Goal: Task Accomplishment & Management: Manage account settings

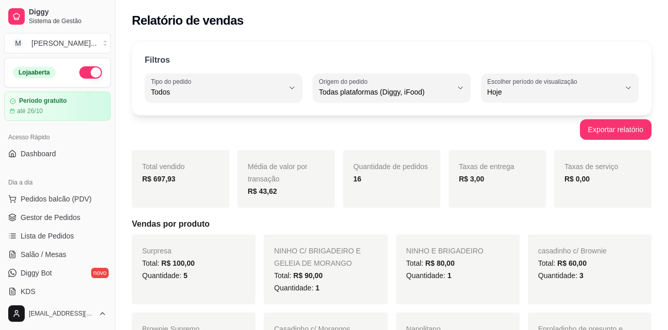
select select "ALL"
select select "0"
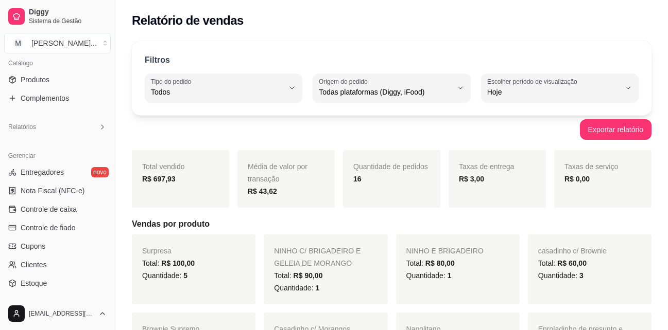
click at [400, 189] on div "Quantidade de pedidos 16" at bounding box center [391, 179] width 97 height 58
click at [400, 247] on div "NINHO E BRIGADEIRO Total: R$ 80,00 Quantidade: 1" at bounding box center [458, 270] width 124 height 70
click at [372, 44] on div "Filtros ALL Tipo do pedido Todos Entrega Retirada Mesa Consumo local Tipo do pe…" at bounding box center [391, 78] width 519 height 74
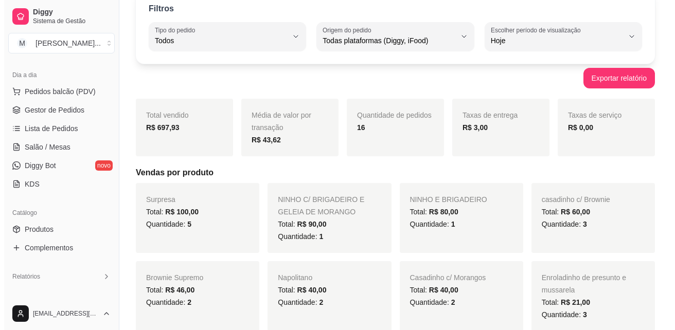
scroll to position [81, 0]
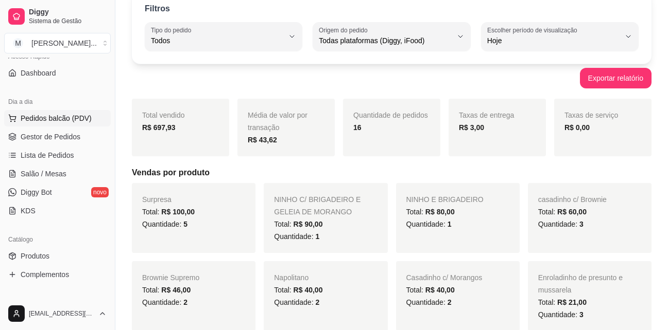
click at [68, 121] on span "Pedidos balcão (PDV)" at bounding box center [56, 118] width 71 height 10
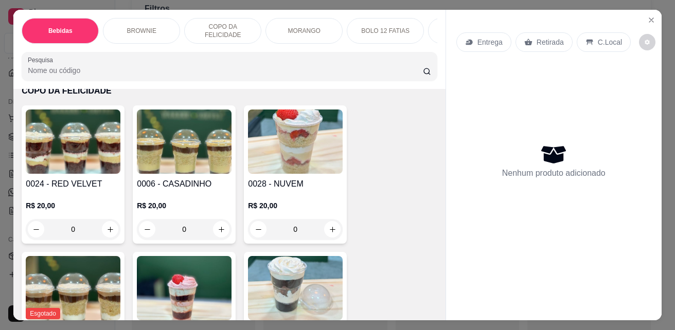
scroll to position [875, 0]
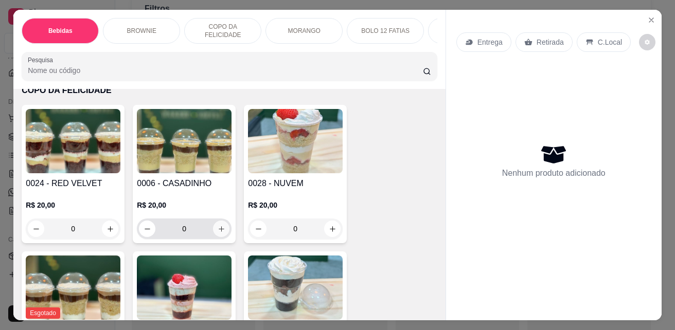
click at [219, 233] on icon "increase-product-quantity" at bounding box center [222, 229] width 8 height 8
type input "1"
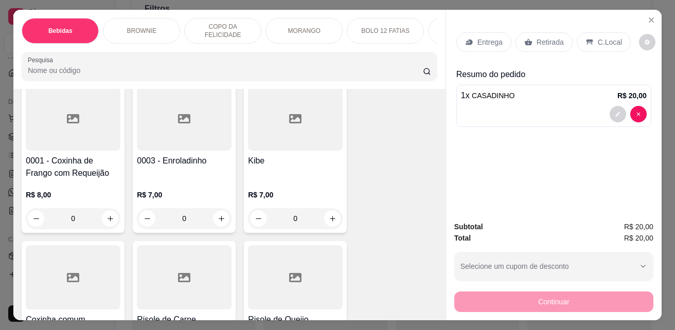
scroll to position [1904, 0]
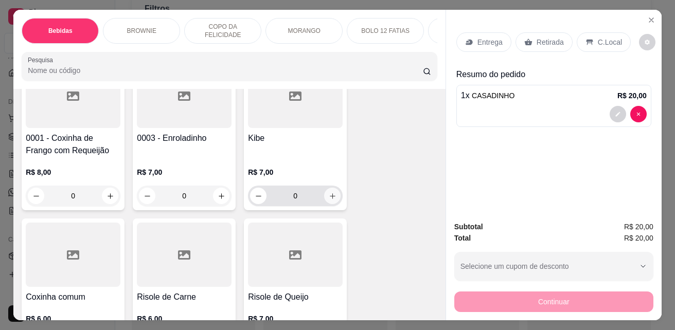
click at [329, 200] on icon "increase-product-quantity" at bounding box center [333, 197] width 8 height 8
type input "1"
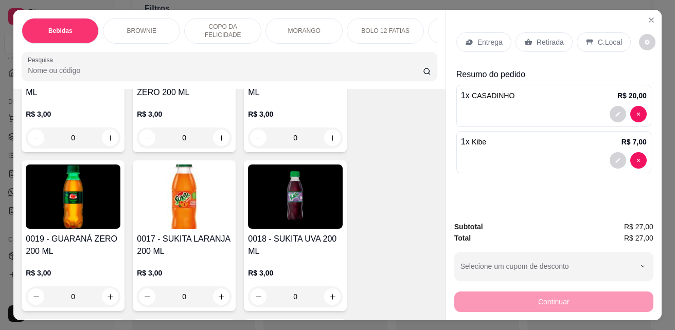
scroll to position [0, 0]
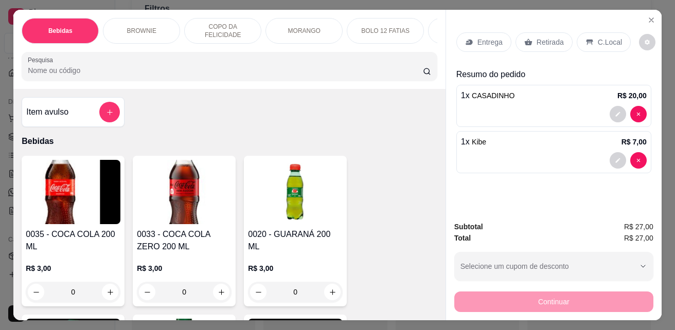
click at [598, 37] on p "C.Local" at bounding box center [610, 42] width 24 height 10
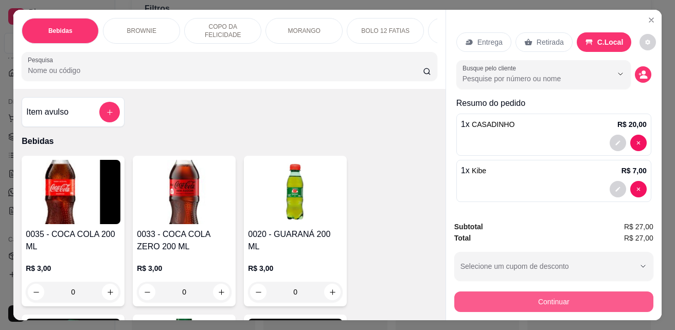
click at [589, 294] on button "Continuar" at bounding box center [553, 302] width 199 height 21
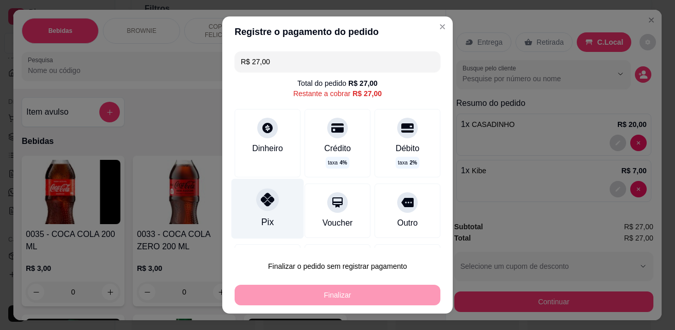
click at [264, 190] on div at bounding box center [267, 200] width 23 height 23
type input "R$ 0,00"
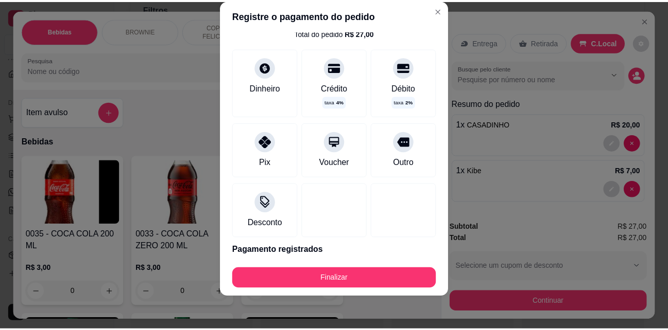
scroll to position [74, 0]
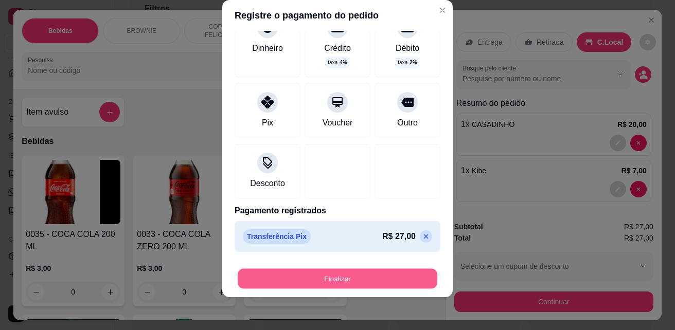
click at [379, 274] on button "Finalizar" at bounding box center [338, 279] width 200 height 20
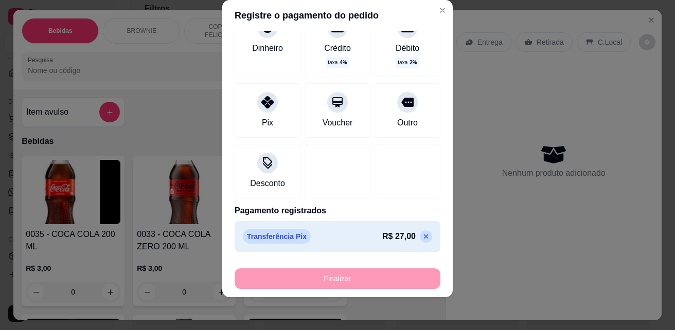
type input "0"
type input "-R$ 27,00"
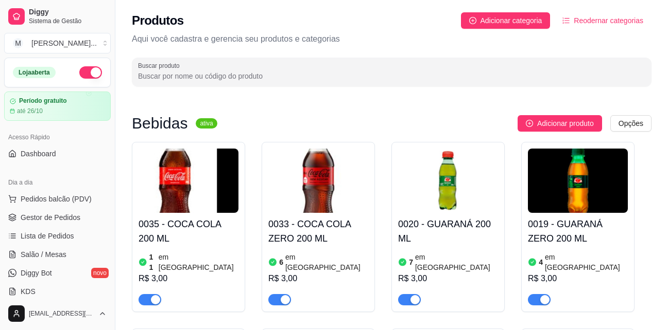
scroll to position [2162, 0]
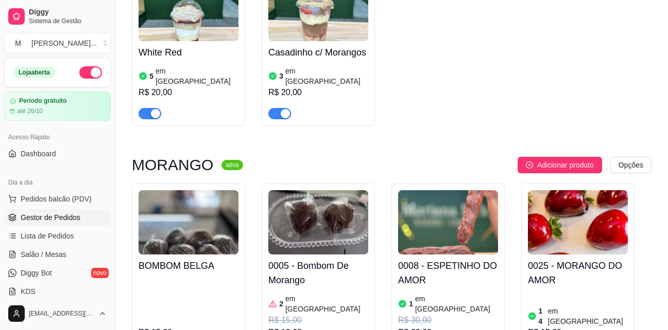
click at [69, 214] on span "Gestor de Pedidos" at bounding box center [51, 218] width 60 height 10
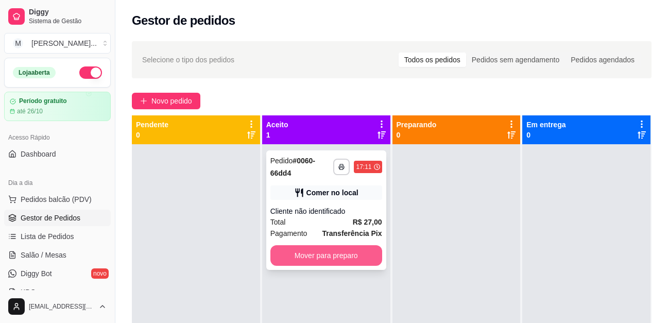
click at [305, 259] on button "Mover para preparo" at bounding box center [326, 255] width 112 height 21
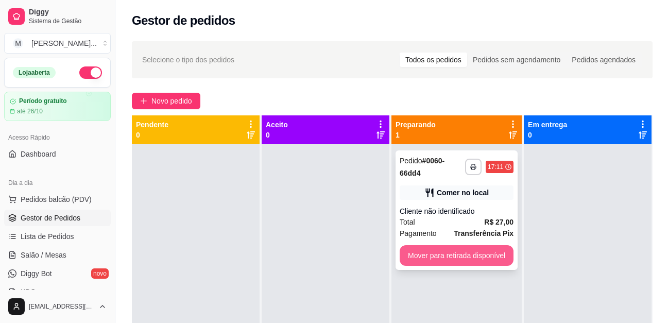
click at [478, 254] on button "Mover para retirada disponível" at bounding box center [456, 255] width 114 height 21
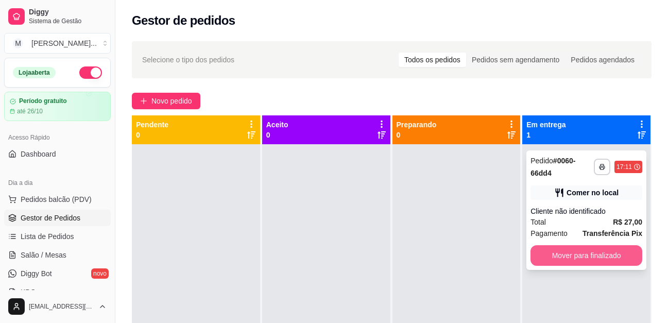
click at [580, 258] on button "Mover para finalizado" at bounding box center [586, 255] width 112 height 21
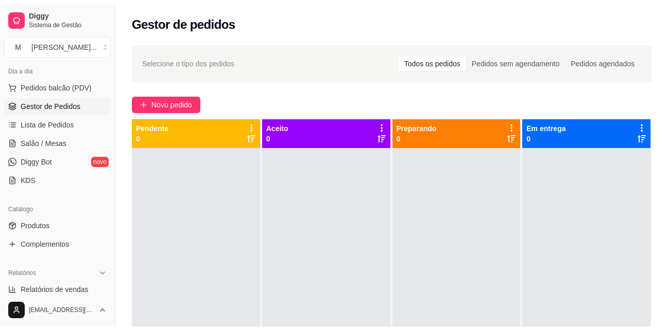
scroll to position [206, 0]
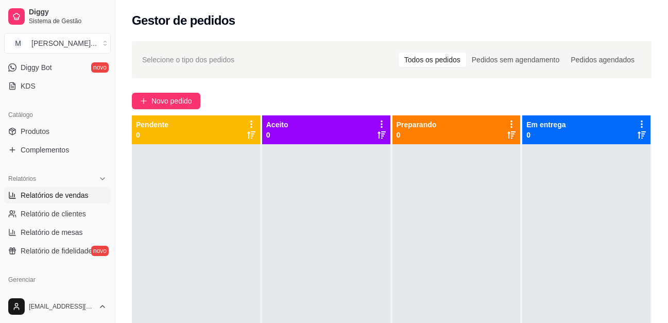
click at [58, 197] on span "Relatórios de vendas" at bounding box center [55, 195] width 68 height 10
select select "ALL"
select select "0"
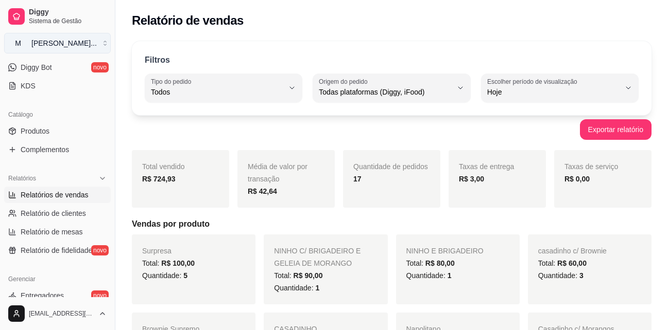
click at [4, 187] on link "Relatórios de vendas" at bounding box center [57, 195] width 107 height 16
click at [54, 50] on button "M Mariana Melo ..." at bounding box center [57, 43] width 107 height 21
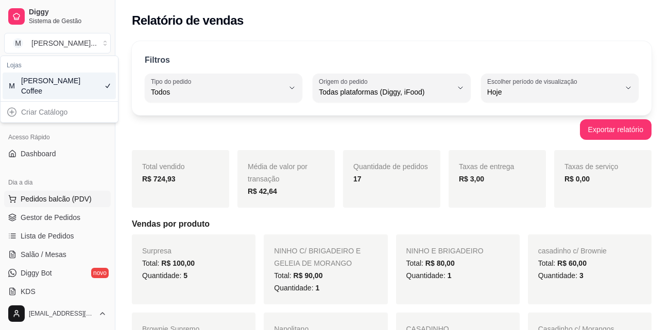
click at [54, 199] on span "Pedidos balcão (PDV)" at bounding box center [56, 199] width 71 height 10
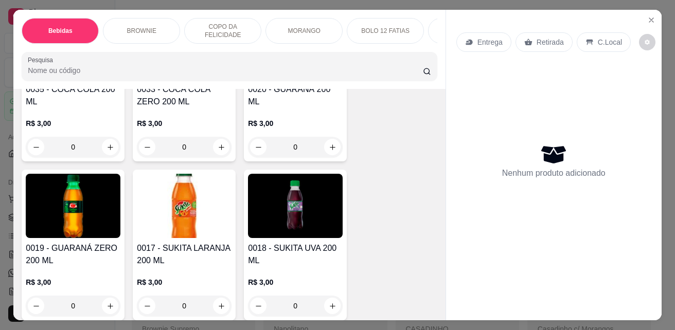
scroll to position [206, 0]
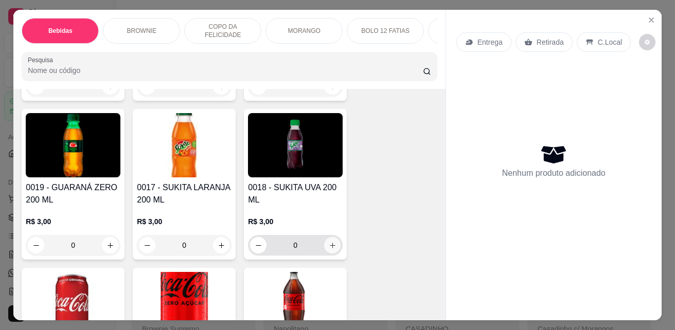
click at [329, 250] on icon "increase-product-quantity" at bounding box center [333, 246] width 8 height 8
type input "1"
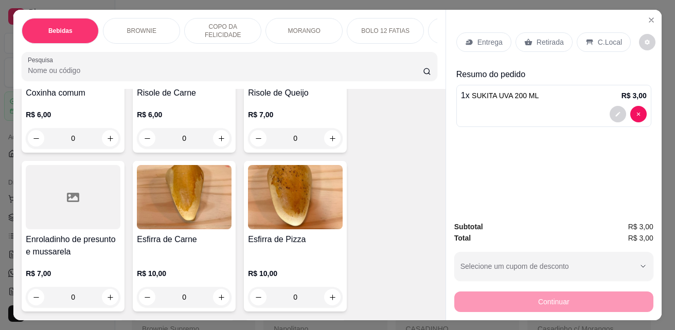
scroll to position [2110, 0]
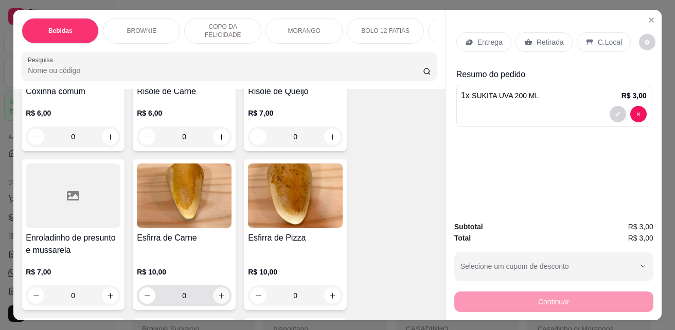
click at [218, 299] on icon "increase-product-quantity" at bounding box center [222, 296] width 8 height 8
type input "1"
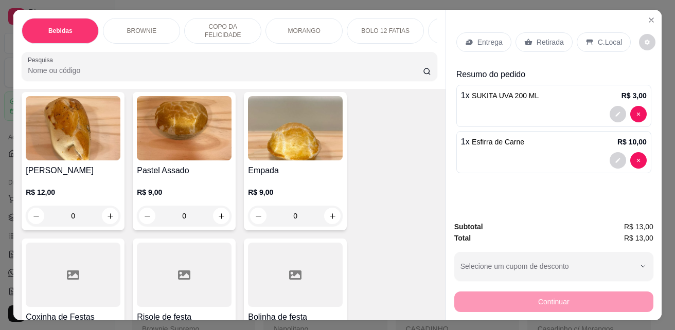
scroll to position [2368, 0]
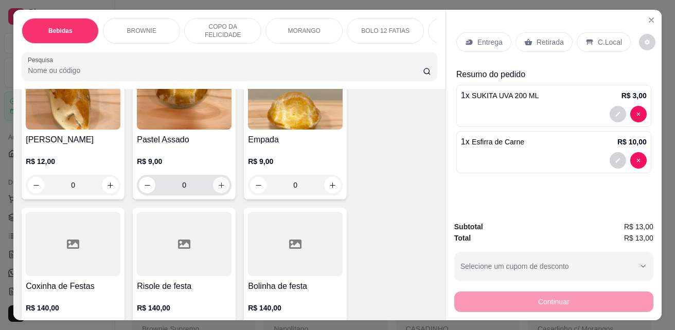
click at [222, 191] on button "increase-product-quantity" at bounding box center [221, 185] width 16 height 16
type input "1"
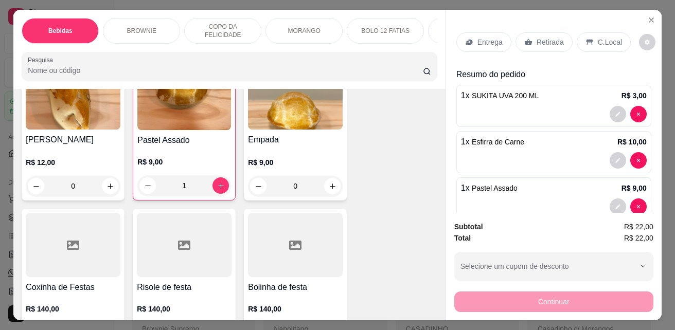
click at [603, 37] on p "C.Local" at bounding box center [610, 42] width 24 height 10
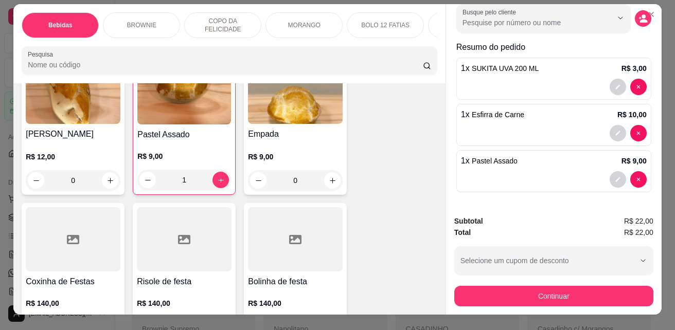
scroll to position [0, 0]
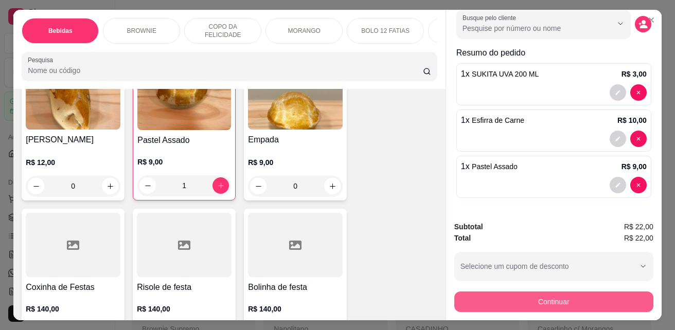
click at [601, 296] on button "Continuar" at bounding box center [553, 302] width 199 height 21
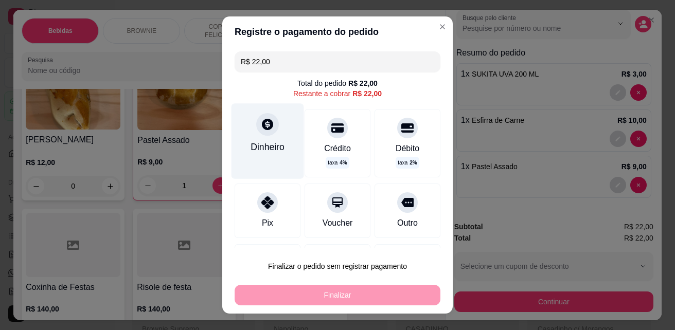
click at [256, 133] on div at bounding box center [267, 124] width 23 height 23
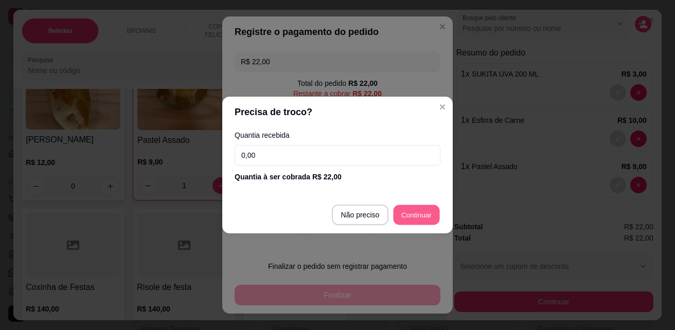
type input "R$ 0,00"
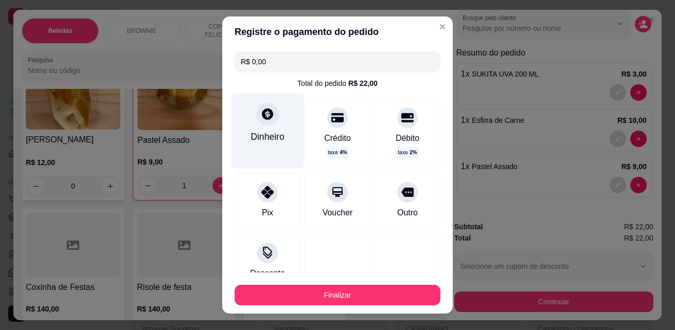
click at [271, 135] on div "Dinheiro" at bounding box center [268, 136] width 34 height 13
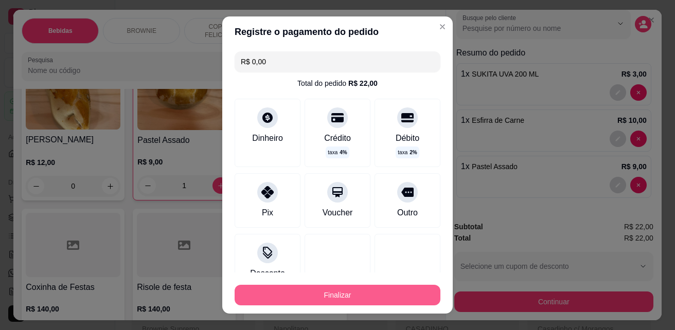
click at [395, 298] on button "Finalizar" at bounding box center [338, 295] width 206 height 21
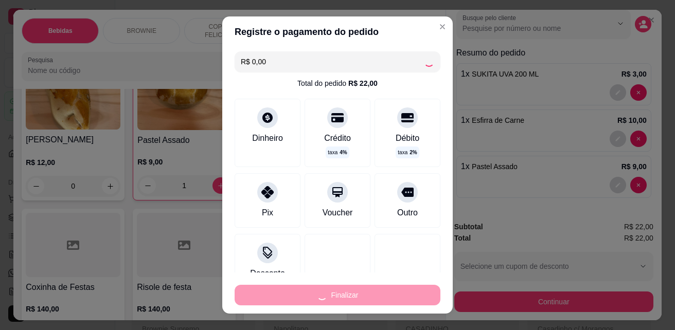
type input "0"
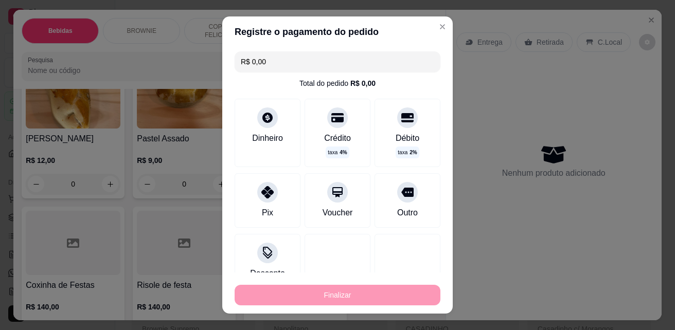
type input "-R$ 22,00"
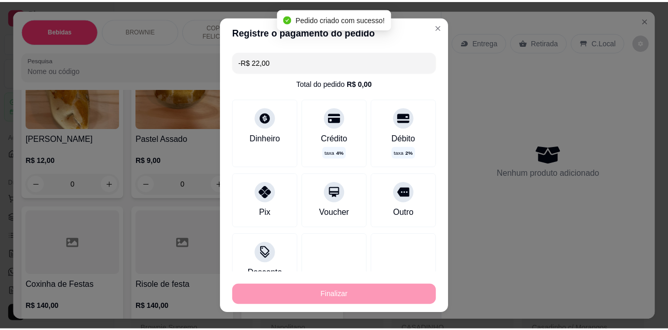
scroll to position [2367, 0]
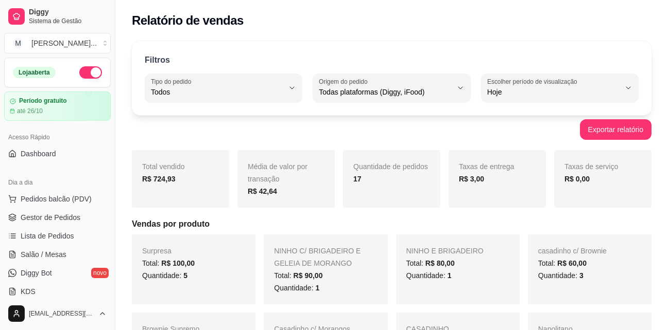
select select "ALL"
select select "0"
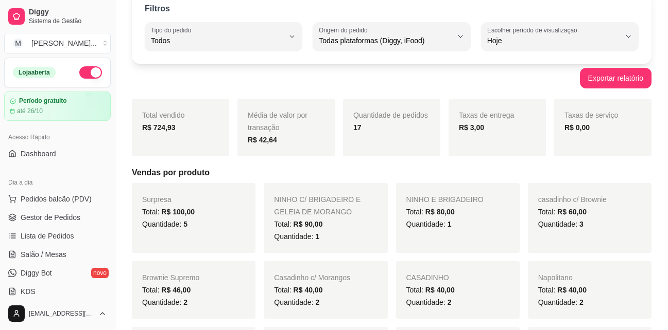
scroll to position [81, 0]
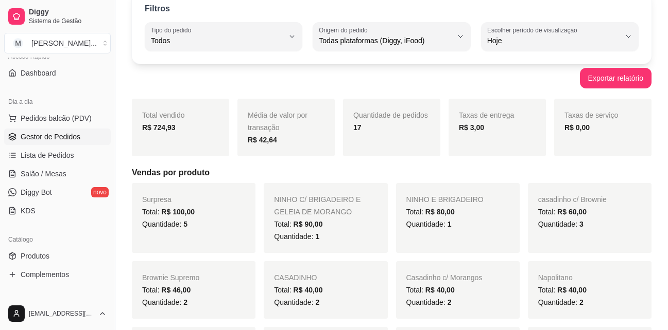
click at [66, 135] on span "Gestor de Pedidos" at bounding box center [51, 137] width 60 height 10
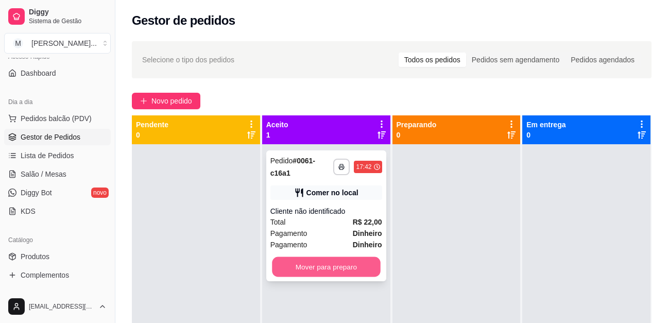
click at [350, 257] on button "Mover para preparo" at bounding box center [326, 267] width 108 height 20
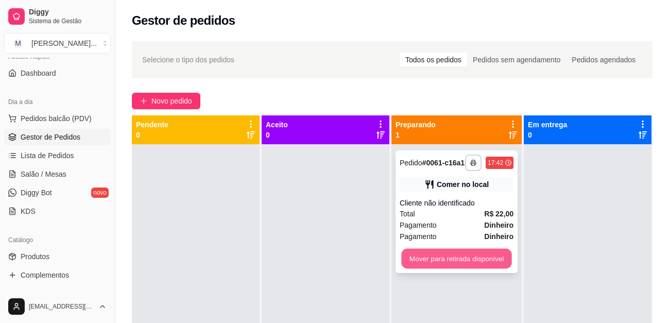
click at [463, 254] on button "Mover para retirada disponível" at bounding box center [456, 259] width 110 height 20
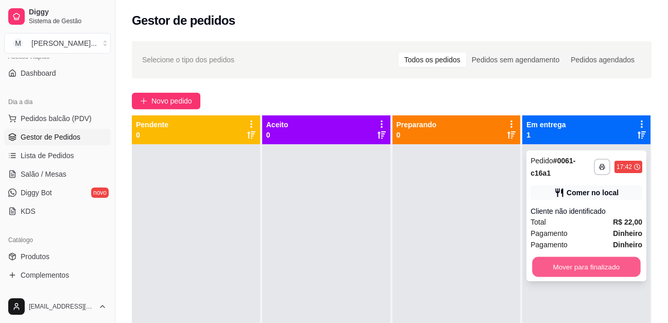
click at [604, 258] on button "Mover para finalizado" at bounding box center [586, 267] width 108 height 20
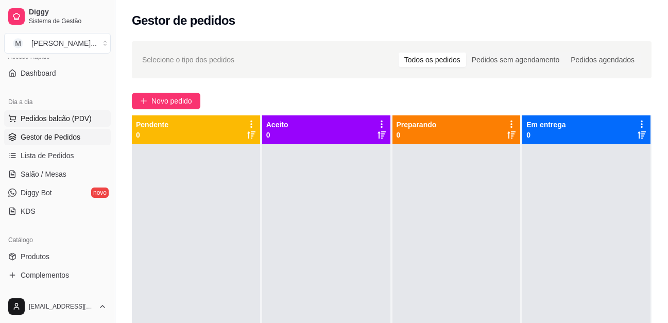
click at [59, 113] on button "Pedidos balcão (PDV)" at bounding box center [57, 118] width 107 height 16
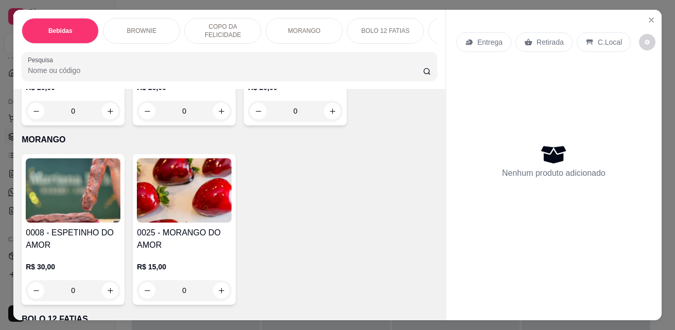
scroll to position [1544, 0]
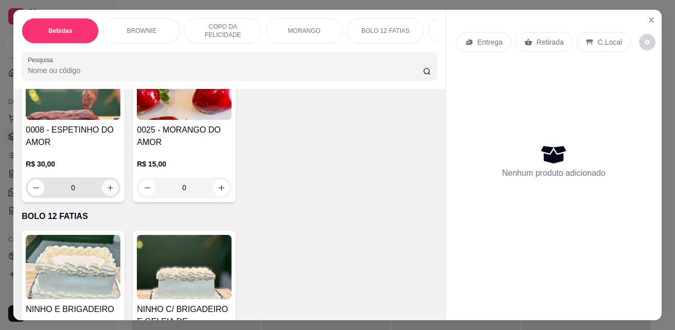
click at [108, 192] on icon "increase-product-quantity" at bounding box center [111, 188] width 8 height 8
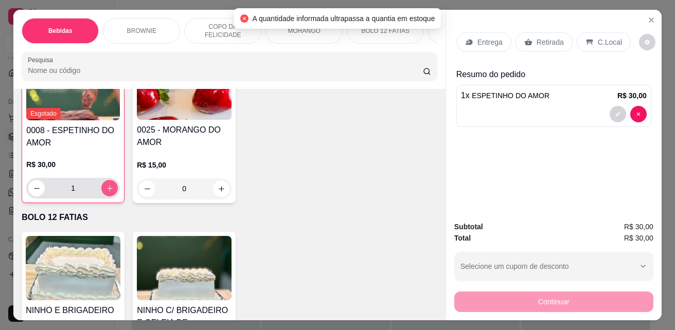
scroll to position [1545, 0]
click at [101, 195] on button "increase-product-quantity" at bounding box center [109, 188] width 16 height 16
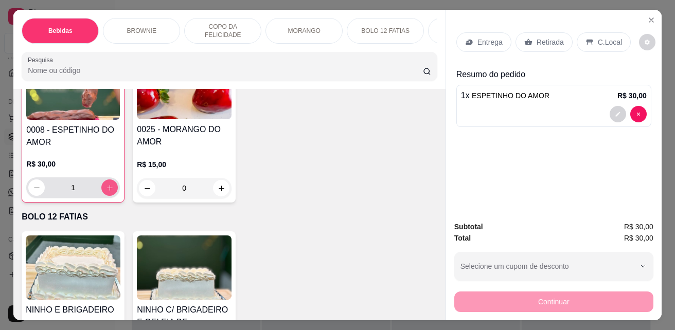
click at [107, 191] on icon "increase-product-quantity" at bounding box center [110, 188] width 6 height 6
type input "2"
click at [606, 37] on p "C.Local" at bounding box center [610, 42] width 24 height 10
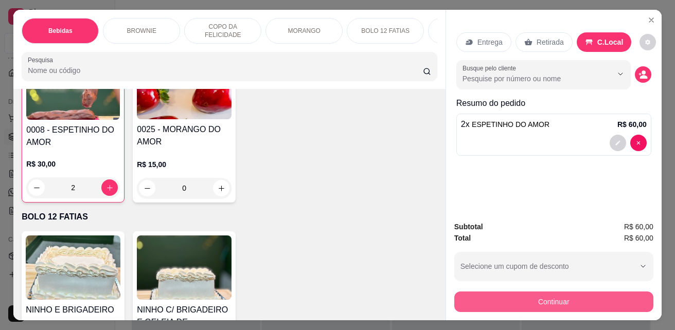
click at [545, 295] on button "Continuar" at bounding box center [553, 302] width 199 height 21
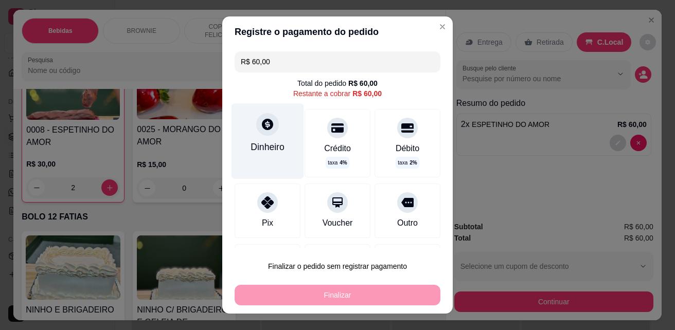
click at [279, 134] on div "Dinheiro" at bounding box center [268, 140] width 73 height 75
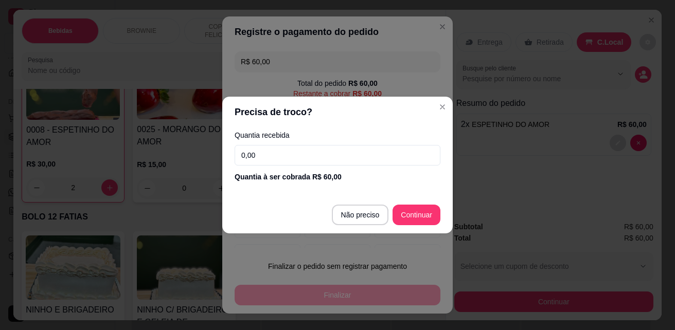
click at [377, 153] on input "0,00" at bounding box center [338, 155] width 206 height 21
type input "R$ 0,00"
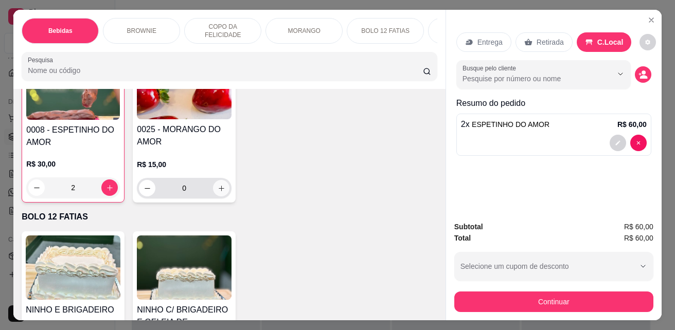
click at [218, 193] on icon "increase-product-quantity" at bounding box center [222, 189] width 8 height 8
type input "1"
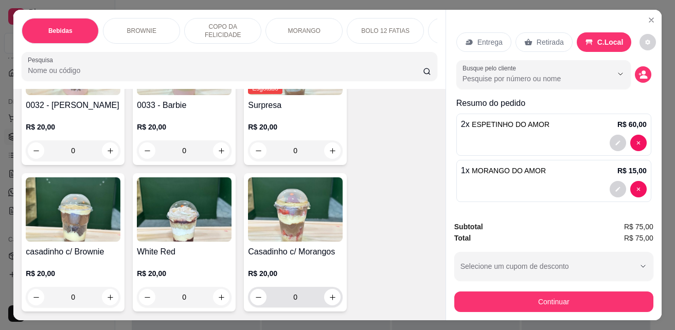
scroll to position [1287, 0]
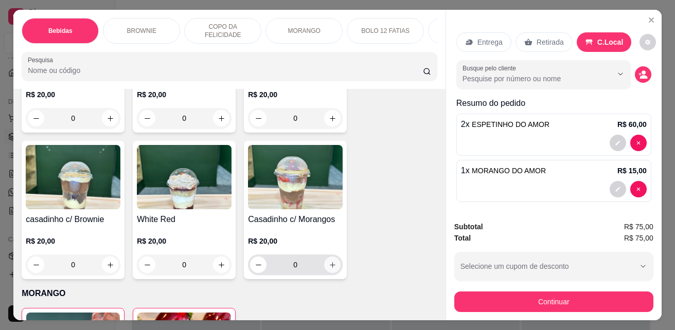
click at [329, 269] on icon "increase-product-quantity" at bounding box center [333, 265] width 8 height 8
type input "1"
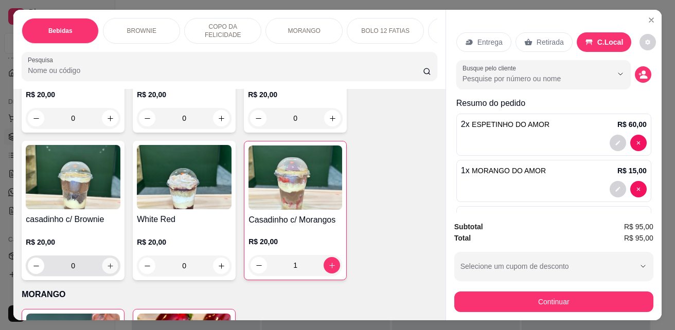
click at [110, 268] on icon "increase-product-quantity" at bounding box center [111, 267] width 8 height 8
type input "1"
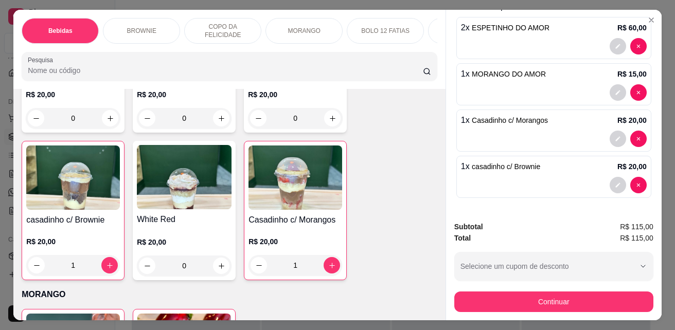
scroll to position [45, 0]
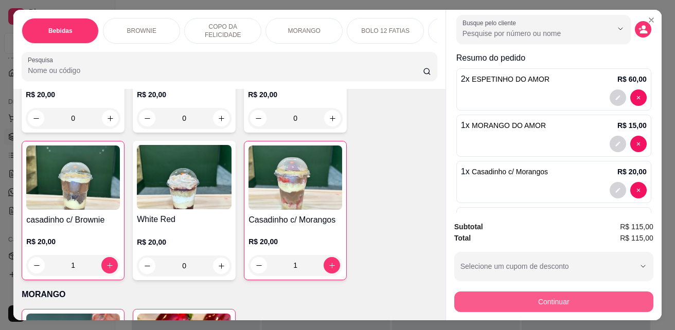
click at [546, 299] on button "Continuar" at bounding box center [553, 302] width 199 height 21
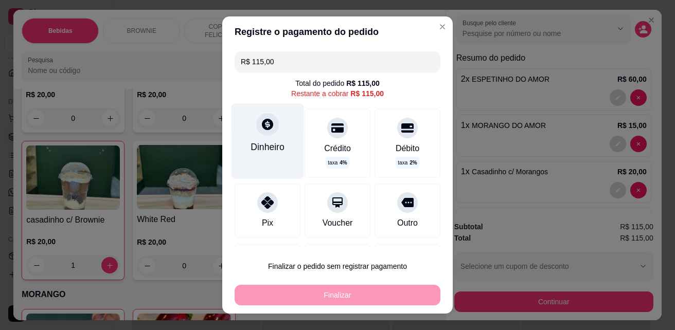
click at [270, 142] on div "Dinheiro" at bounding box center [268, 140] width 73 height 75
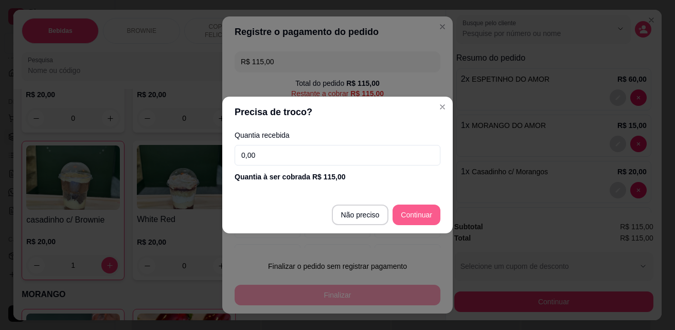
type input "R$ 0,00"
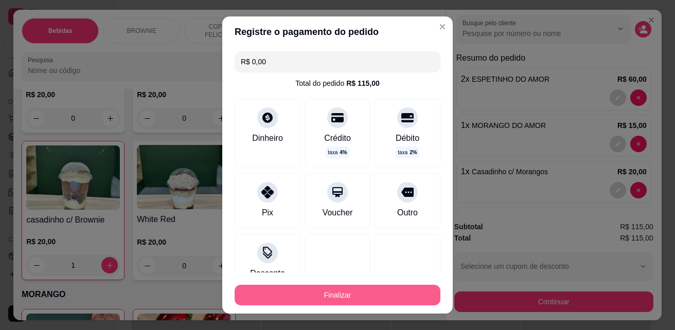
click at [386, 290] on button "Finalizar" at bounding box center [338, 295] width 206 height 21
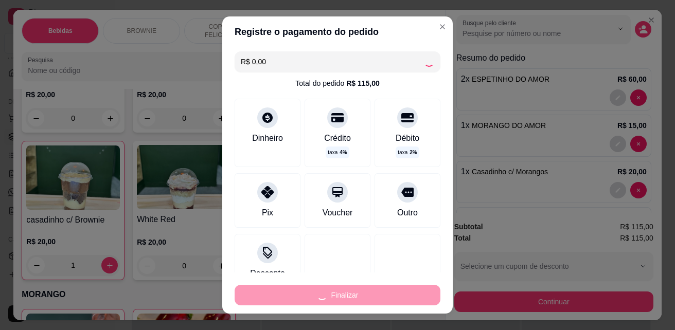
type input "0"
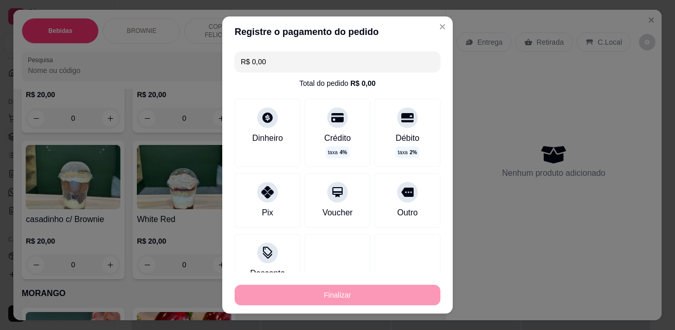
type input "-R$ 115,00"
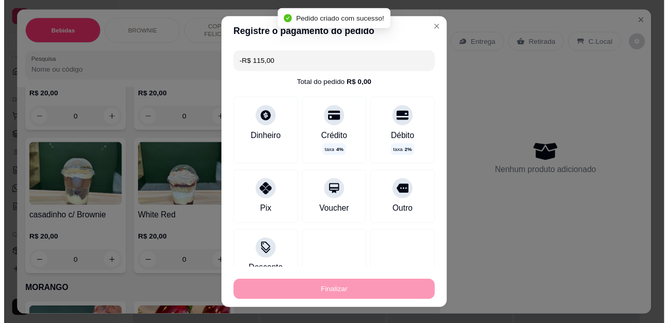
scroll to position [0, 0]
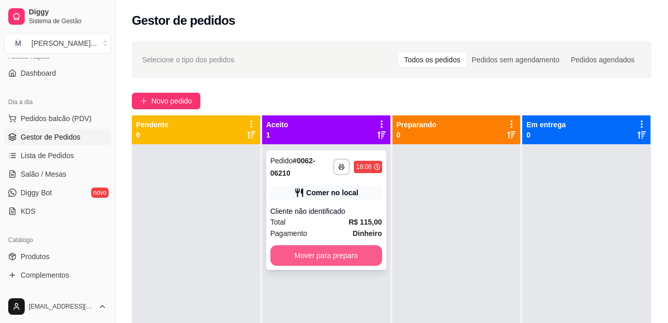
click at [342, 259] on button "Mover para preparo" at bounding box center [326, 255] width 112 height 21
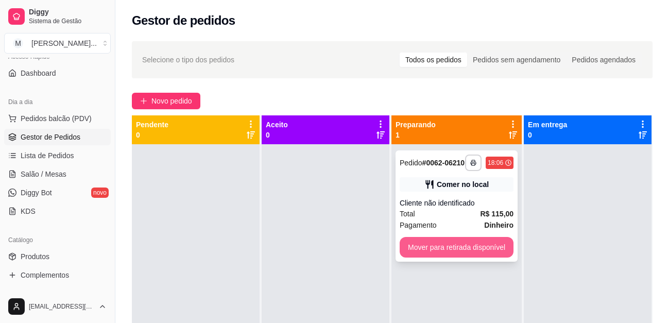
click at [475, 244] on button "Mover para retirada disponível" at bounding box center [456, 247] width 114 height 21
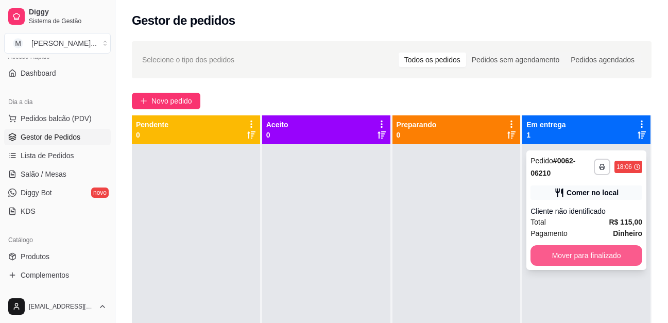
click at [603, 254] on button "Mover para finalizado" at bounding box center [586, 255] width 112 height 21
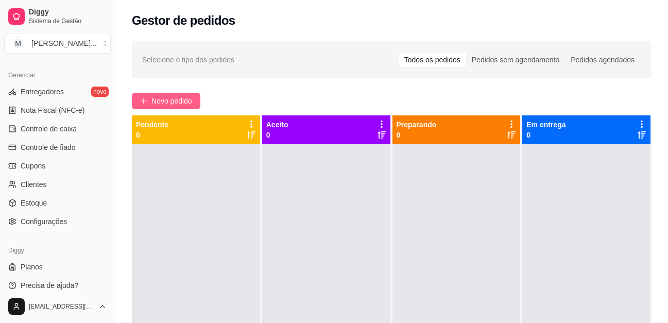
click at [160, 99] on span "Novo pedido" at bounding box center [171, 100] width 41 height 11
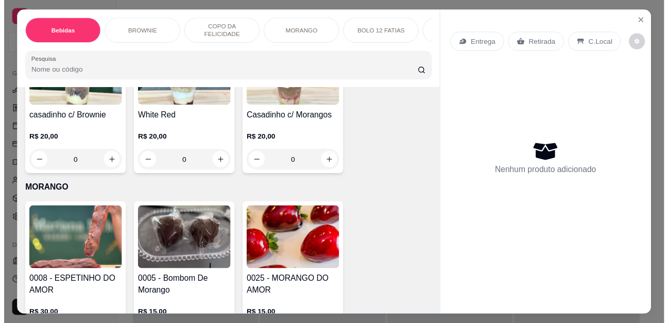
scroll to position [1493, 0]
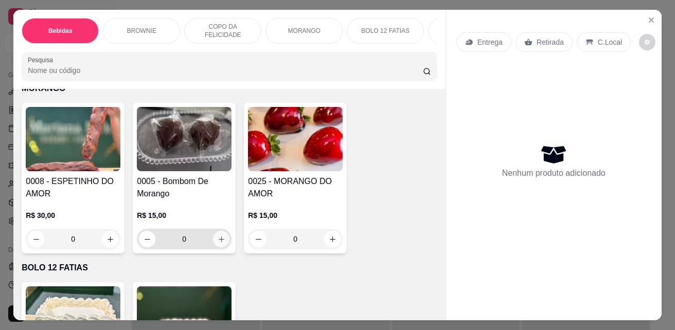
click at [218, 241] on icon "increase-product-quantity" at bounding box center [222, 240] width 8 height 8
type input "1"
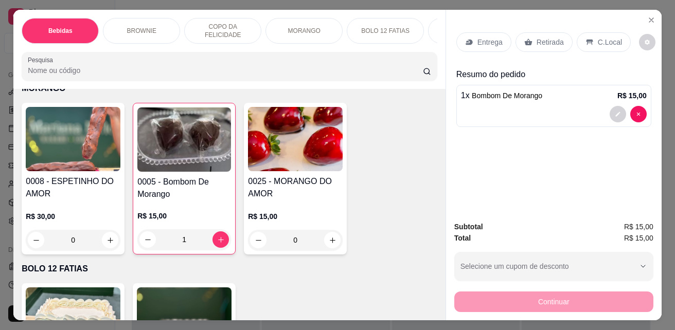
click at [601, 42] on p "C.Local" at bounding box center [610, 42] width 24 height 10
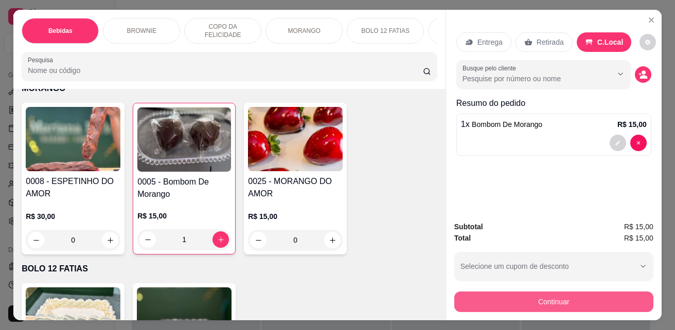
click at [596, 292] on button "Continuar" at bounding box center [553, 302] width 199 height 21
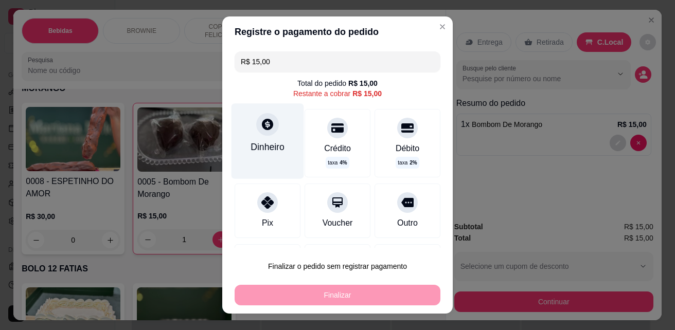
click at [284, 133] on div "Dinheiro" at bounding box center [268, 140] width 73 height 75
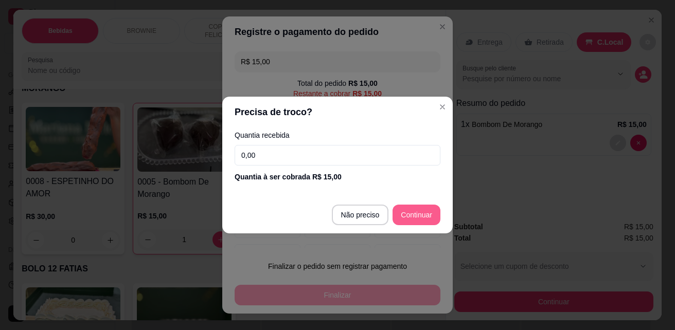
type input "R$ 0,00"
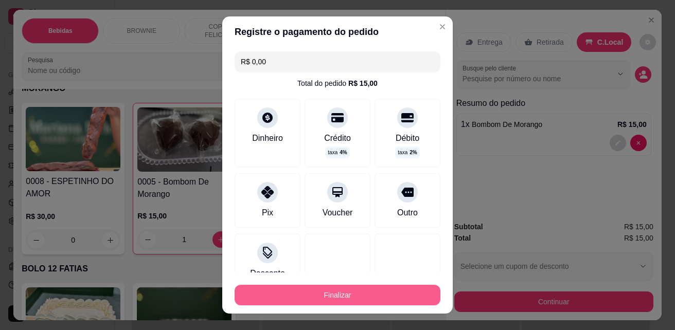
click at [395, 298] on button "Finalizar" at bounding box center [338, 295] width 206 height 21
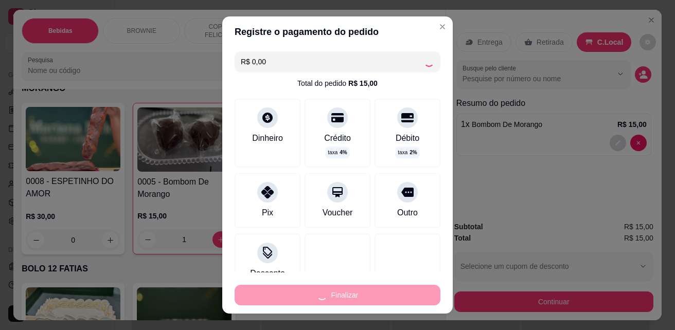
type input "0"
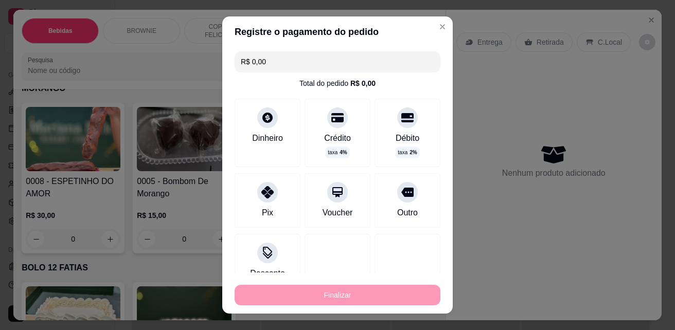
type input "-R$ 15,00"
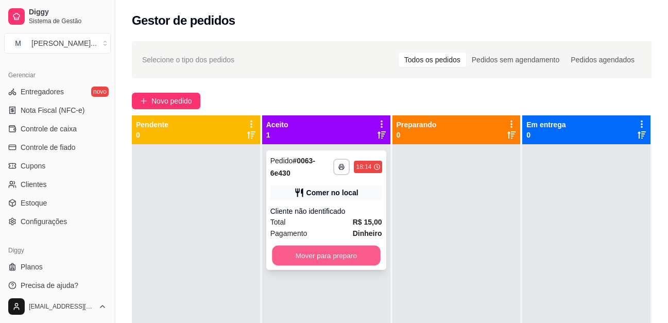
click at [340, 258] on button "Mover para preparo" at bounding box center [326, 256] width 108 height 20
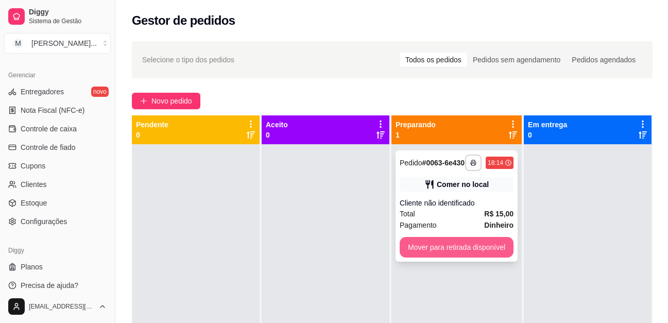
click at [476, 254] on button "Mover para retirada disponível" at bounding box center [456, 247] width 114 height 21
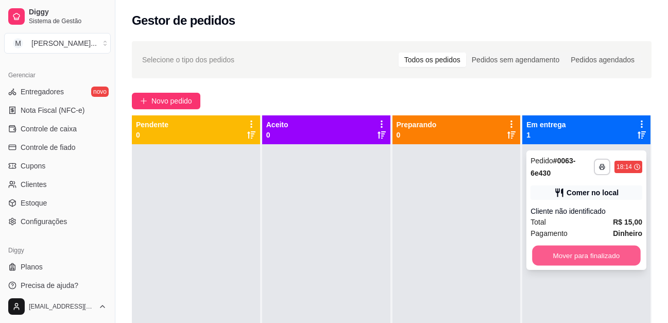
click at [577, 258] on button "Mover para finalizado" at bounding box center [586, 256] width 108 height 20
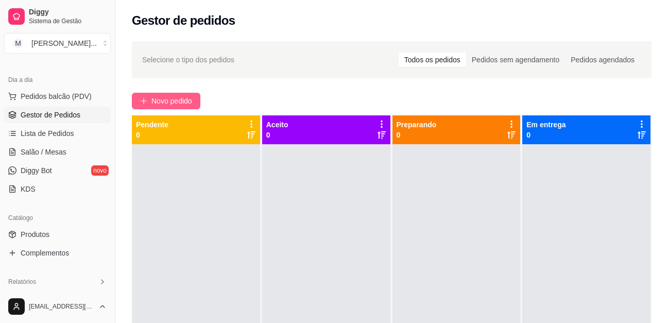
click at [187, 100] on span "Novo pedido" at bounding box center [171, 100] width 41 height 11
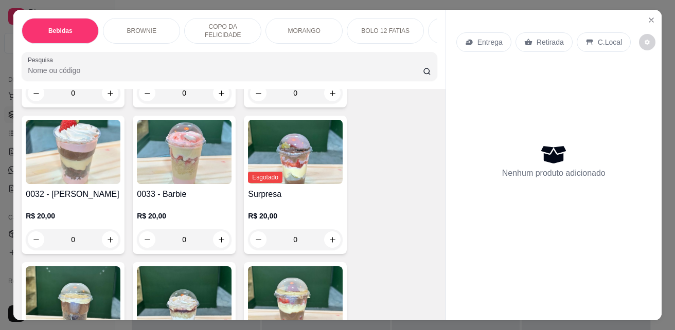
scroll to position [1184, 0]
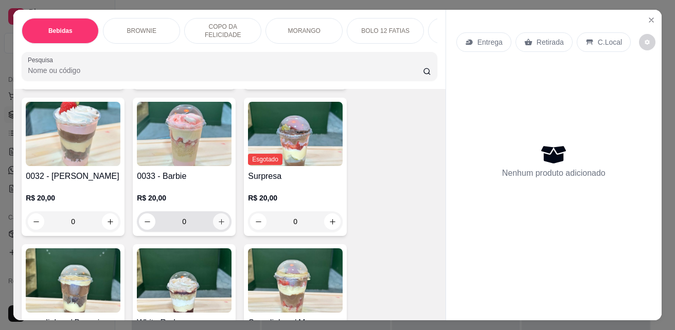
click at [223, 224] on button "increase-product-quantity" at bounding box center [221, 222] width 16 height 16
type input "1"
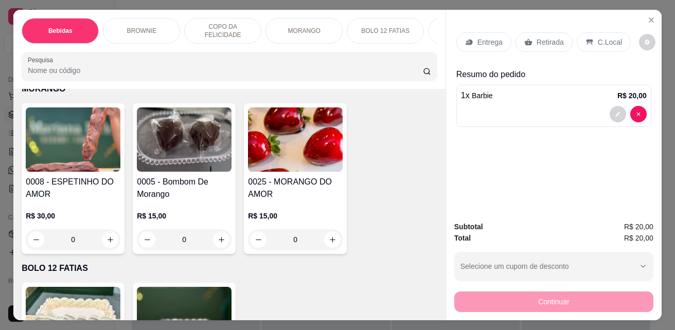
scroll to position [1544, 0]
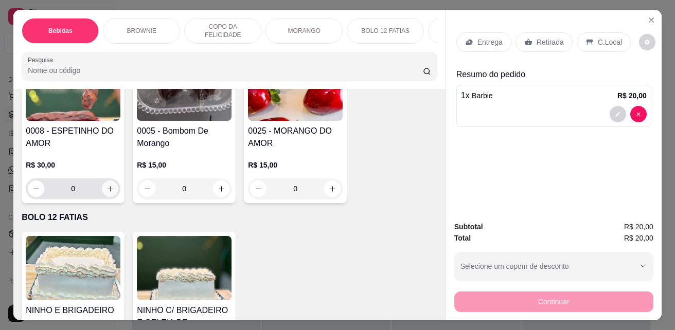
click at [107, 191] on icon "increase-product-quantity" at bounding box center [111, 189] width 8 height 8
type input "1"
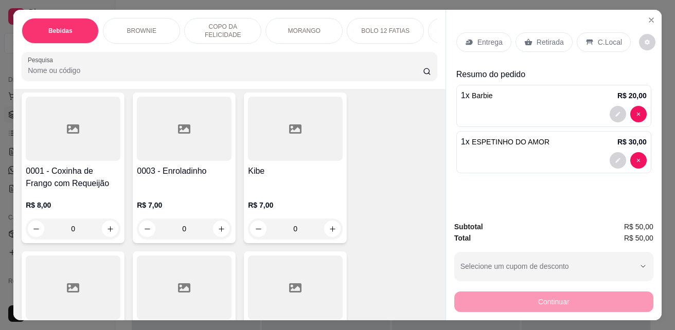
scroll to position [1854, 0]
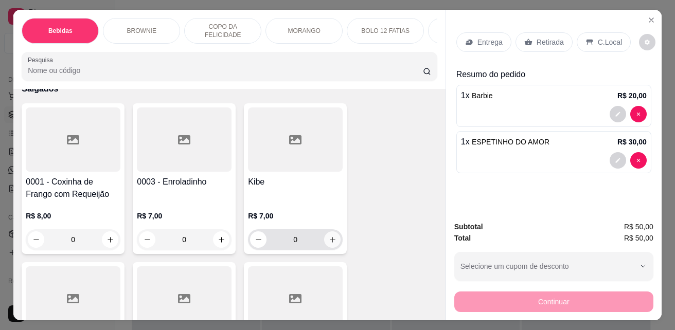
click at [329, 243] on icon "increase-product-quantity" at bounding box center [333, 240] width 8 height 8
type input "1"
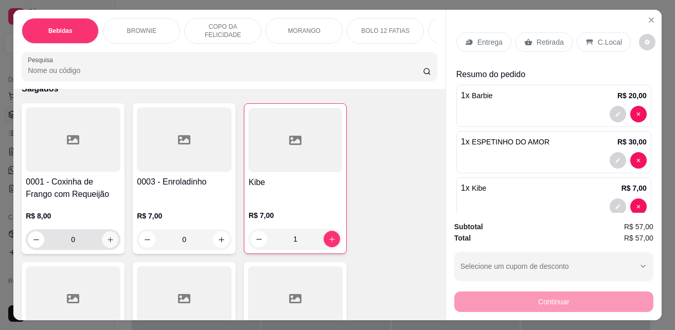
click at [107, 243] on icon "increase-product-quantity" at bounding box center [111, 240] width 8 height 8
type input "1"
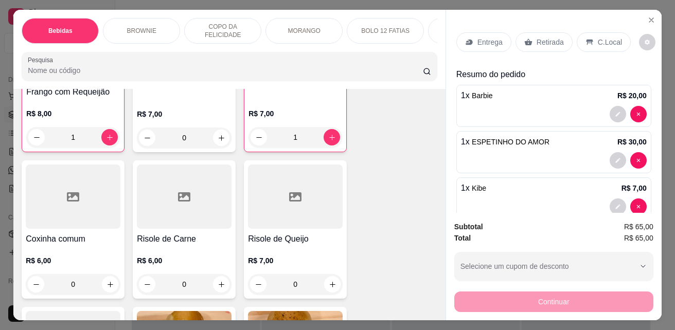
scroll to position [2008, 0]
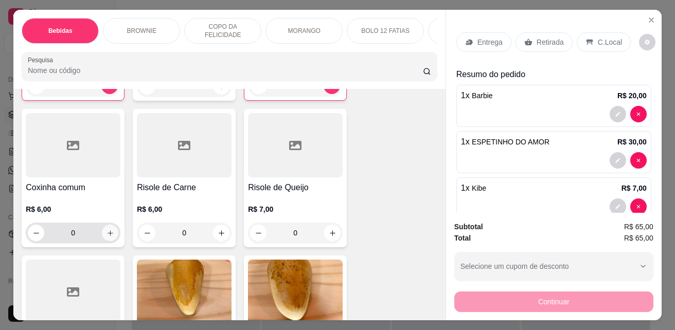
click at [107, 237] on icon "increase-product-quantity" at bounding box center [111, 234] width 8 height 8
type input "1"
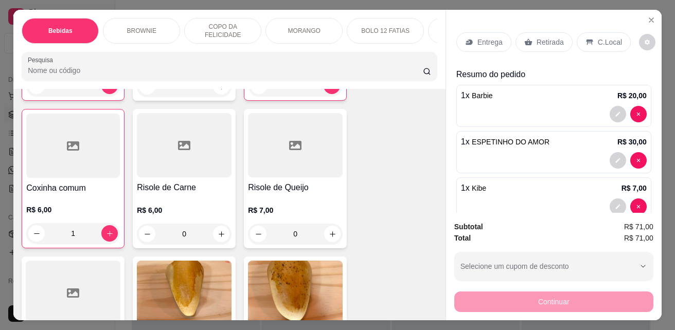
click at [609, 38] on p "C.Local" at bounding box center [610, 42] width 24 height 10
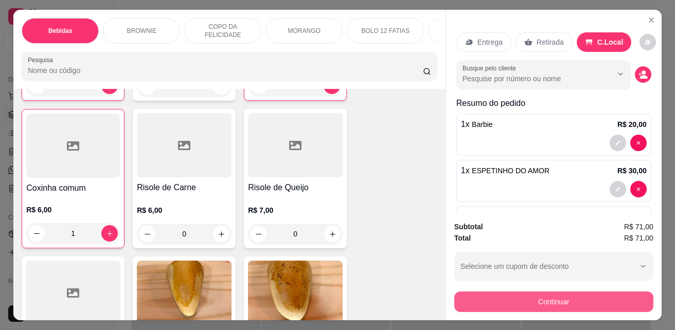
click at [608, 301] on button "Continuar" at bounding box center [553, 302] width 199 height 21
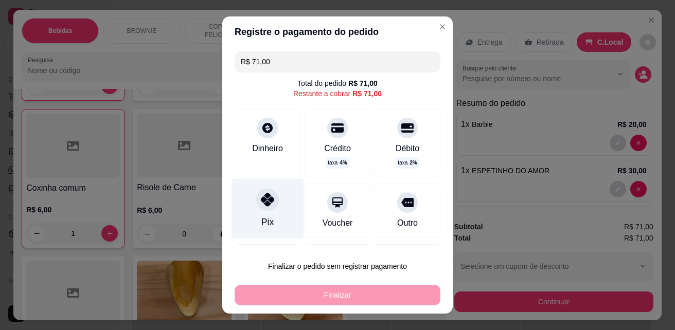
click at [264, 214] on div "Pix" at bounding box center [268, 209] width 73 height 60
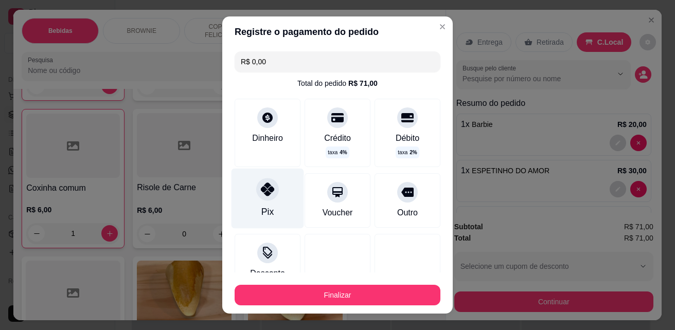
type input "R$ 0,00"
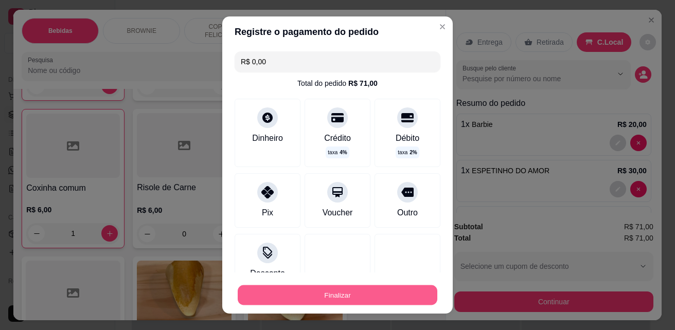
click at [321, 295] on button "Finalizar" at bounding box center [338, 296] width 200 height 20
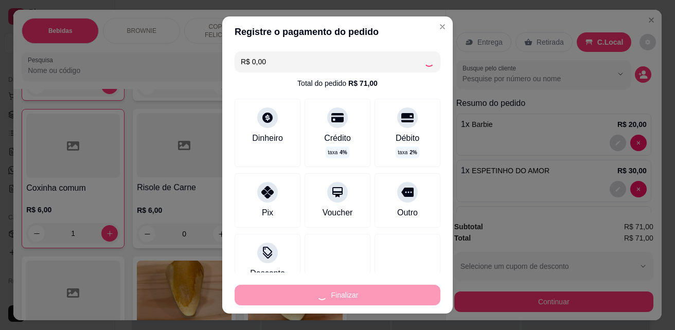
type input "0"
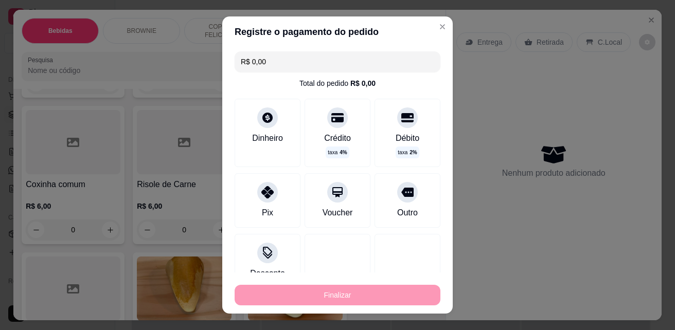
type input "-R$ 71,00"
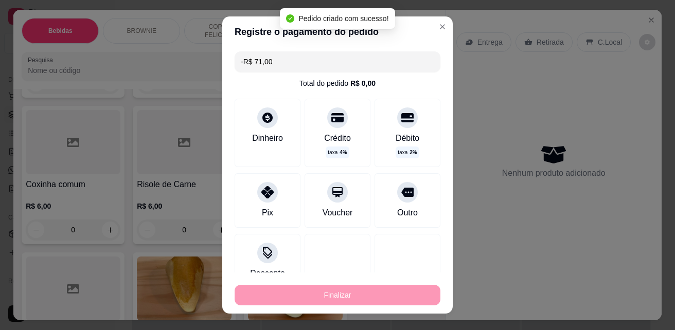
scroll to position [2005, 0]
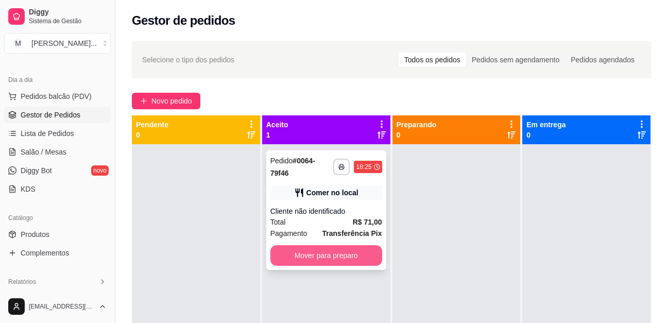
click at [346, 255] on button "Mover para preparo" at bounding box center [326, 255] width 112 height 21
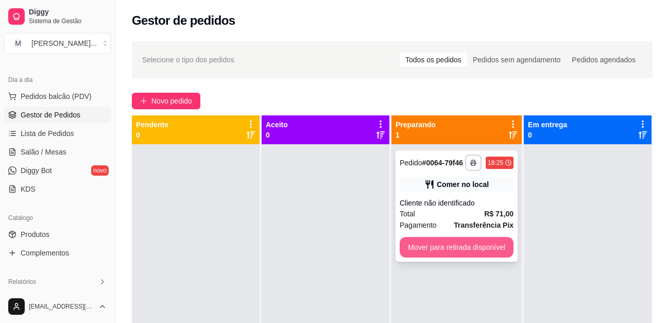
click at [483, 241] on button "Mover para retirada disponível" at bounding box center [456, 247] width 114 height 21
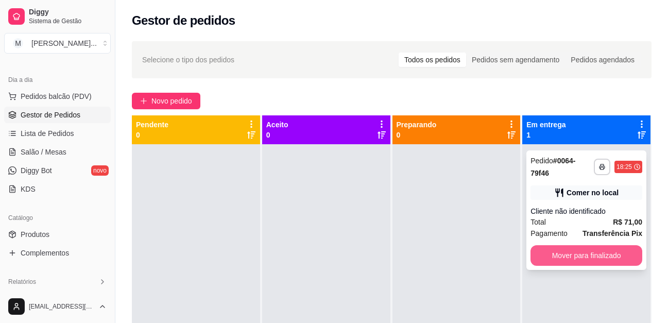
click at [578, 250] on button "Mover para finalizado" at bounding box center [586, 255] width 112 height 21
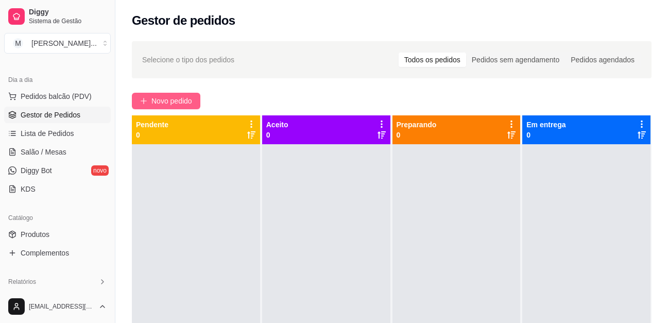
click at [171, 101] on span "Novo pedido" at bounding box center [171, 100] width 41 height 11
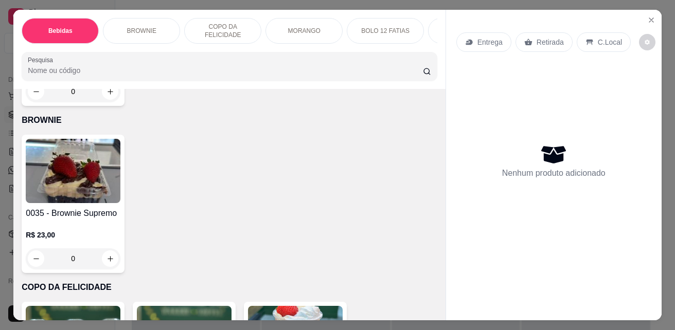
scroll to position [669, 0]
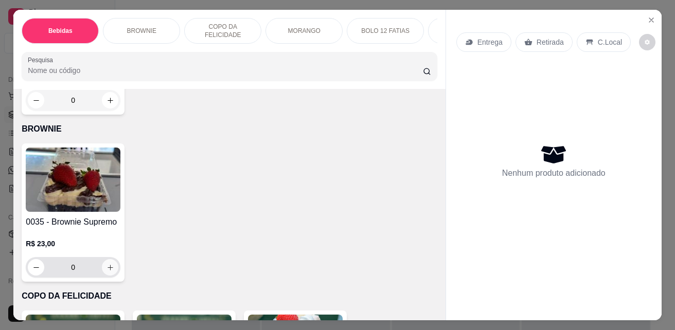
click at [107, 272] on icon "increase-product-quantity" at bounding box center [111, 268] width 8 height 8
type input "1"
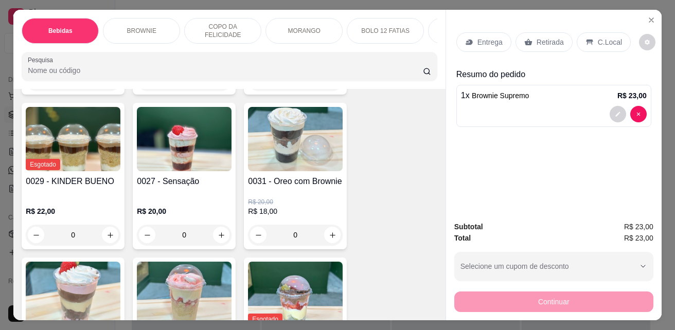
scroll to position [1081, 0]
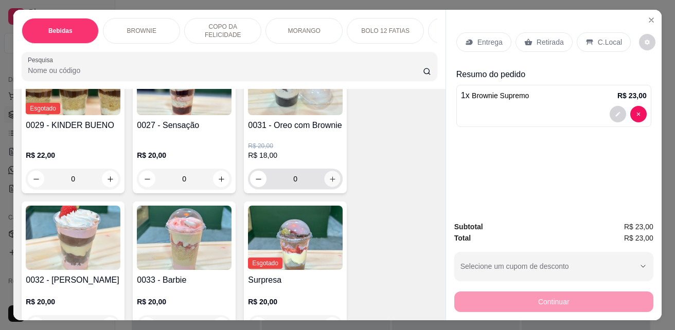
click at [334, 181] on button "increase-product-quantity" at bounding box center [333, 179] width 16 height 16
type input "1"
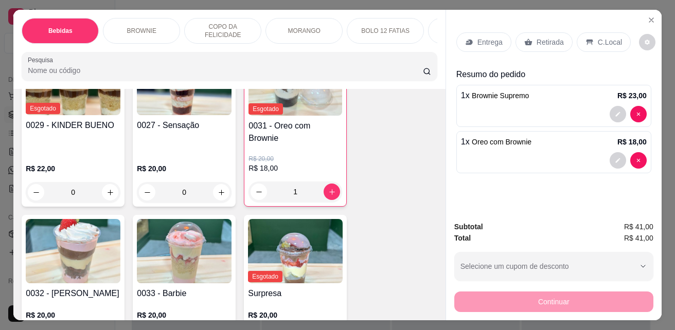
click at [605, 37] on p "C.Local" at bounding box center [610, 42] width 24 height 10
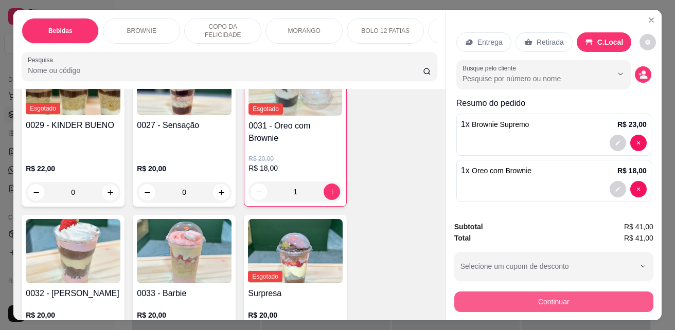
click at [614, 299] on button "Continuar" at bounding box center [553, 302] width 199 height 21
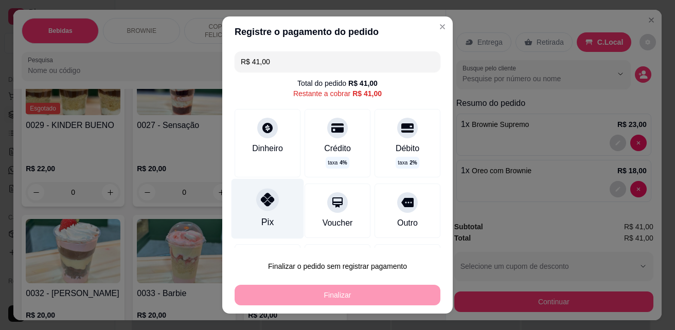
click at [266, 211] on div "Pix" at bounding box center [268, 209] width 73 height 60
type input "R$ 0,00"
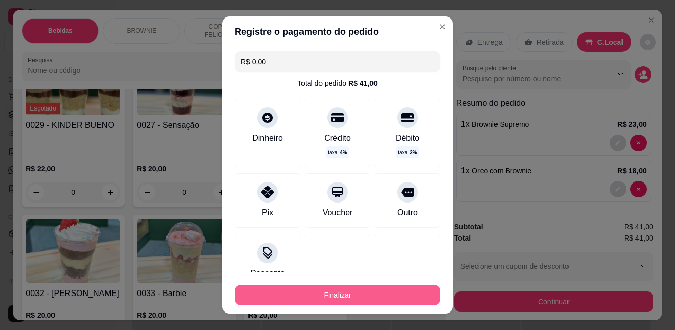
click at [376, 298] on button "Finalizar" at bounding box center [338, 295] width 206 height 21
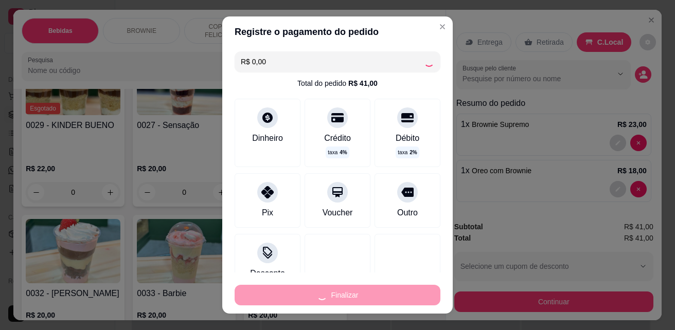
type input "0"
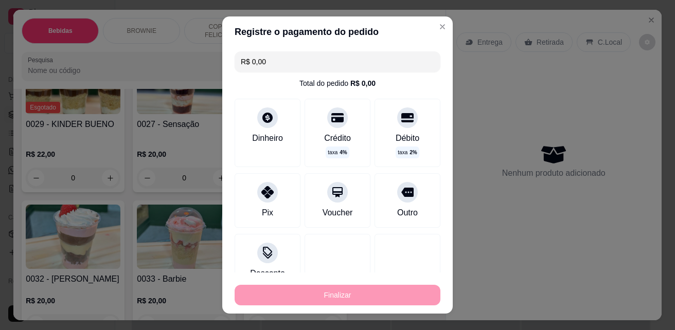
type input "-R$ 41,00"
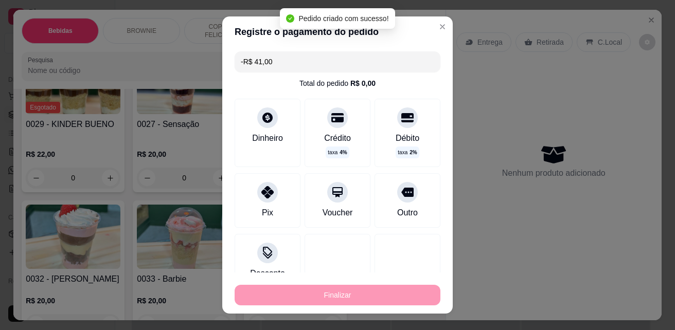
scroll to position [1080, 0]
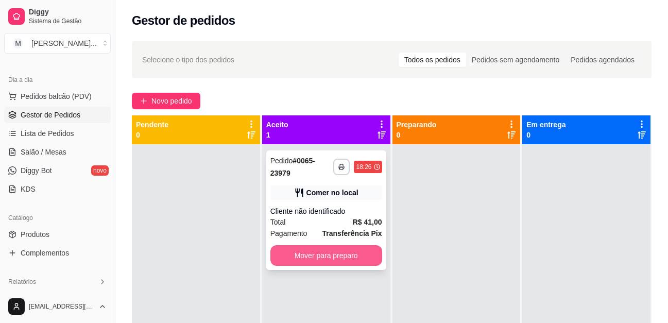
click at [330, 255] on button "Mover para preparo" at bounding box center [326, 255] width 112 height 21
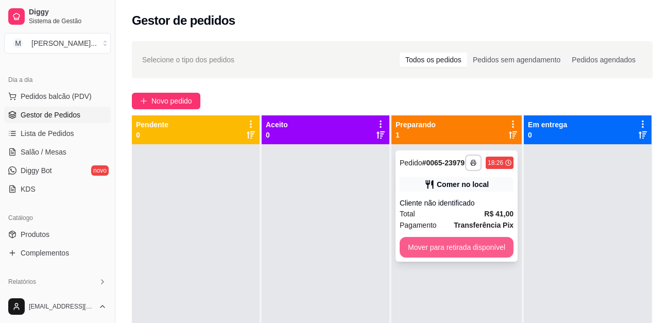
click at [435, 252] on button "Mover para retirada disponível" at bounding box center [456, 247] width 114 height 21
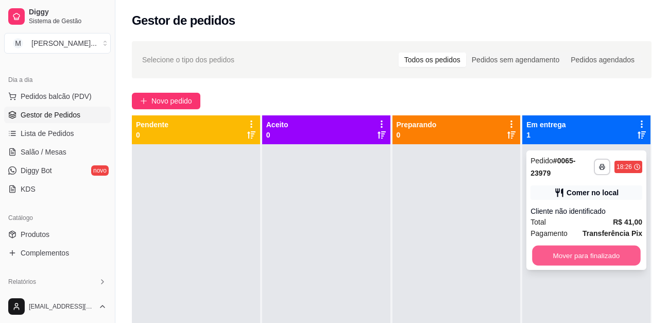
click at [611, 250] on button "Mover para finalizado" at bounding box center [586, 256] width 108 height 20
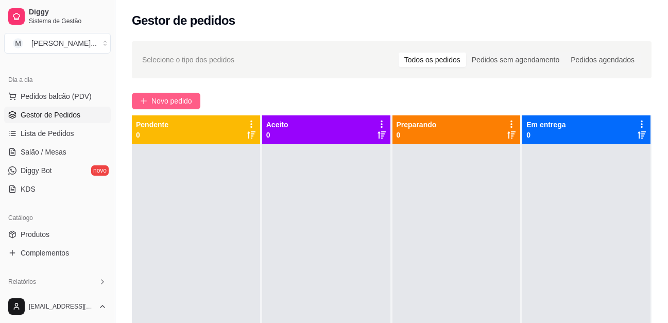
click at [173, 96] on span "Novo pedido" at bounding box center [171, 100] width 41 height 11
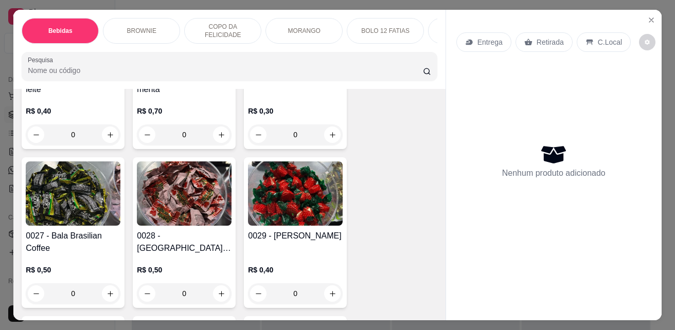
scroll to position [2882, 0]
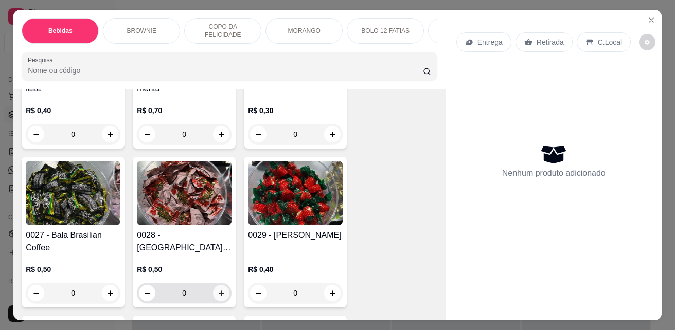
click at [214, 298] on button "increase-product-quantity" at bounding box center [221, 293] width 16 height 16
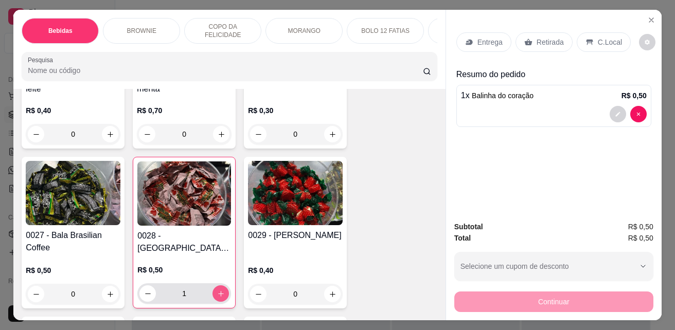
click at [217, 298] on icon "increase-product-quantity" at bounding box center [221, 294] width 8 height 8
type input "5"
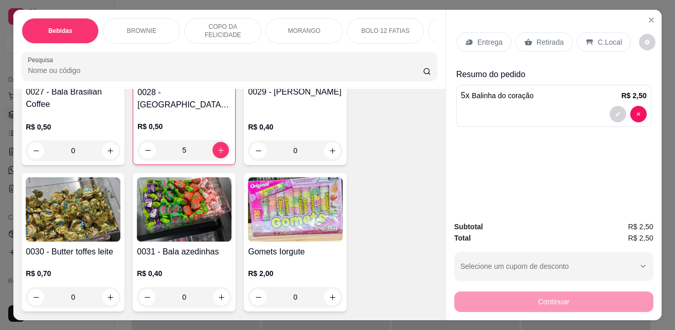
scroll to position [27, 0]
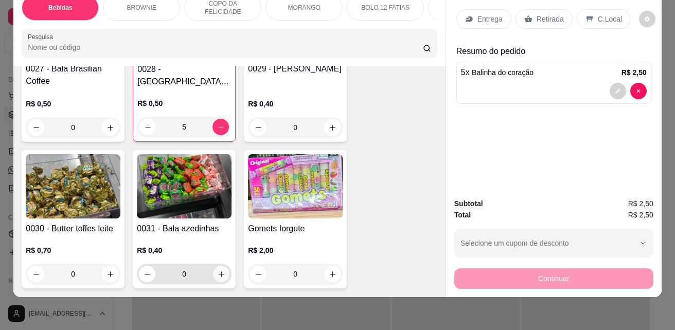
click at [218, 271] on icon "increase-product-quantity" at bounding box center [222, 275] width 8 height 8
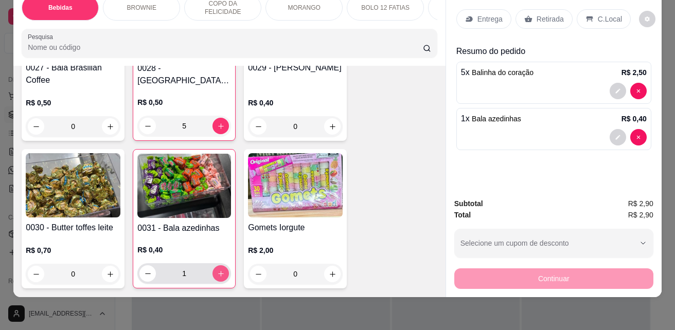
click at [217, 270] on icon "increase-product-quantity" at bounding box center [221, 274] width 8 height 8
type input "4"
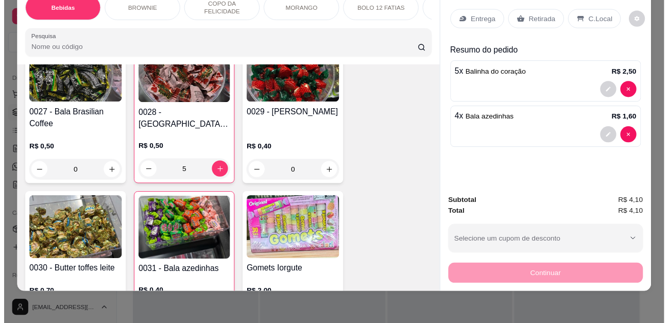
scroll to position [2879, 0]
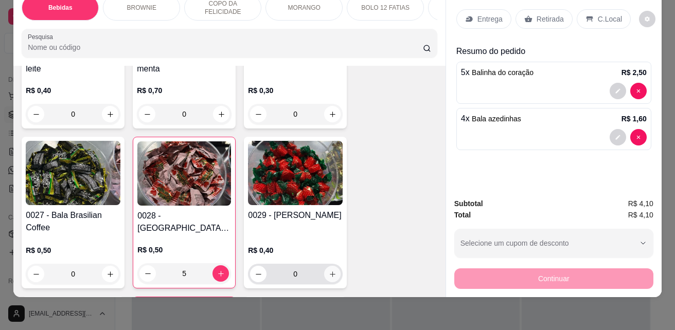
click at [331, 275] on icon "increase-product-quantity" at bounding box center [333, 275] width 8 height 8
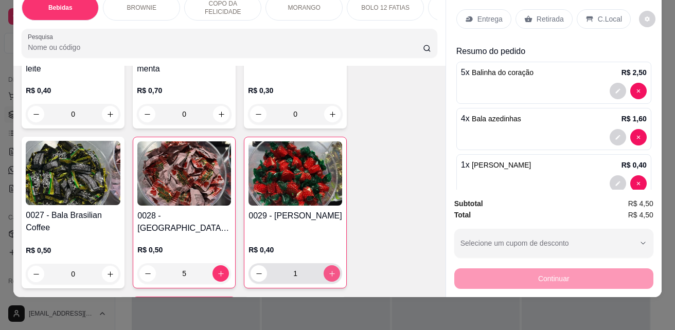
click at [331, 275] on icon "increase-product-quantity" at bounding box center [332, 274] width 8 height 8
click at [330, 275] on icon "increase-product-quantity" at bounding box center [332, 274] width 8 height 8
type input "5"
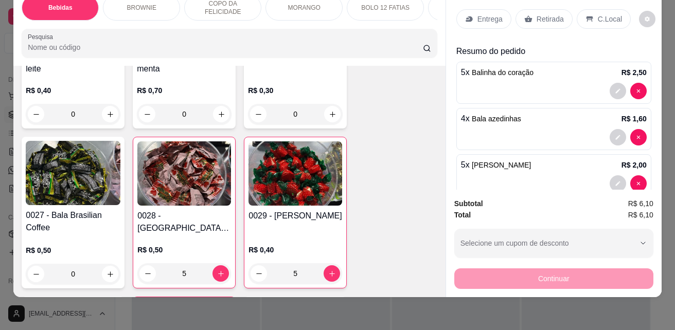
drag, startPoint x: 599, startPoint y: 11, endPoint x: 594, endPoint y: 22, distance: 11.6
click at [599, 14] on p "C.Local" at bounding box center [610, 19] width 24 height 10
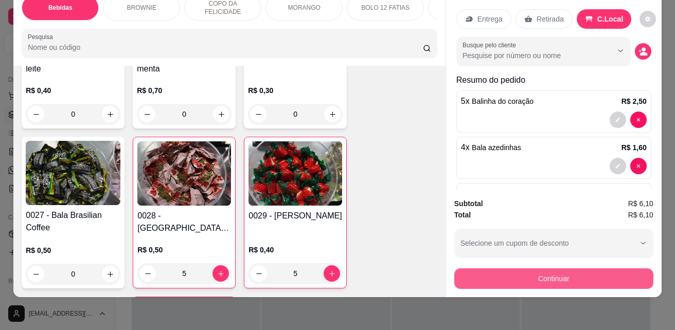
click at [556, 270] on button "Continuar" at bounding box center [553, 279] width 199 height 21
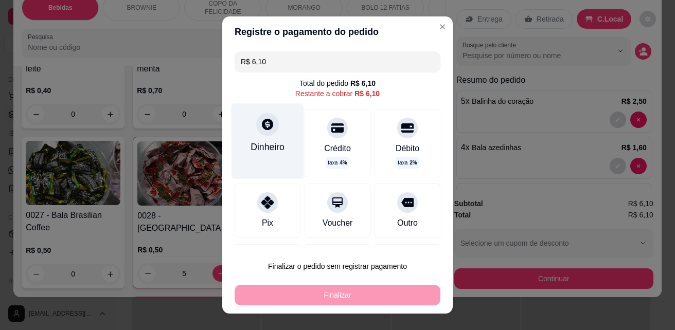
click at [266, 141] on div "Dinheiro" at bounding box center [268, 147] width 34 height 13
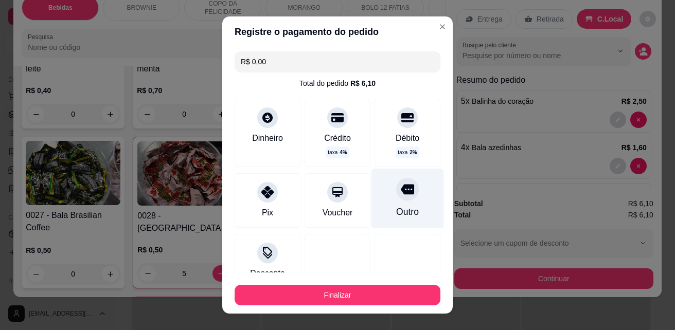
type input "R$ 0,00"
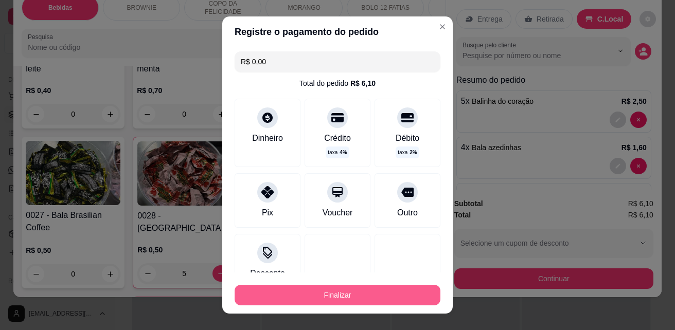
click at [373, 296] on button "Finalizar" at bounding box center [338, 295] width 206 height 21
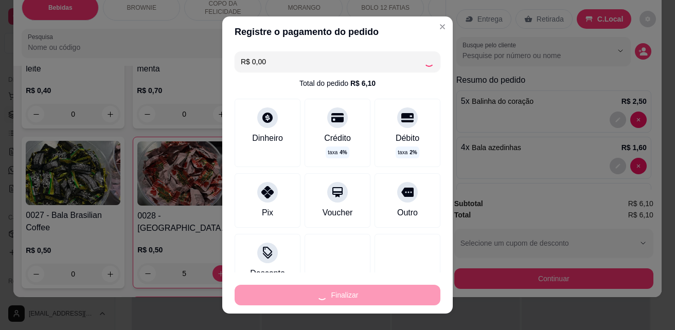
type input "0"
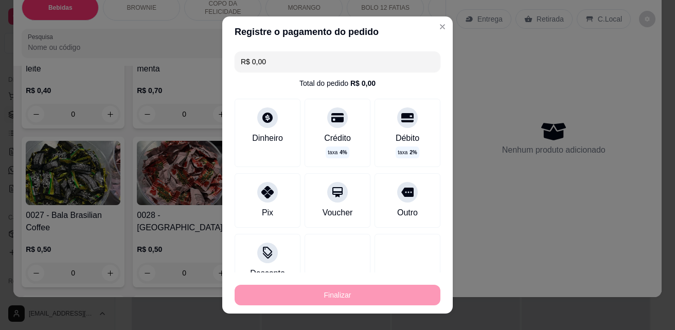
type input "-R$ 6,10"
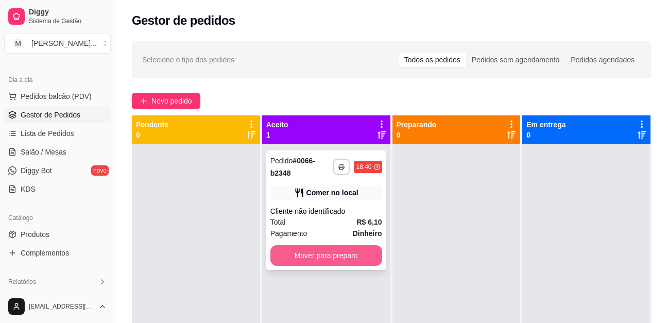
click at [325, 256] on button "Mover para preparo" at bounding box center [326, 255] width 112 height 21
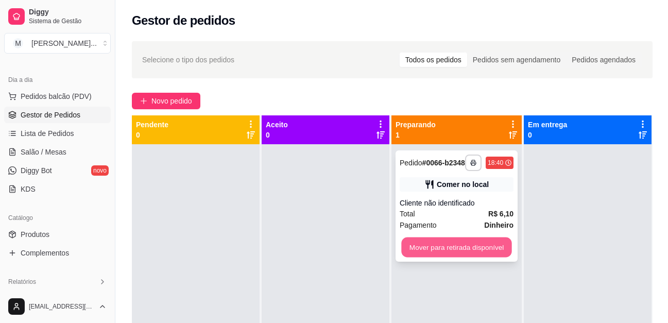
click at [461, 253] on button "Mover para retirada disponível" at bounding box center [456, 247] width 110 height 20
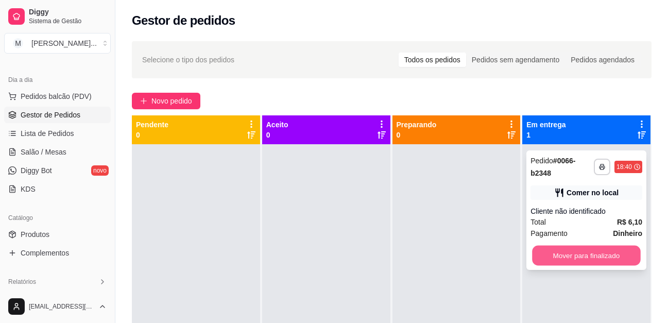
click at [599, 254] on button "Mover para finalizado" at bounding box center [586, 256] width 108 height 20
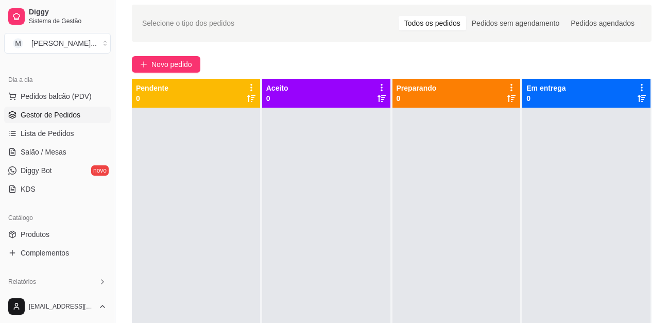
scroll to position [51, 0]
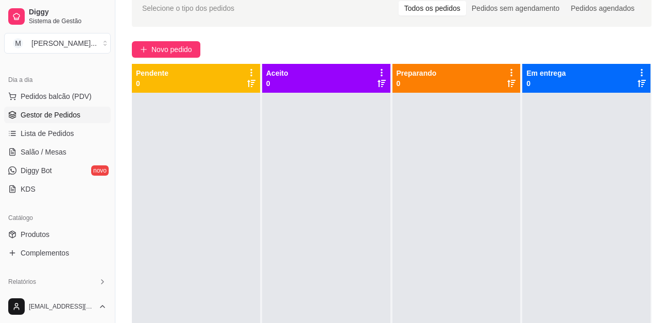
click at [268, 41] on div "Selecione o tipo dos pedidos Todos os pedidos Pedidos sem agendamento Pedidos a…" at bounding box center [391, 191] width 552 height 415
click at [251, 118] on div at bounding box center [196, 254] width 128 height 323
click at [395, 175] on div at bounding box center [456, 254] width 128 height 323
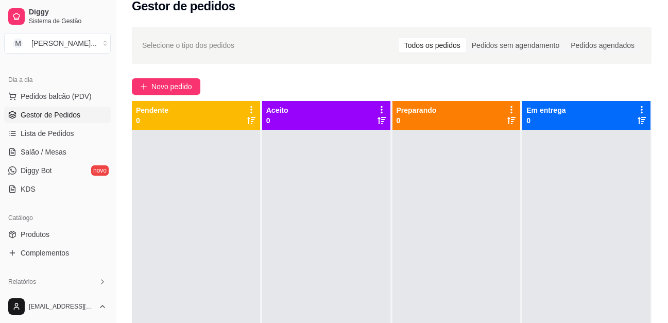
scroll to position [0, 0]
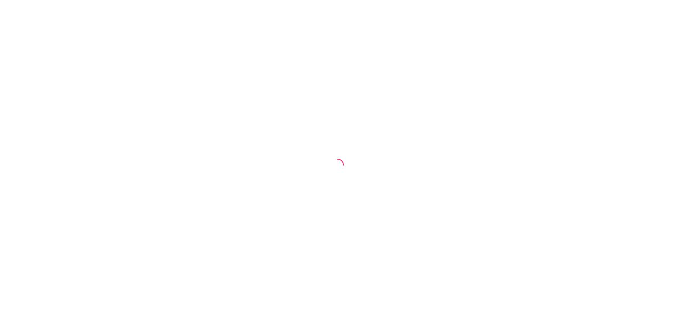
select select "ALL"
select select "0"
select select "ALL"
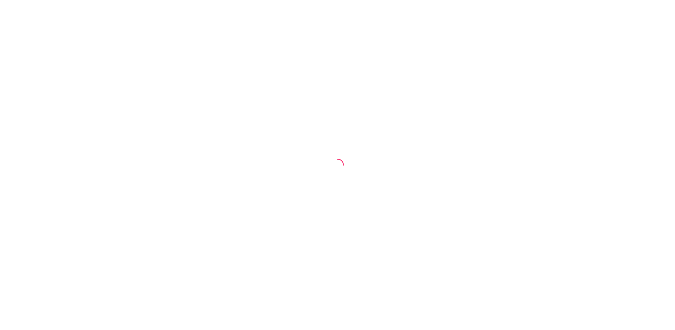
select select "0"
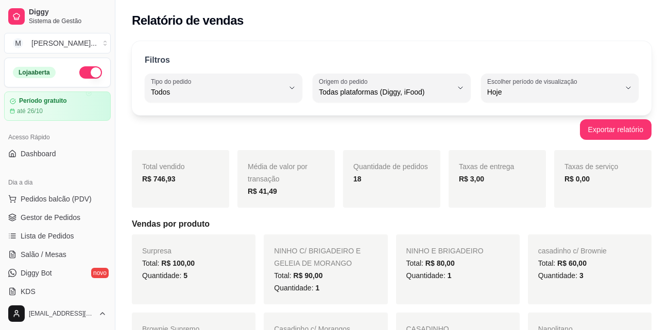
click at [440, 133] on div "Exportar relatório" at bounding box center [391, 129] width 519 height 21
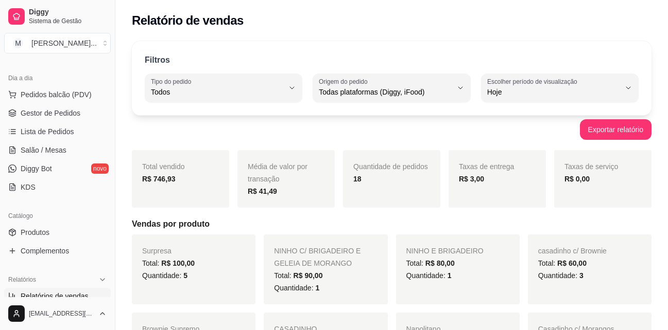
scroll to position [154, 0]
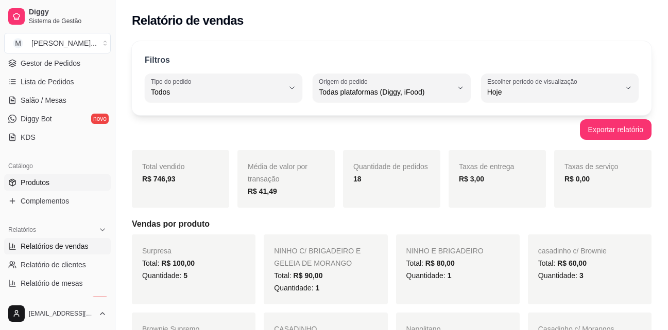
click at [72, 185] on link "Produtos" at bounding box center [57, 182] width 107 height 16
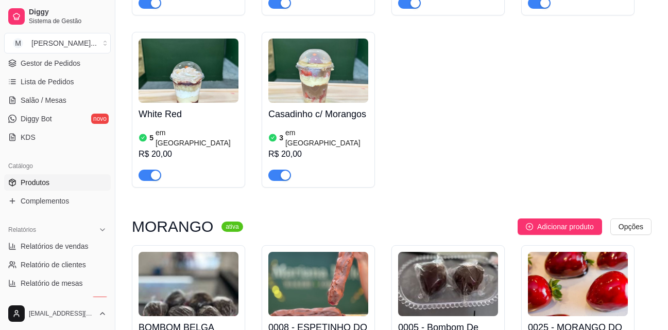
scroll to position [2162, 0]
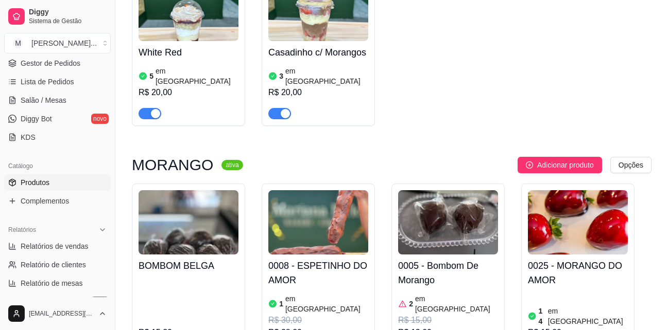
click at [308, 294] on article "em [GEOGRAPHIC_DATA]" at bounding box center [326, 304] width 83 height 21
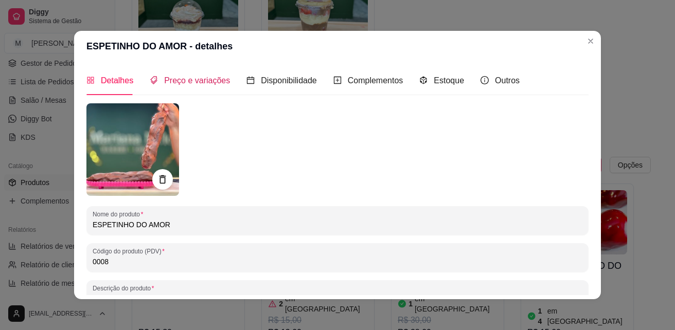
click at [185, 83] on span "Preço e variações" at bounding box center [197, 80] width 66 height 9
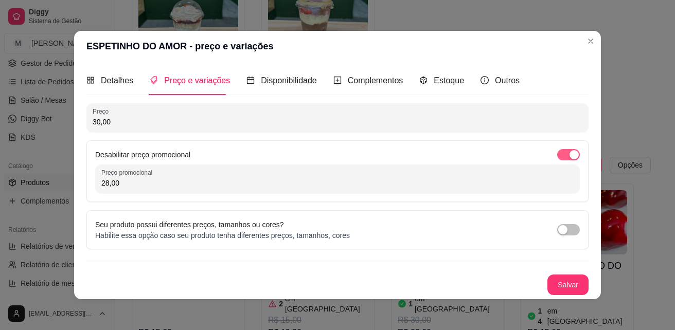
click at [564, 155] on span "button" at bounding box center [568, 154] width 23 height 11
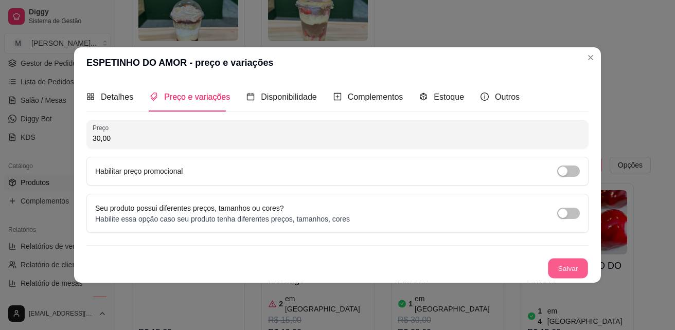
click at [567, 269] on button "Salvar" at bounding box center [568, 269] width 40 height 20
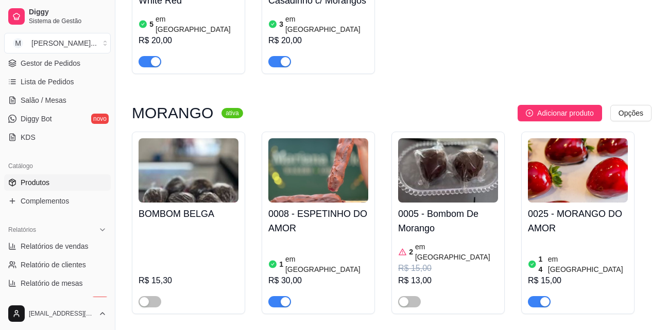
scroll to position [2213, 0]
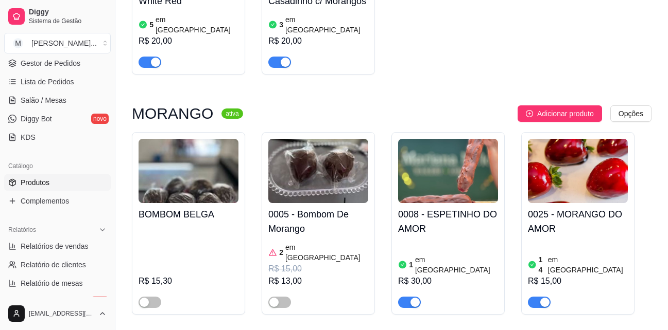
click at [440, 207] on h4 "0008 - ESPETINHO DO AMOR" at bounding box center [448, 221] width 100 height 29
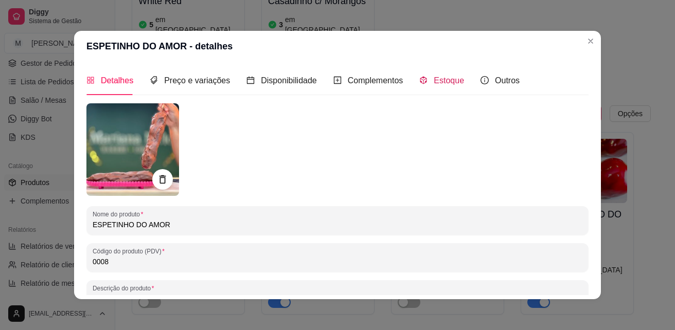
click at [450, 81] on span "Estoque" at bounding box center [449, 80] width 30 height 9
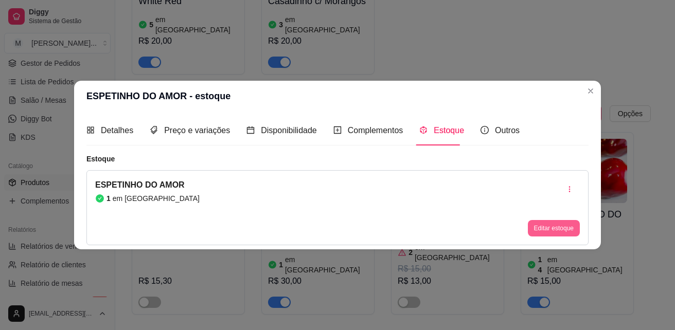
click at [553, 226] on button "Editar estoque" at bounding box center [554, 228] width 52 height 16
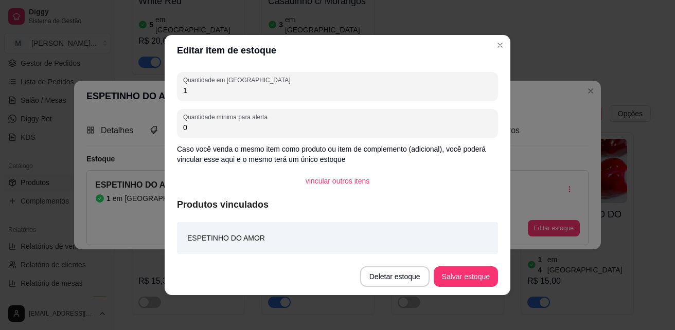
click at [249, 91] on input "1" at bounding box center [337, 90] width 309 height 10
type input "10"
click at [469, 272] on button "Salvar estoque" at bounding box center [465, 277] width 63 height 20
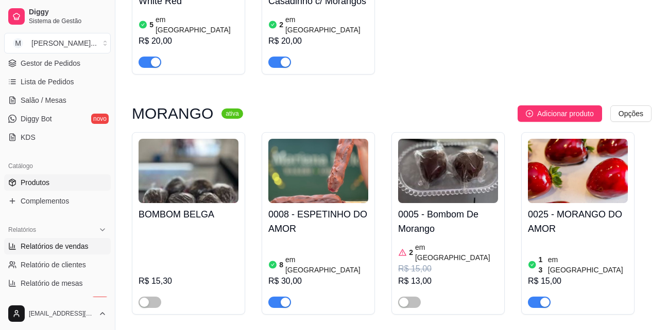
click at [69, 249] on span "Relatórios de vendas" at bounding box center [55, 246] width 68 height 10
select select "ALL"
select select "0"
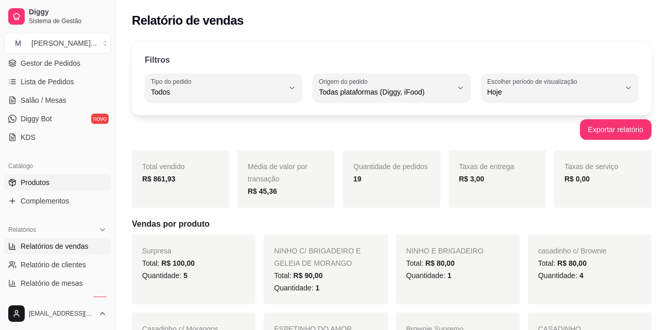
click at [63, 182] on link "Produtos" at bounding box center [57, 182] width 107 height 16
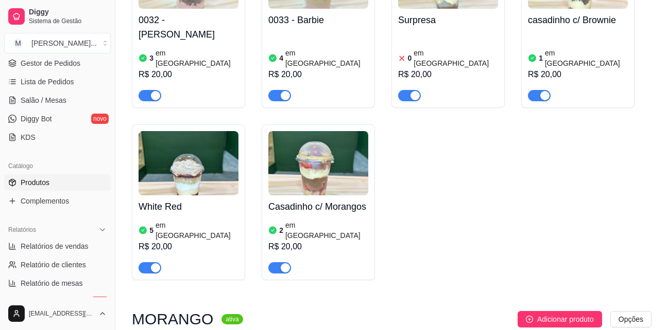
scroll to position [2213, 0]
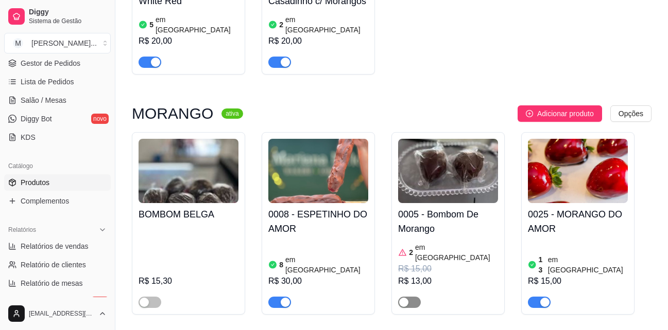
click at [413, 297] on span "button" at bounding box center [409, 302] width 23 height 11
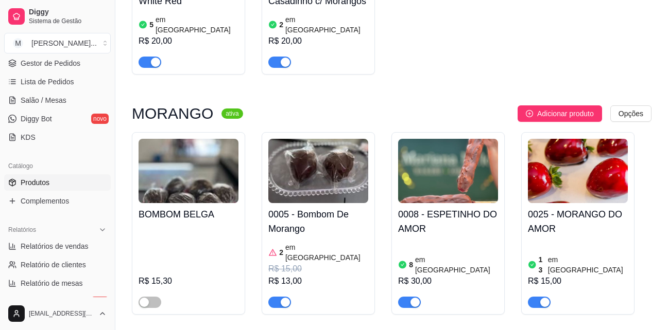
click at [341, 207] on h4 "0005 - Bombom De Morango" at bounding box center [318, 221] width 100 height 29
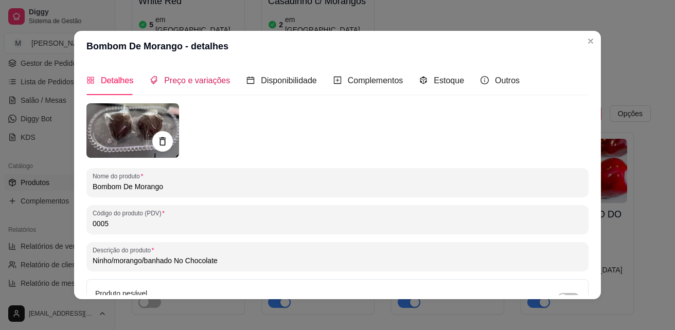
click at [183, 85] on span "Preço e variações" at bounding box center [197, 80] width 66 height 9
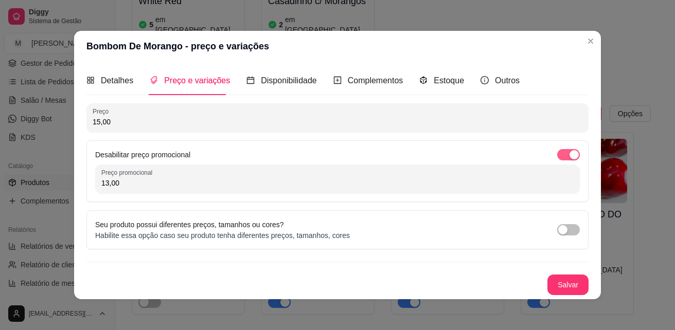
click at [565, 152] on span "button" at bounding box center [568, 154] width 23 height 11
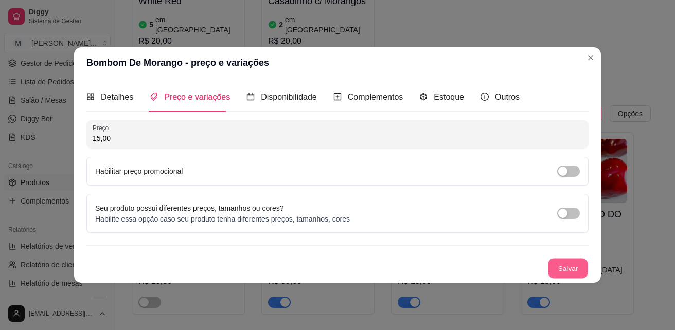
click at [568, 270] on button "Salvar" at bounding box center [568, 269] width 40 height 20
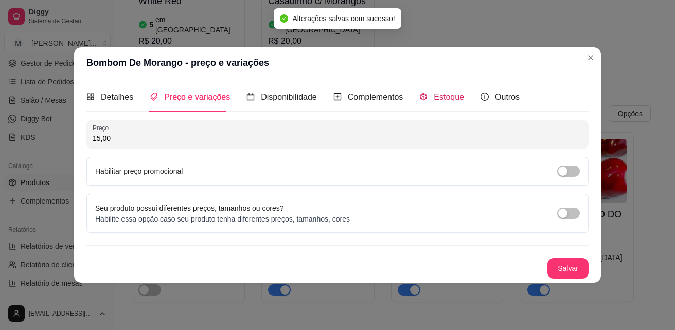
click at [448, 98] on span "Estoque" at bounding box center [449, 97] width 30 height 9
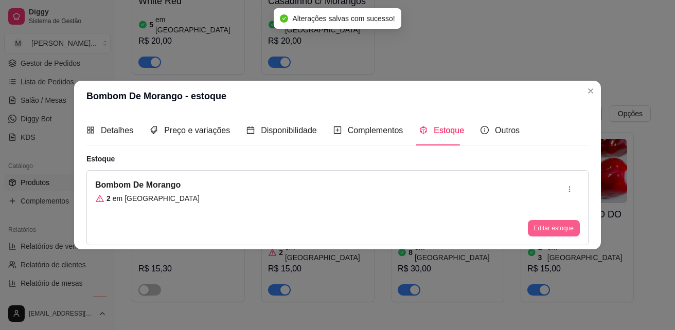
click at [548, 231] on button "Editar estoque" at bounding box center [554, 228] width 52 height 16
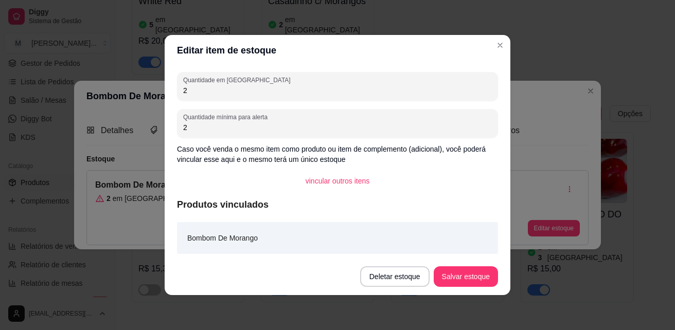
drag, startPoint x: 191, startPoint y: 89, endPoint x: 174, endPoint y: 91, distance: 17.7
click at [174, 91] on div "Quantidade em estoque 2 Quantidade mínima para alerta 2 Caso você venda o mesmo…" at bounding box center [338, 162] width 346 height 193
type input "13"
click at [458, 279] on button "Salvar estoque" at bounding box center [466, 277] width 64 height 21
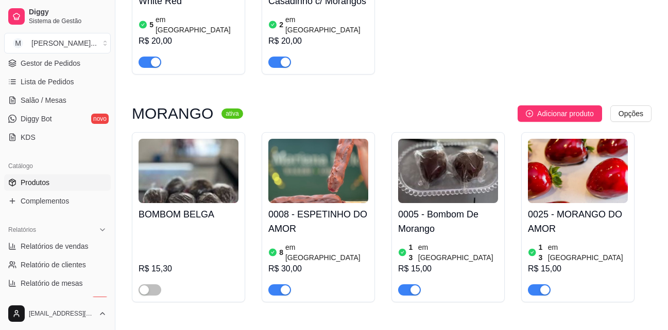
click at [333, 207] on h4 "0008 - ESPETINHO DO AMOR" at bounding box center [318, 221] width 100 height 29
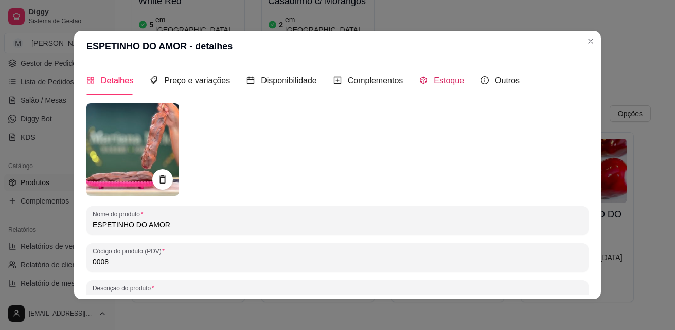
click at [446, 83] on span "Estoque" at bounding box center [449, 80] width 30 height 9
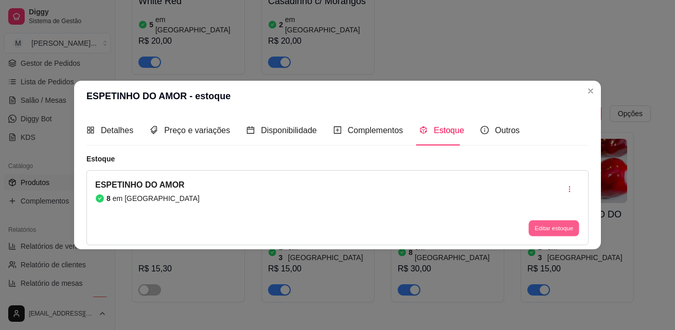
click at [557, 229] on button "Editar estoque" at bounding box center [554, 228] width 50 height 16
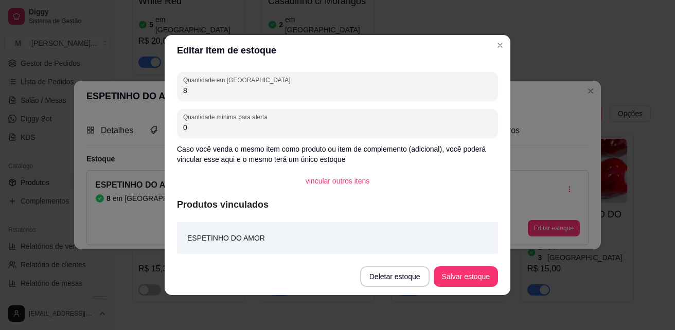
click at [191, 87] on input "8" at bounding box center [337, 90] width 309 height 10
type input "7"
click at [479, 273] on button "Salvar estoque" at bounding box center [466, 277] width 64 height 21
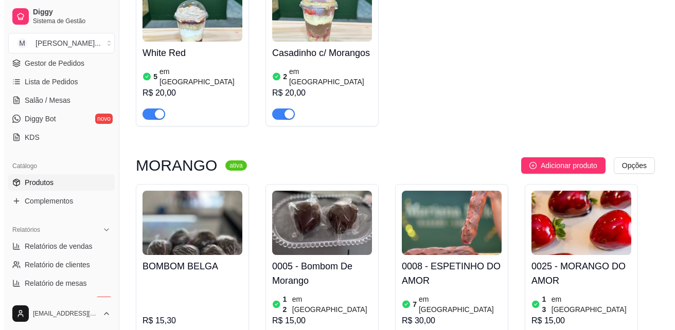
scroll to position [2162, 0]
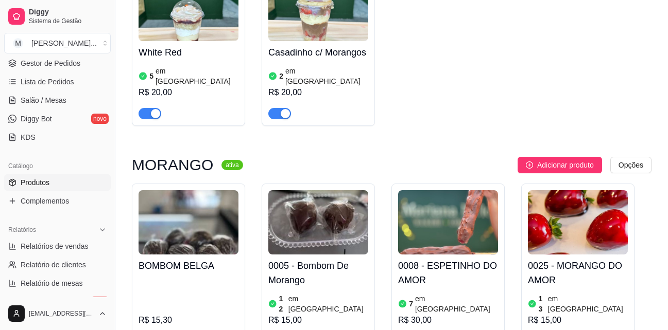
click at [334, 259] on h4 "0005 - Bombom De Morango" at bounding box center [318, 273] width 100 height 29
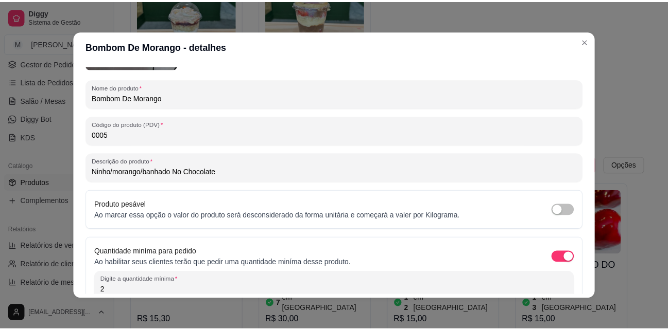
scroll to position [0, 0]
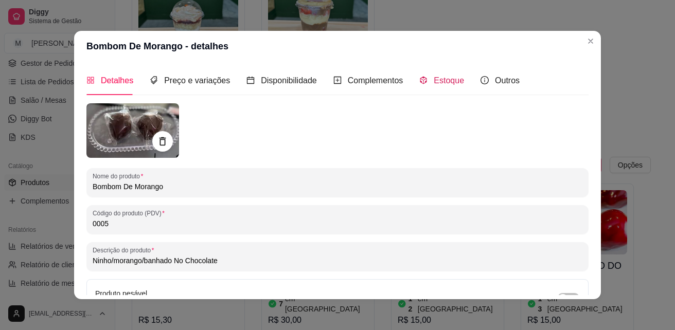
click at [451, 78] on span "Estoque" at bounding box center [449, 80] width 30 height 9
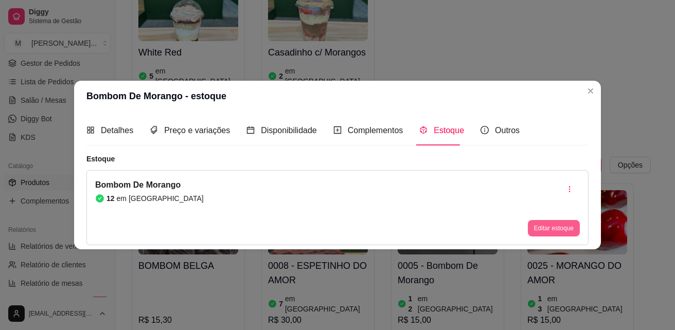
click at [541, 228] on button "Editar estoque" at bounding box center [554, 228] width 52 height 16
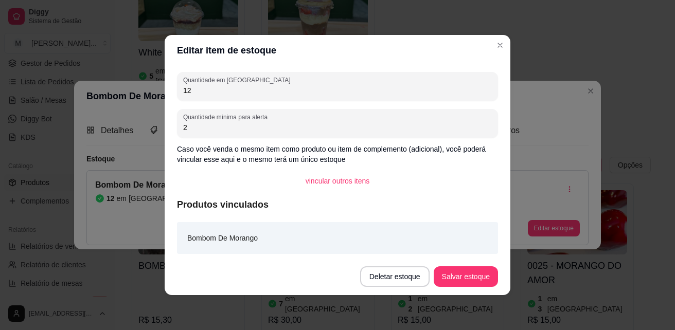
click at [204, 89] on input "12" at bounding box center [337, 90] width 309 height 10
type input "13"
click at [458, 276] on button "Salvar estoque" at bounding box center [466, 277] width 64 height 21
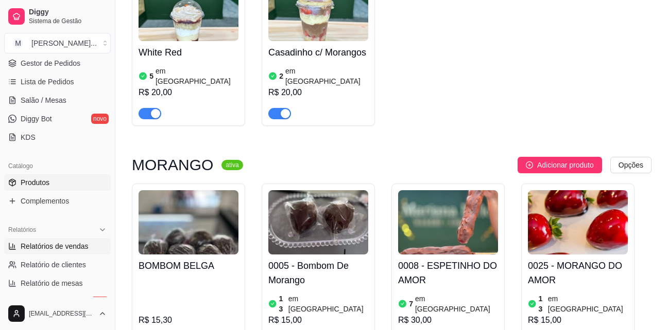
click at [54, 250] on span "Relatórios de vendas" at bounding box center [55, 246] width 68 height 10
select select "ALL"
select select "0"
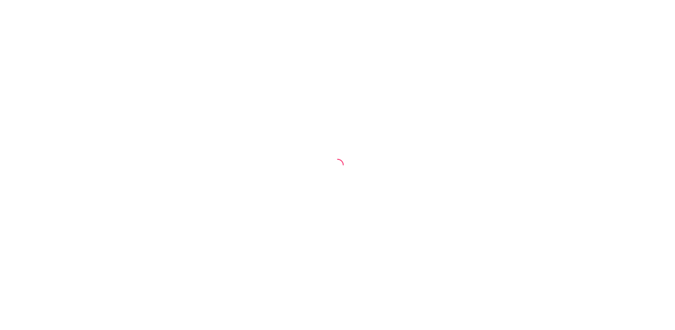
select select "ALL"
select select "0"
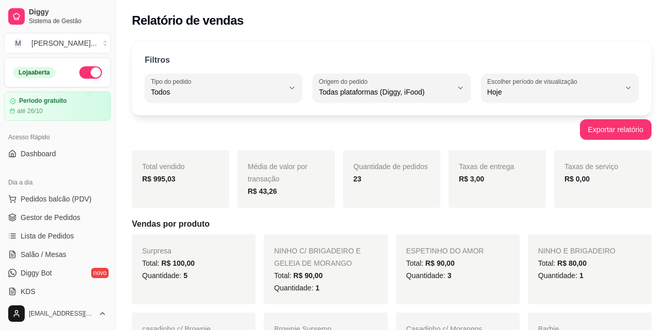
click at [639, 187] on div "Taxas de serviço R$ 0,00" at bounding box center [602, 179] width 97 height 58
click at [457, 259] on div "Total: R$ 90,00" at bounding box center [457, 263] width 103 height 12
click at [45, 218] on span "Gestor de Pedidos" at bounding box center [51, 218] width 60 height 10
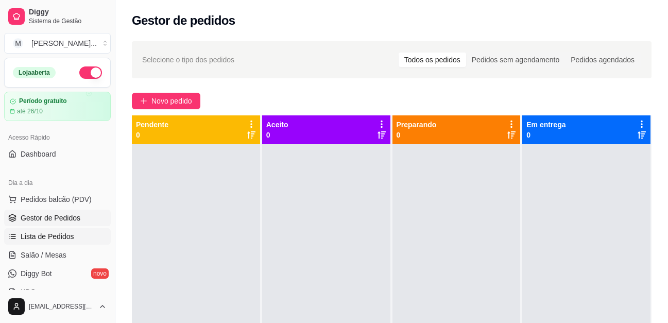
click at [50, 237] on span "Lista de Pedidos" at bounding box center [48, 236] width 54 height 10
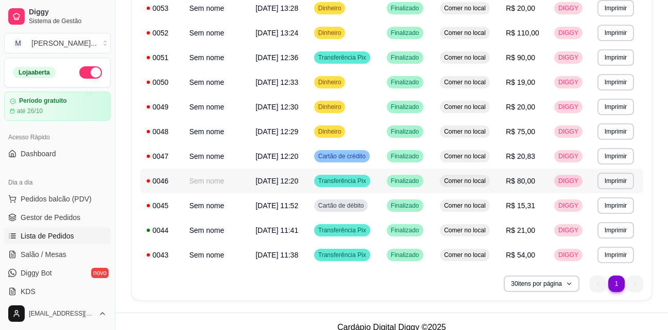
scroll to position [486, 0]
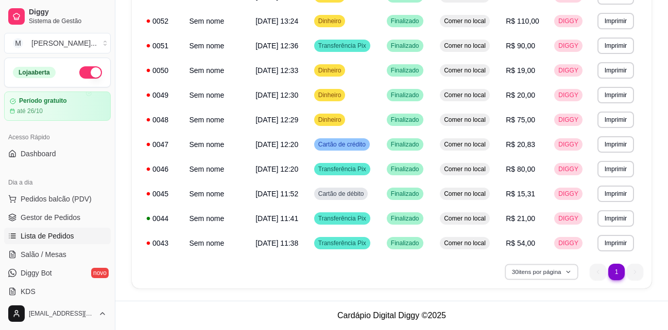
click at [527, 275] on button "30 itens por página" at bounding box center [540, 272] width 73 height 16
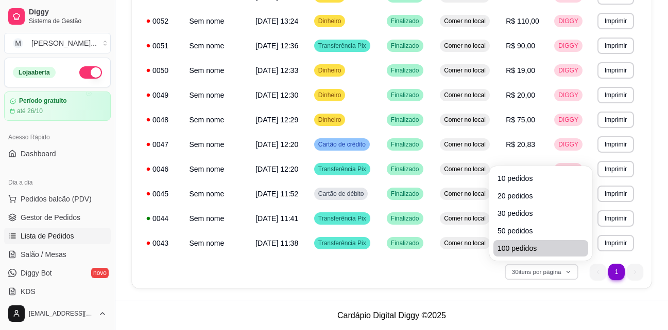
click at [508, 244] on span "100 pedidos" at bounding box center [540, 248] width 86 height 10
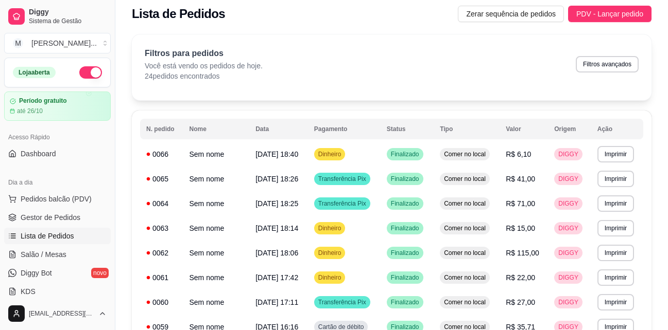
scroll to position [0, 0]
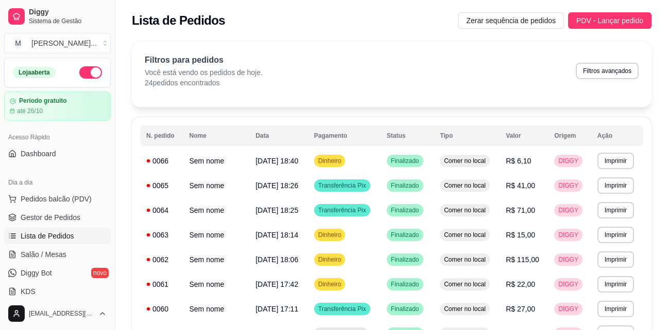
click at [238, 83] on p "24 pedidos encontrados" at bounding box center [204, 83] width 118 height 10
click at [217, 75] on p "Você está vendo os pedidos de hoje." at bounding box center [204, 72] width 118 height 10
click at [606, 73] on button "Filtros avançados" at bounding box center [606, 71] width 63 height 16
select select "0"
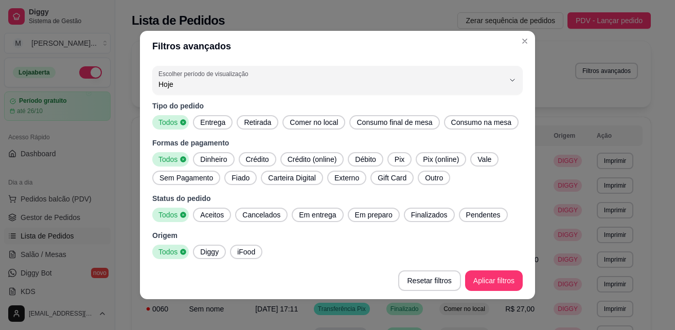
click at [201, 125] on span "Entrega" at bounding box center [212, 122] width 33 height 10
click at [247, 123] on span "Retirada" at bounding box center [258, 122] width 36 height 10
click at [450, 128] on span "Consumo na mesa" at bounding box center [484, 122] width 69 height 10
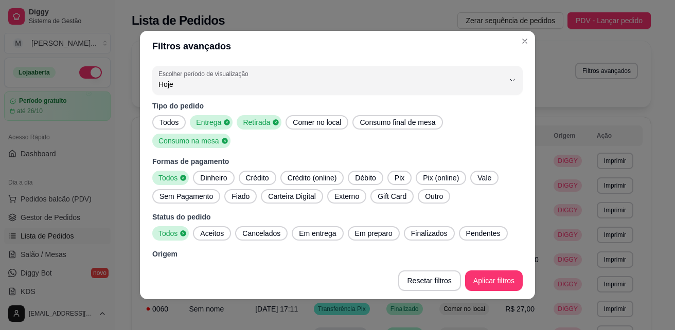
drag, startPoint x: 159, startPoint y: 122, endPoint x: 189, endPoint y: 118, distance: 30.6
click at [159, 122] on span "Todos" at bounding box center [168, 122] width 27 height 10
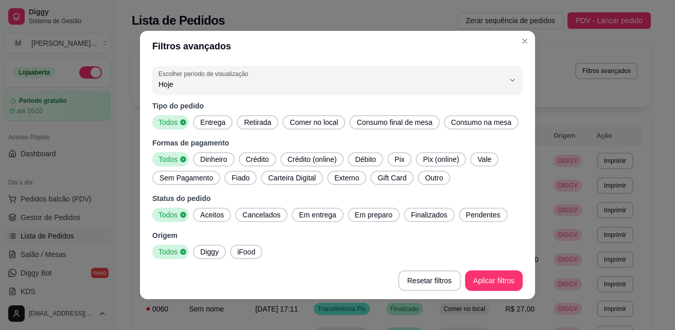
click at [247, 121] on span "Retirada" at bounding box center [258, 122] width 36 height 10
click at [210, 121] on span "Entrega" at bounding box center [209, 122] width 33 height 10
click at [169, 125] on span "Todos" at bounding box center [168, 122] width 27 height 10
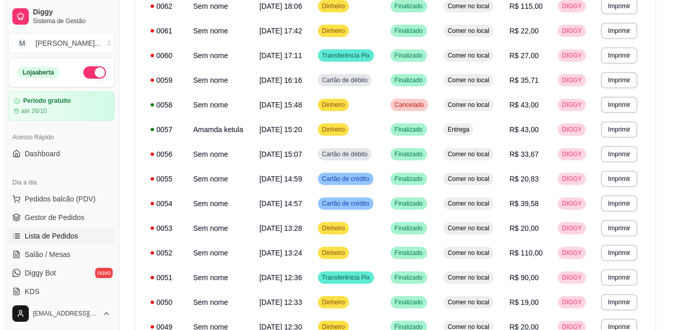
scroll to position [257, 0]
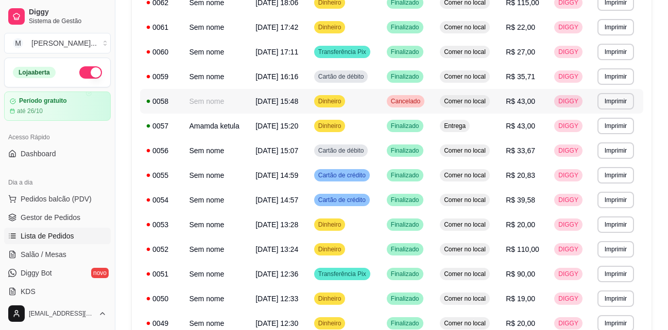
click at [363, 110] on td "Dinheiro" at bounding box center [344, 101] width 73 height 25
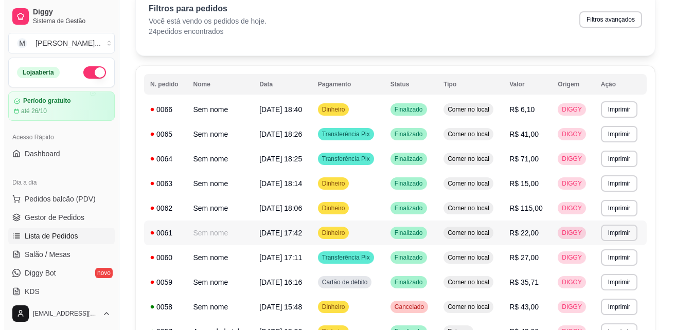
scroll to position [0, 0]
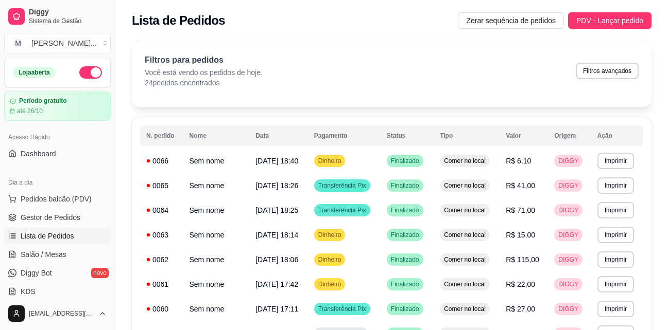
click at [262, 71] on div "Filtros para pedidos Você está vendo os pedidos de hoje. 24 pedidos encontrados…" at bounding box center [392, 71] width 494 height 34
click at [259, 72] on p "Você está vendo os pedidos de hoje." at bounding box center [204, 72] width 118 height 10
click at [180, 76] on p "Você está vendo os pedidos de hoje." at bounding box center [204, 72] width 118 height 10
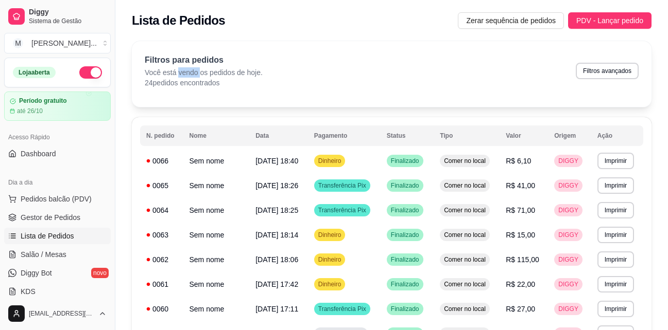
click at [180, 76] on p "Você está vendo os pedidos de hoje." at bounding box center [204, 72] width 118 height 10
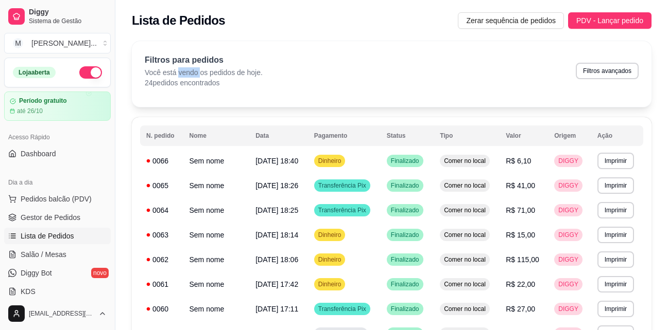
click at [180, 76] on p "Você está vendo os pedidos de hoje." at bounding box center [204, 72] width 118 height 10
click at [181, 77] on p "Você está vendo os pedidos de hoje." at bounding box center [204, 72] width 118 height 10
click at [181, 81] on p "24 pedidos encontrados" at bounding box center [204, 83] width 118 height 10
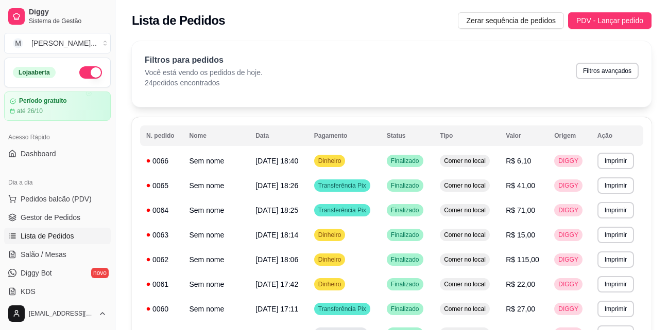
click at [181, 81] on p "24 pedidos encontrados" at bounding box center [204, 83] width 118 height 10
click at [182, 83] on p "24 pedidos encontrados" at bounding box center [204, 83] width 118 height 10
click at [182, 85] on p "24 pedidos encontrados" at bounding box center [204, 83] width 118 height 10
click at [180, 86] on p "24 pedidos encontrados" at bounding box center [204, 83] width 118 height 10
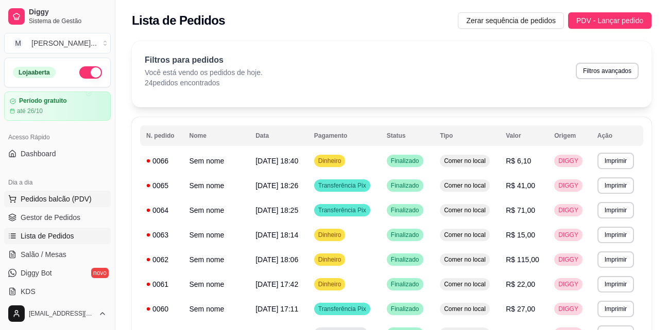
click at [72, 199] on span "Pedidos balcão (PDV)" at bounding box center [56, 199] width 71 height 10
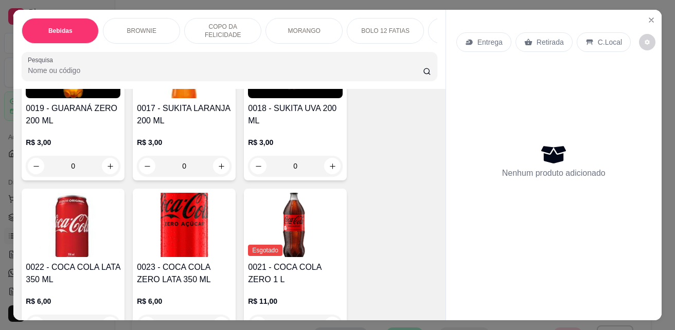
scroll to position [360, 0]
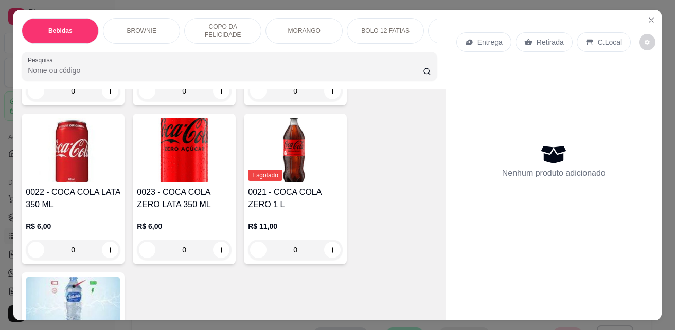
click at [526, 40] on icon at bounding box center [528, 42] width 8 height 7
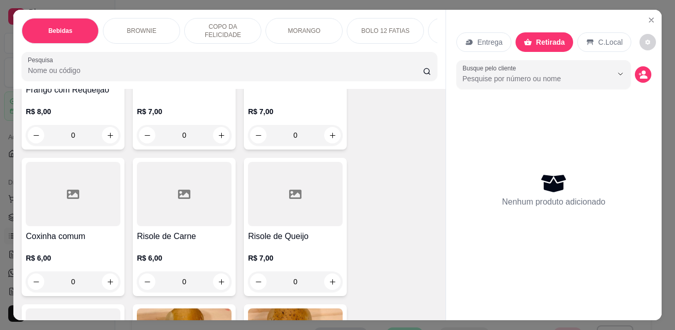
scroll to position [2007, 0]
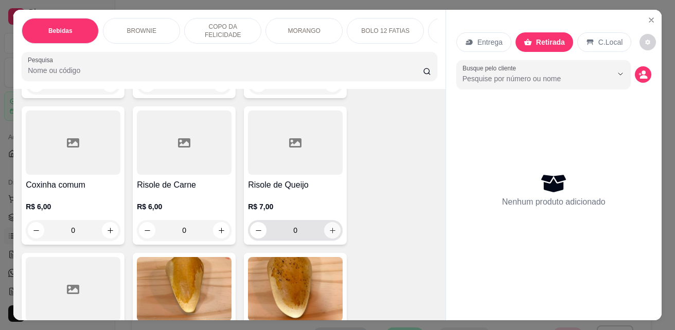
click at [330, 230] on button "increase-product-quantity" at bounding box center [332, 230] width 16 height 16
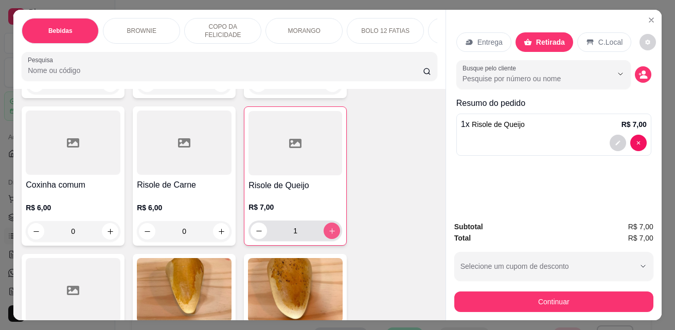
click at [329, 231] on button "increase-product-quantity" at bounding box center [332, 231] width 16 height 16
type input "2"
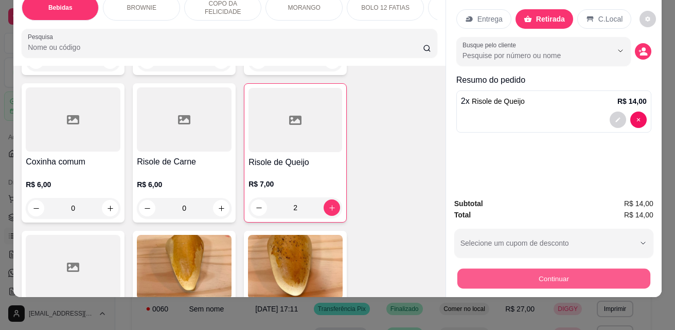
click at [526, 269] on button "Continuar" at bounding box center [554, 279] width 193 height 20
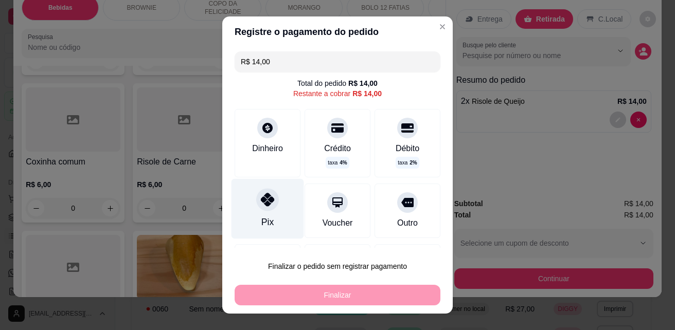
click at [257, 213] on div "Pix" at bounding box center [268, 209] width 73 height 60
type input "R$ 0,00"
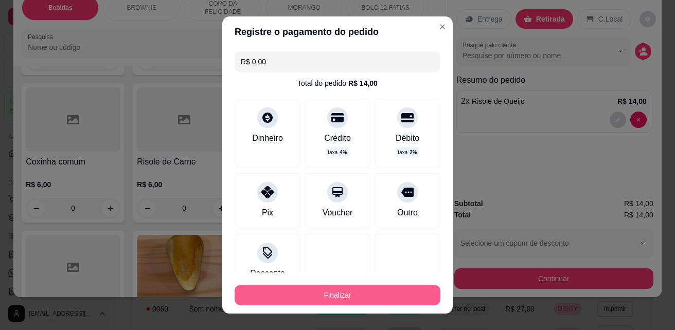
click at [304, 293] on button "Finalizar" at bounding box center [338, 295] width 206 height 21
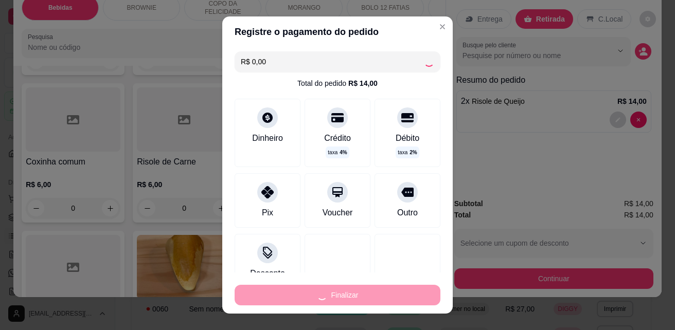
type input "0"
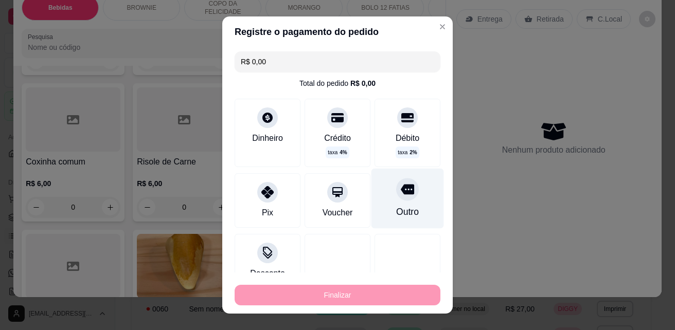
type input "-R$ 14,00"
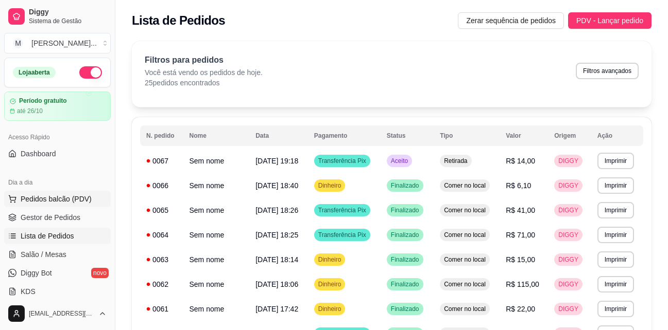
click at [48, 197] on span "Pedidos balcão (PDV)" at bounding box center [56, 199] width 71 height 10
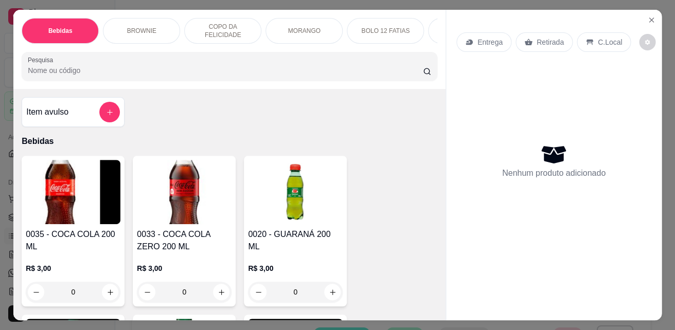
click at [56, 217] on img at bounding box center [73, 192] width 95 height 64
click at [648, 16] on icon "Close" at bounding box center [652, 20] width 8 height 8
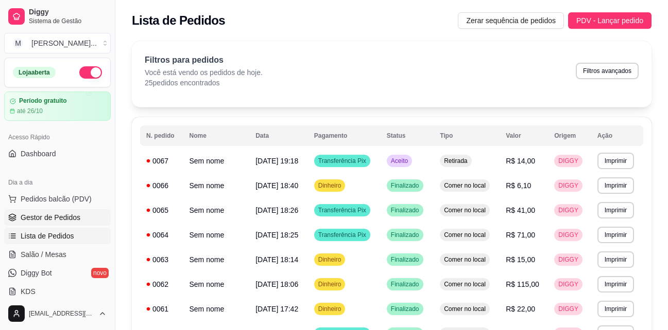
click at [69, 216] on span "Gestor de Pedidos" at bounding box center [51, 218] width 60 height 10
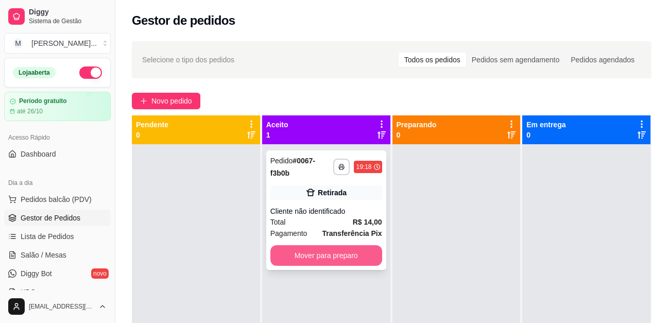
click at [301, 260] on button "Mover para preparo" at bounding box center [326, 255] width 112 height 21
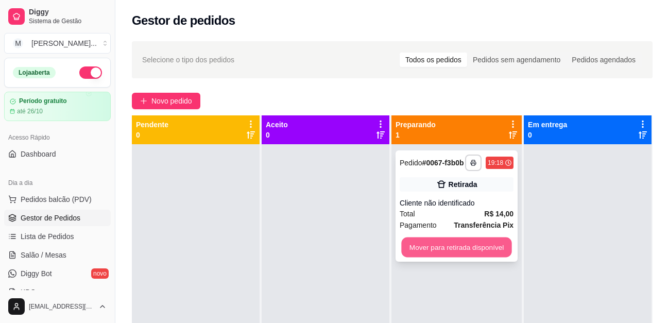
click at [467, 251] on button "Mover para retirada disponível" at bounding box center [456, 247] width 110 height 20
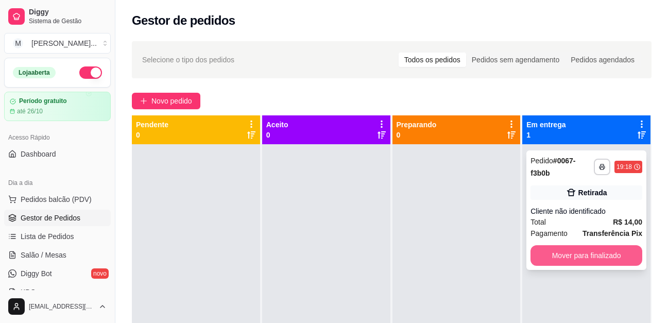
click at [562, 249] on button "Mover para finalizado" at bounding box center [586, 255] width 112 height 21
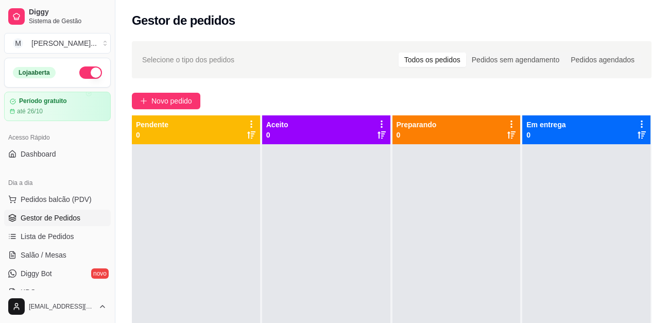
click at [562, 249] on div at bounding box center [586, 305] width 128 height 323
click at [592, 78] on div "Selecione o tipo dos pedidos Todos os pedidos Pedidos sem agendamento Pedidos a…" at bounding box center [391, 59] width 519 height 37
click at [59, 197] on span "Pedidos balcão (PDV)" at bounding box center [56, 199] width 71 height 10
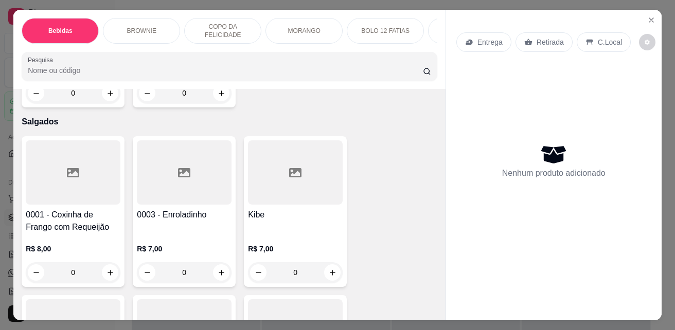
scroll to position [1802, 0]
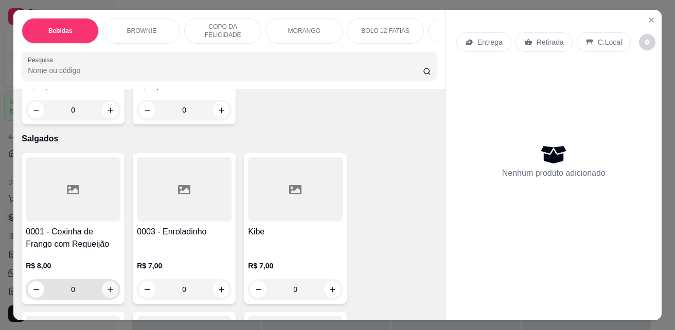
click at [109, 294] on icon "increase-product-quantity" at bounding box center [111, 290] width 8 height 8
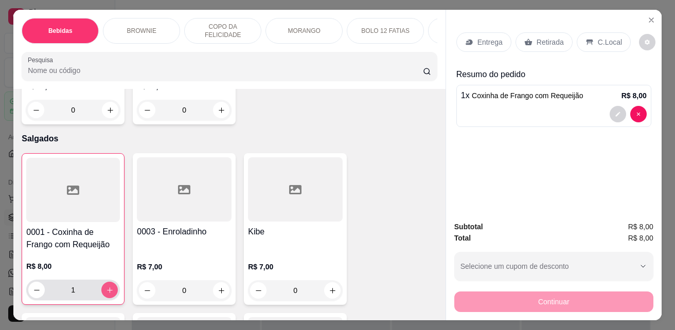
click at [109, 293] on icon "increase-product-quantity" at bounding box center [110, 291] width 8 height 8
type input "2"
click at [550, 38] on p "Retirada" at bounding box center [550, 42] width 27 height 10
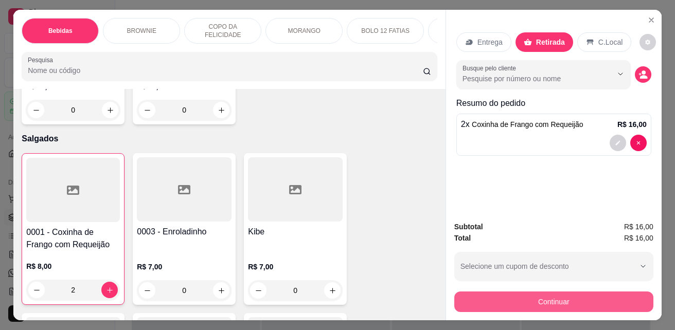
click at [518, 301] on button "Continuar" at bounding box center [553, 302] width 199 height 21
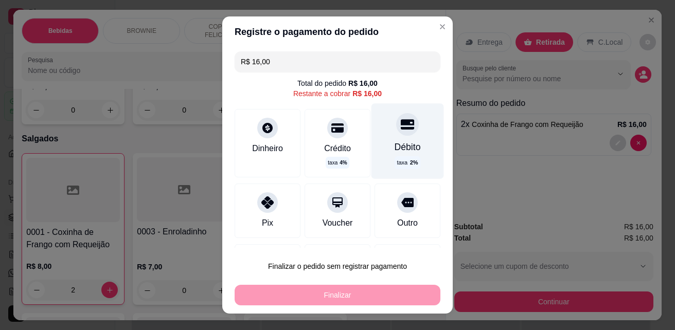
click at [399, 142] on div "Débito" at bounding box center [408, 147] width 26 height 13
type input "R$ 0,00"
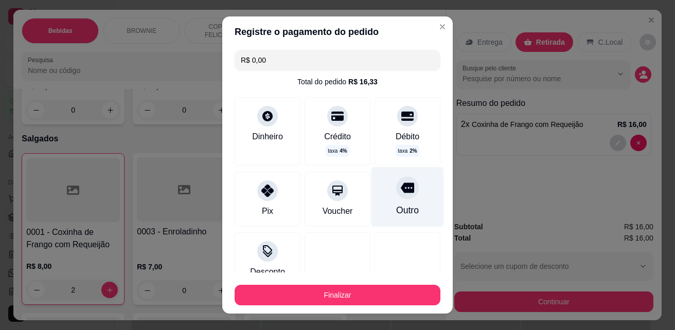
scroll to position [0, 0]
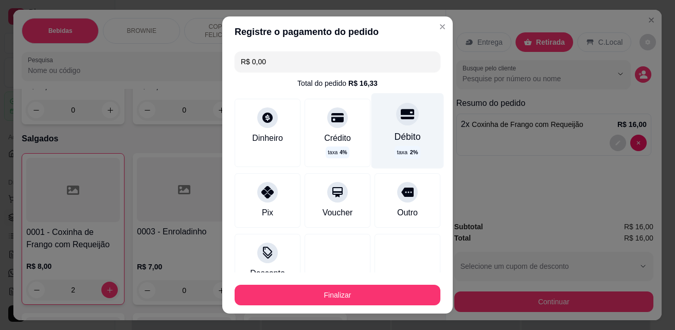
click at [395, 141] on div "Débito" at bounding box center [408, 136] width 26 height 13
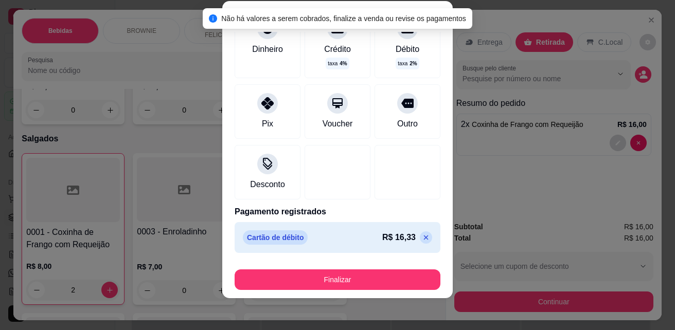
scroll to position [16, 0]
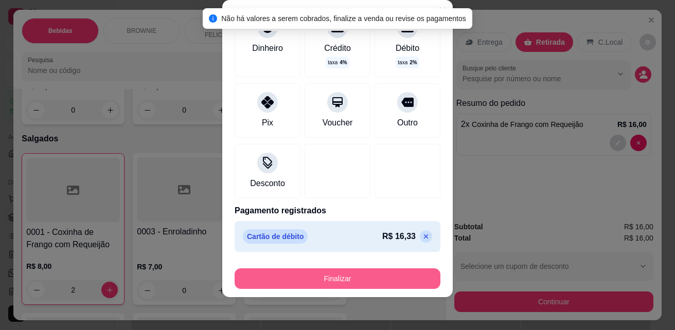
click at [349, 278] on button "Finalizar" at bounding box center [338, 279] width 206 height 21
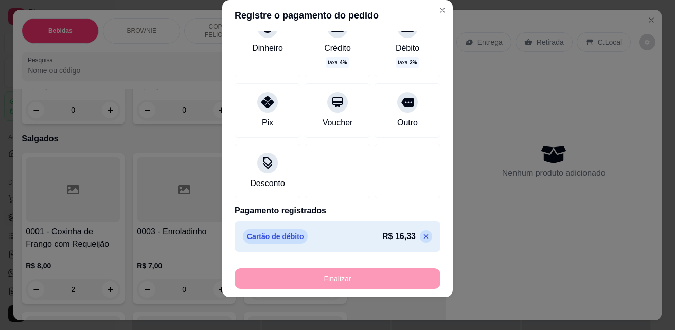
type input "0"
type input "-R$ 16,00"
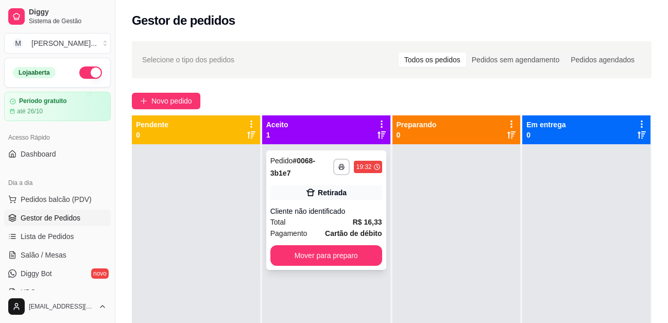
click at [330, 219] on div "Total R$ 16,33" at bounding box center [326, 221] width 112 height 11
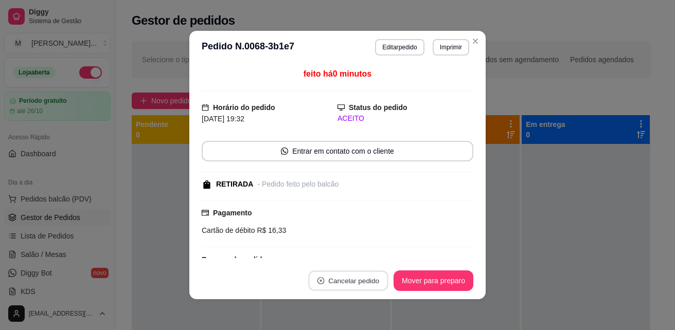
click at [335, 287] on button "Cancelar pedido" at bounding box center [348, 281] width 80 height 20
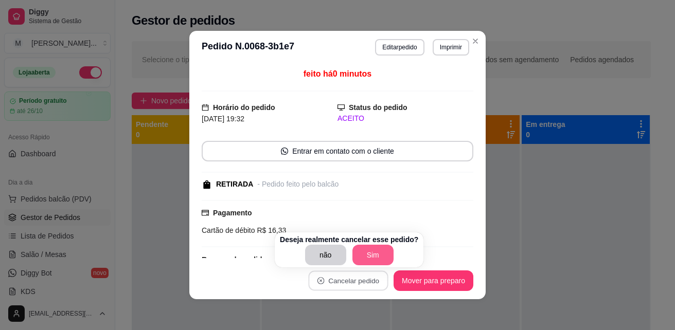
click at [365, 255] on button "Sim" at bounding box center [373, 255] width 41 height 21
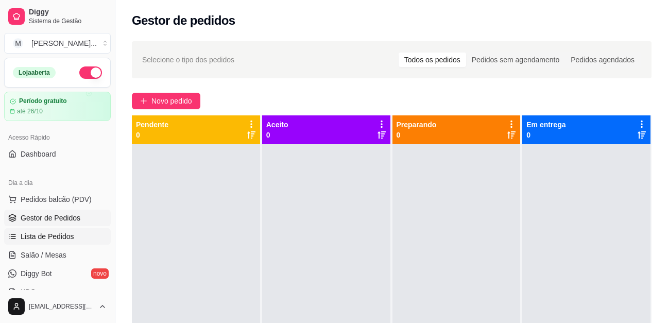
click at [50, 236] on span "Lista de Pedidos" at bounding box center [48, 236] width 54 height 10
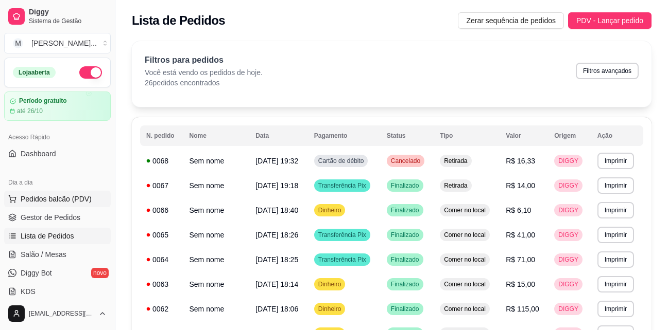
click at [65, 200] on span "Pedidos balcão (PDV)" at bounding box center [56, 199] width 71 height 10
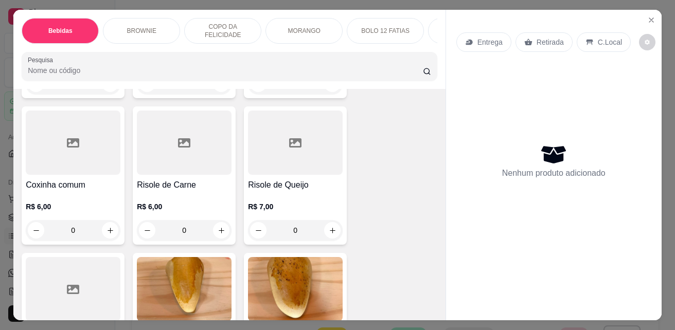
scroll to position [1956, 0]
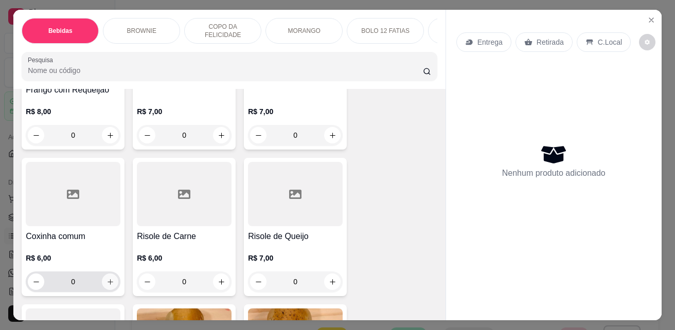
click at [106, 282] on button "increase-product-quantity" at bounding box center [110, 282] width 16 height 16
type input "1"
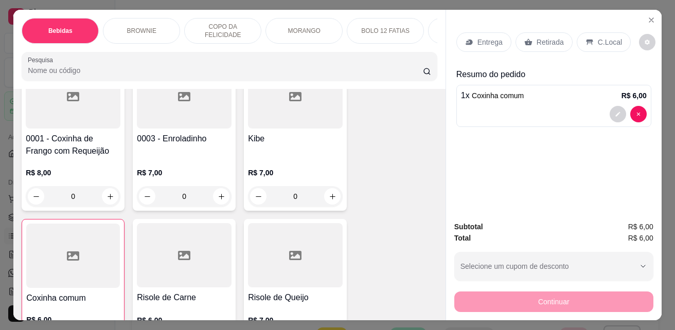
scroll to position [1853, 0]
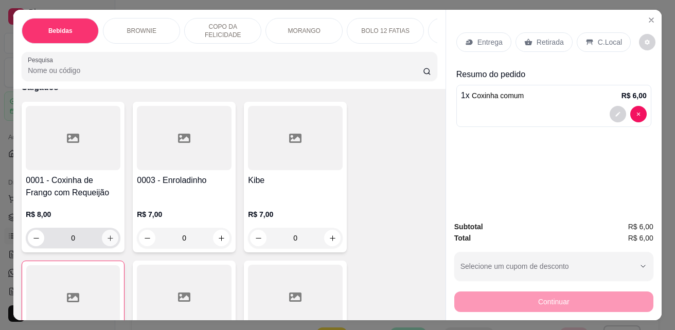
click at [108, 241] on icon "increase-product-quantity" at bounding box center [111, 239] width 6 height 6
type input "1"
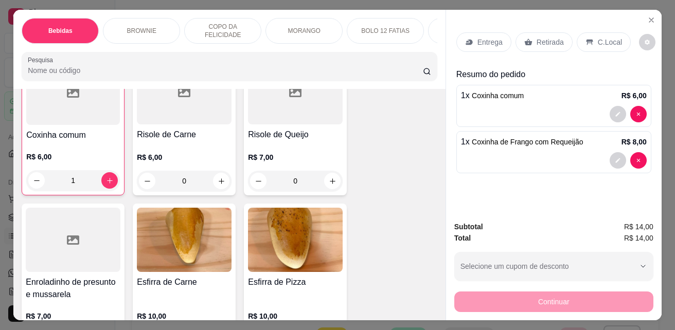
scroll to position [2110, 0]
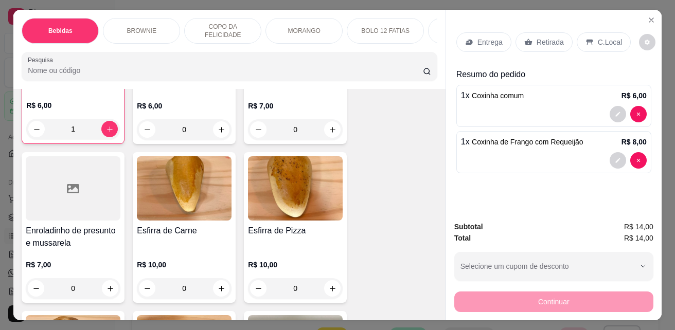
click at [547, 38] on p "Retirada" at bounding box center [550, 42] width 27 height 10
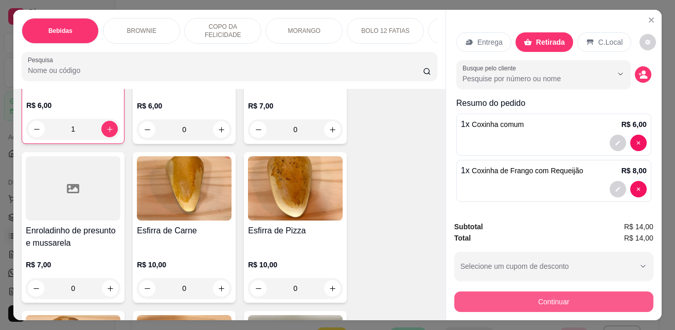
click at [549, 299] on button "Continuar" at bounding box center [553, 302] width 199 height 21
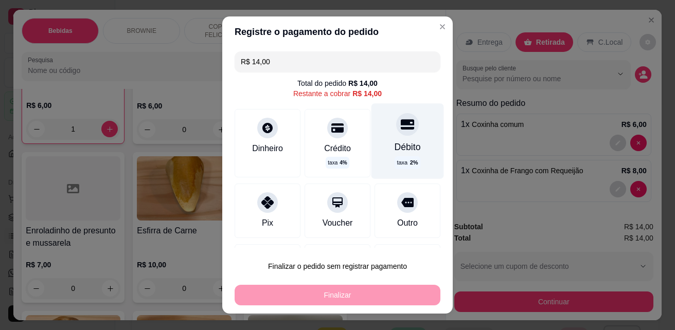
click at [395, 156] on div "taxa 2 %" at bounding box center [408, 162] width 26 height 13
type input "R$ 0,00"
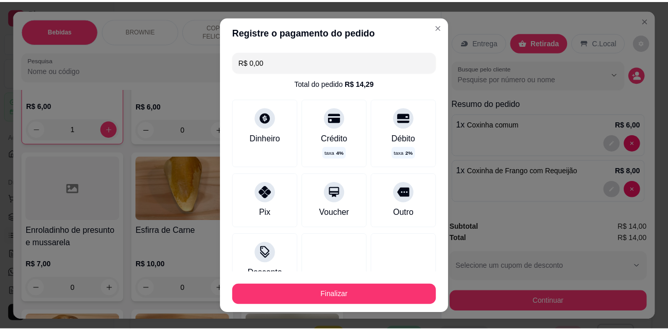
scroll to position [74, 0]
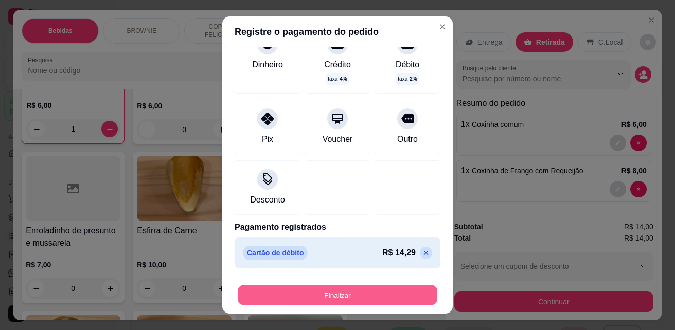
click at [328, 291] on button "Finalizar" at bounding box center [338, 296] width 200 height 20
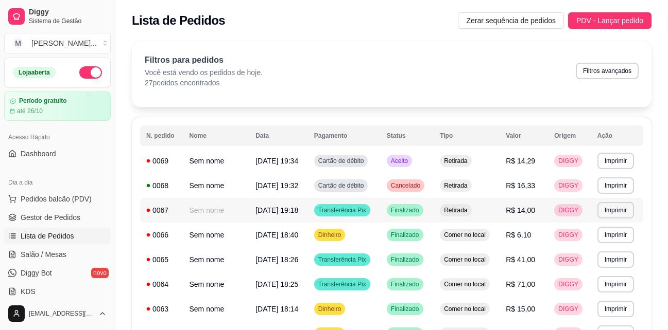
click at [540, 212] on td "R$ 14,00" at bounding box center [523, 210] width 48 height 25
click at [84, 197] on span "Pedidos balcão (PDV)" at bounding box center [56, 199] width 71 height 10
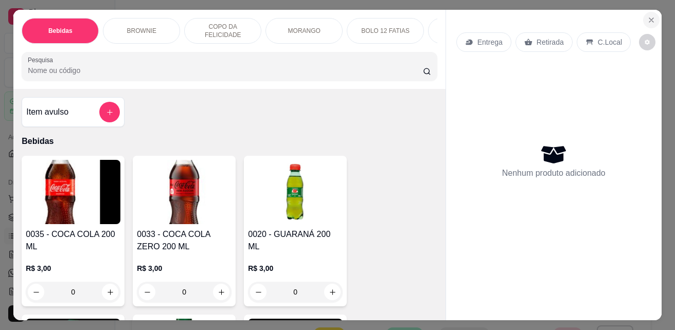
click at [648, 16] on icon "Close" at bounding box center [652, 20] width 8 height 8
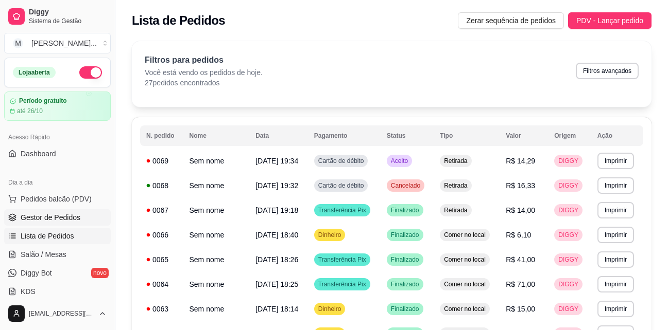
click at [72, 219] on span "Gestor de Pedidos" at bounding box center [51, 218] width 60 height 10
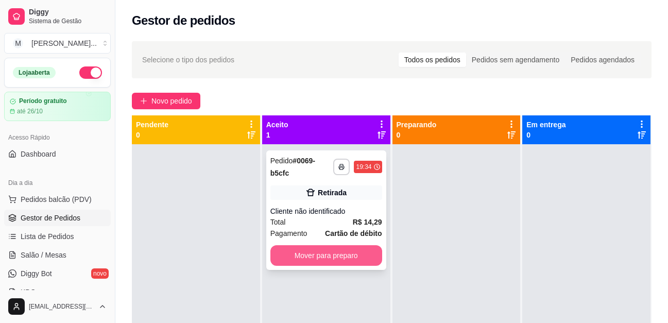
click at [332, 254] on button "Mover para preparo" at bounding box center [326, 255] width 112 height 21
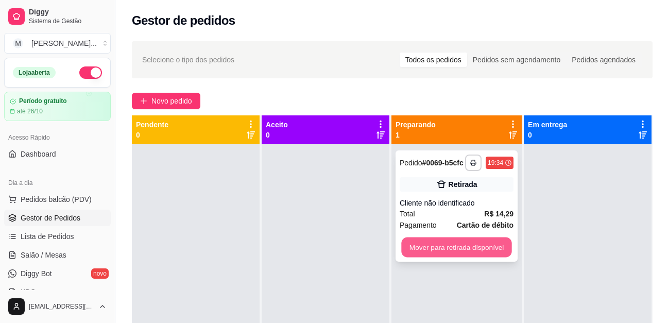
click at [436, 247] on button "Mover para retirada disponível" at bounding box center [456, 247] width 110 height 20
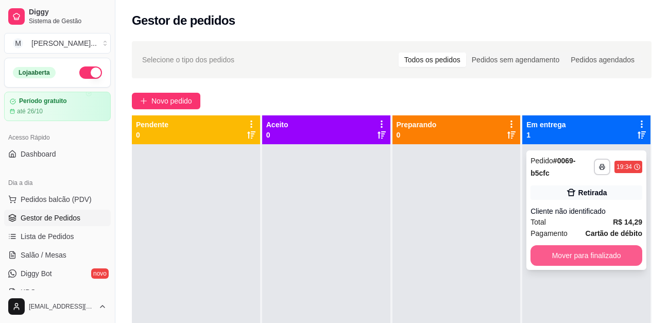
click at [609, 250] on button "Mover para finalizado" at bounding box center [586, 255] width 112 height 21
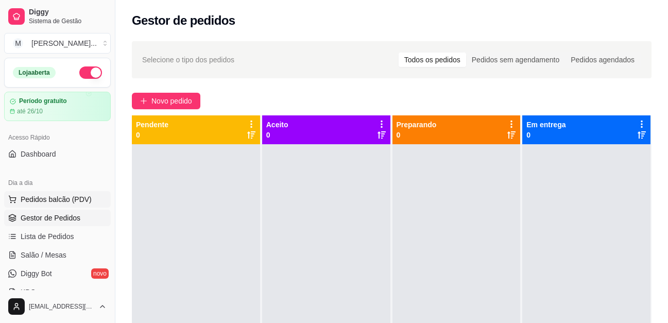
click at [46, 201] on span "Pedidos balcão (PDV)" at bounding box center [56, 199] width 71 height 10
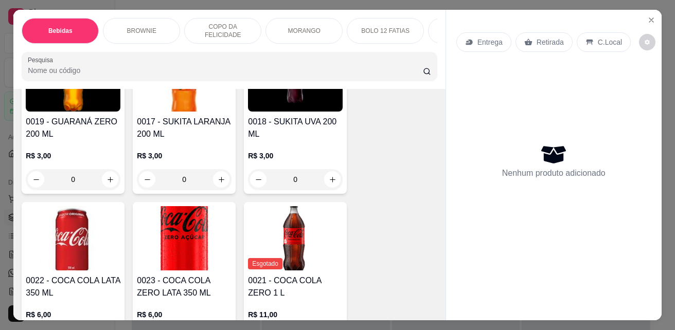
scroll to position [309, 0]
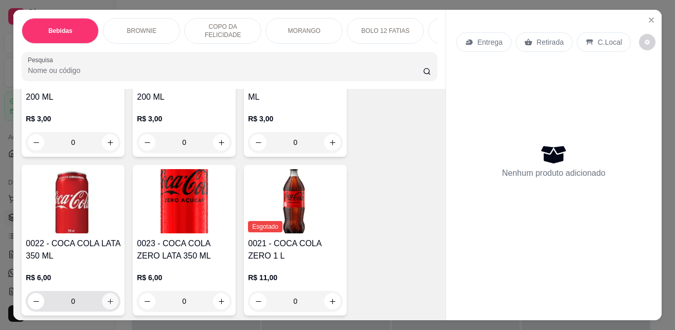
click at [108, 303] on icon "increase-product-quantity" at bounding box center [111, 302] width 8 height 8
type input "1"
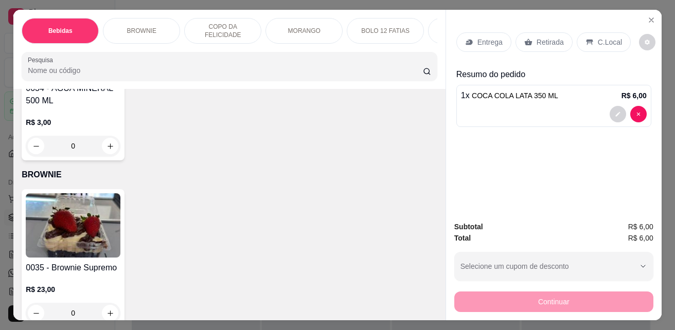
scroll to position [669, 0]
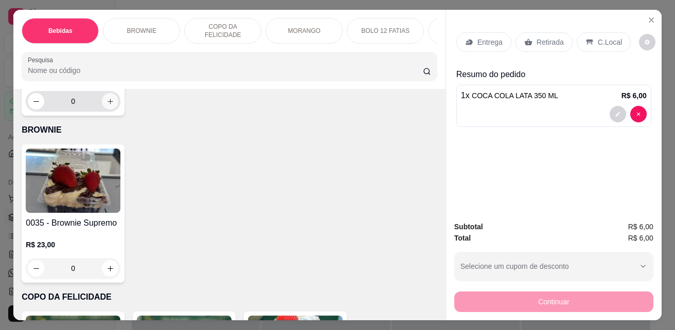
click at [102, 110] on button "increase-product-quantity" at bounding box center [110, 101] width 16 height 16
type input "1"
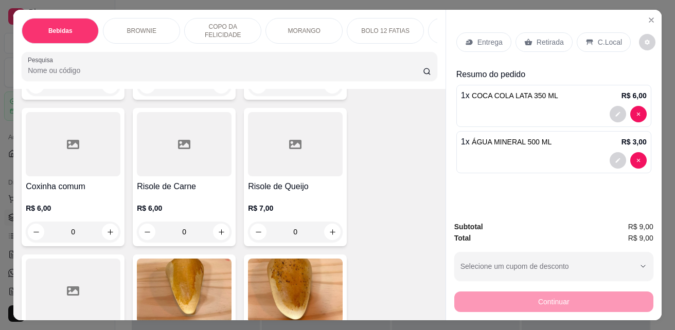
scroll to position [2059, 0]
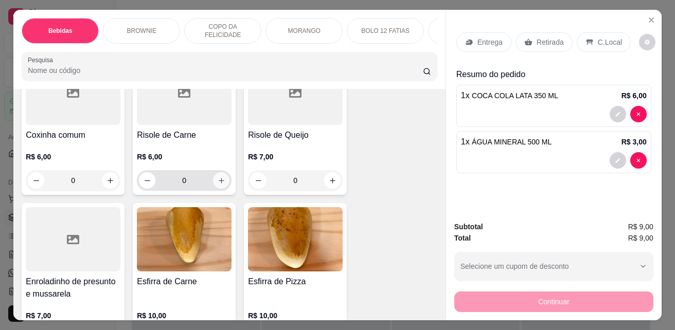
click at [222, 183] on button "increase-product-quantity" at bounding box center [221, 180] width 16 height 16
type input "1"
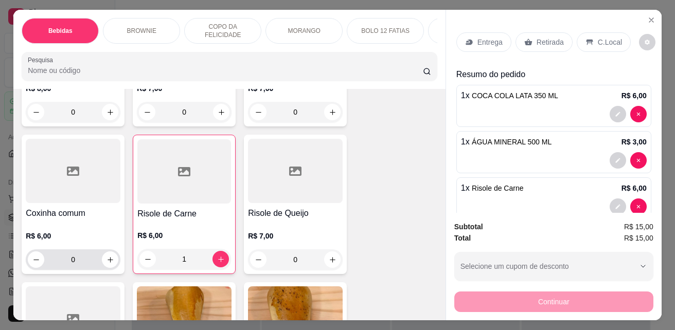
scroll to position [1905, 0]
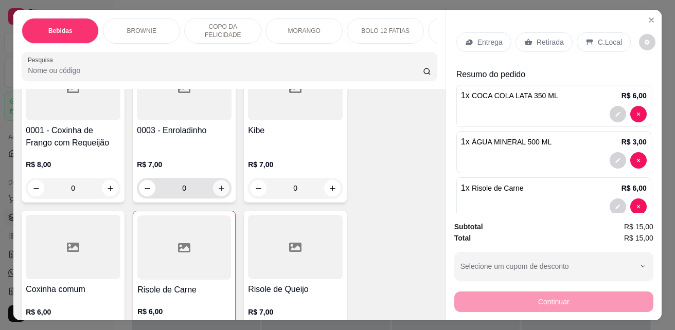
click at [219, 191] on icon "increase-product-quantity" at bounding box center [222, 189] width 6 height 6
type input "1"
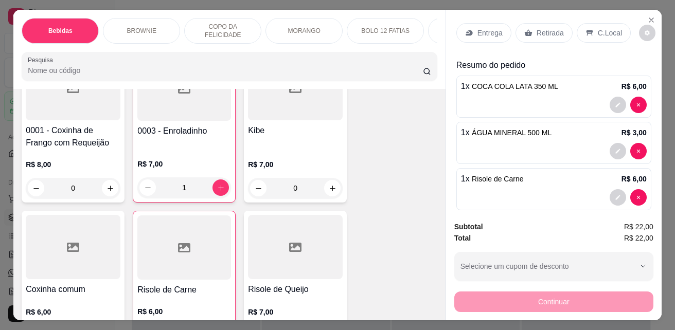
scroll to position [0, 0]
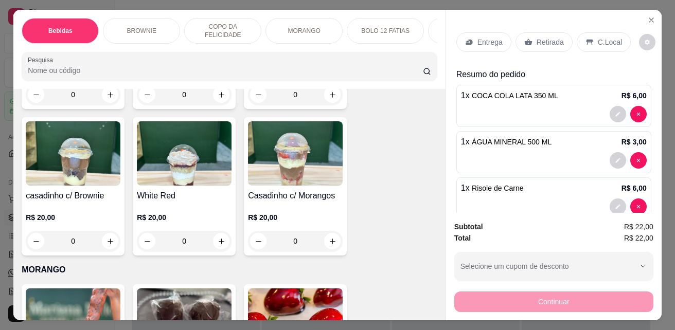
scroll to position [1287, 0]
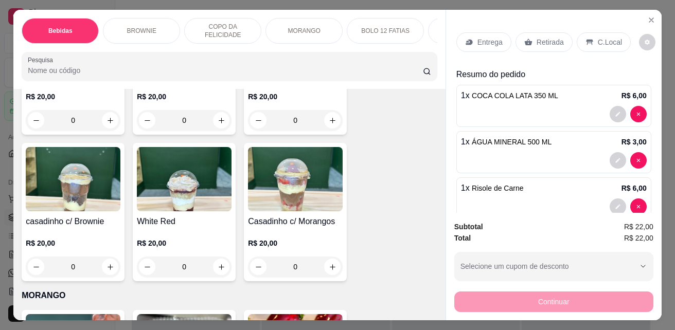
click at [537, 37] on p "Retirada" at bounding box center [550, 42] width 27 height 10
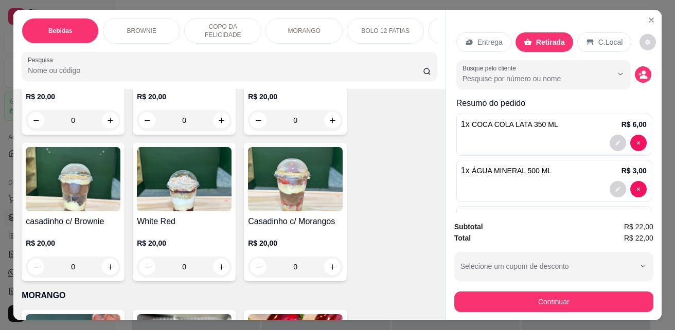
click at [621, 42] on div "C.Local" at bounding box center [605, 42] width 54 height 20
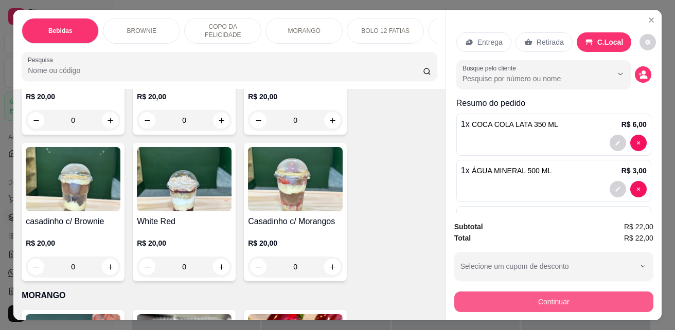
click at [584, 304] on button "Continuar" at bounding box center [553, 302] width 199 height 21
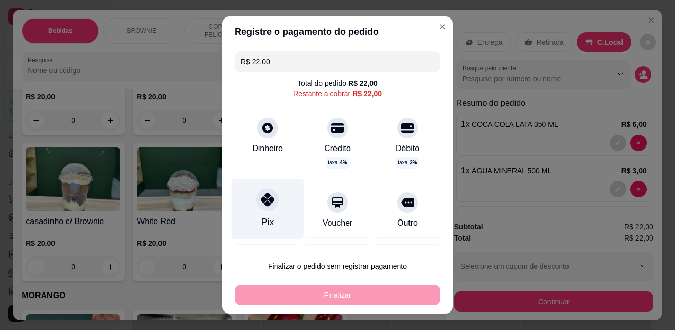
click at [263, 212] on div "Pix" at bounding box center [268, 209] width 73 height 60
type input "R$ 0,00"
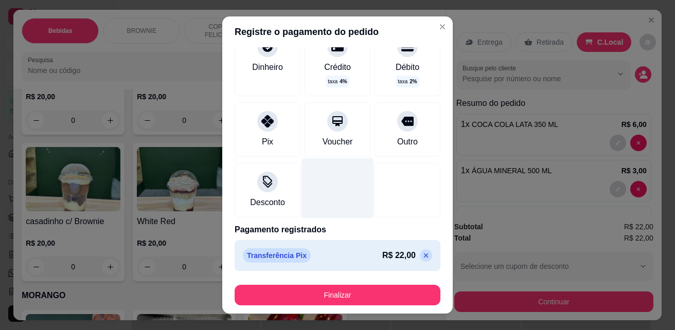
scroll to position [74, 0]
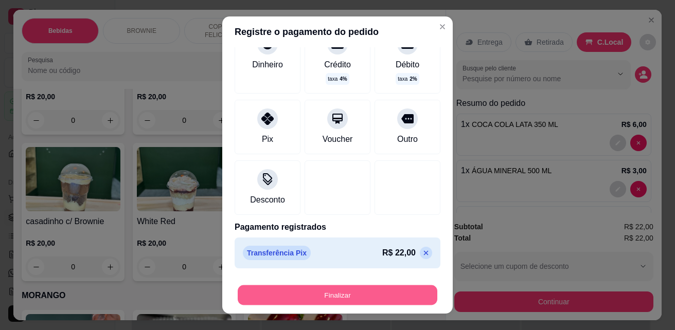
click at [383, 299] on button "Finalizar" at bounding box center [338, 296] width 200 height 20
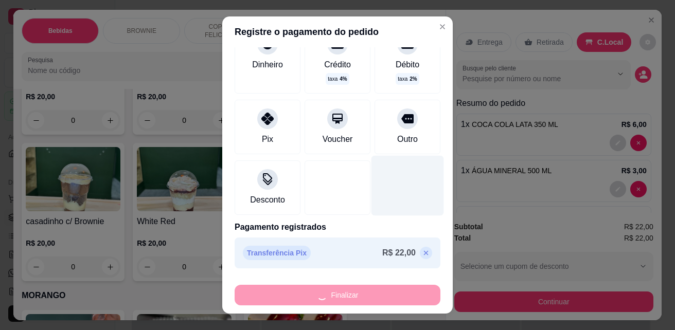
type input "0"
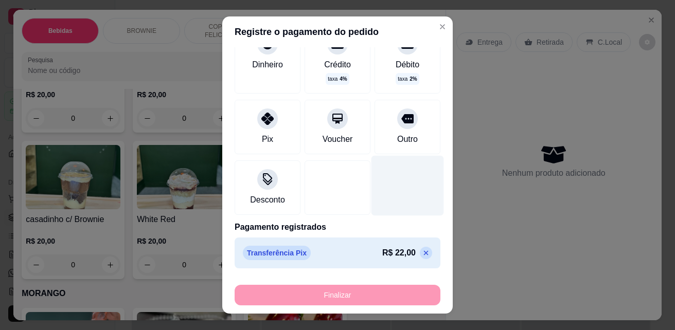
type input "-R$ 22,00"
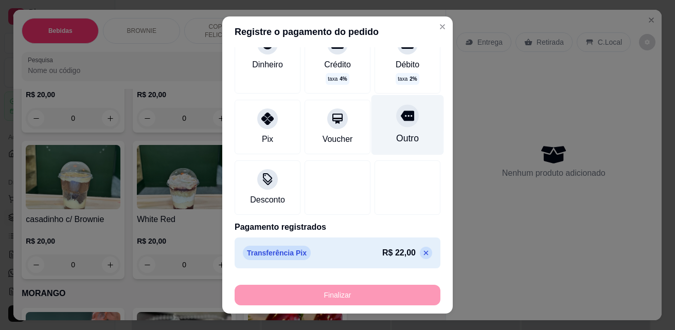
scroll to position [1285, 0]
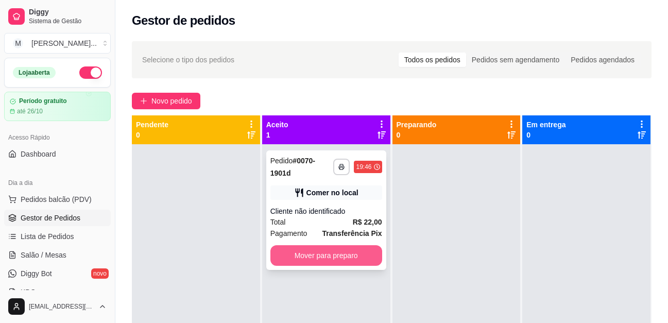
click at [353, 253] on button "Mover para preparo" at bounding box center [326, 255] width 112 height 21
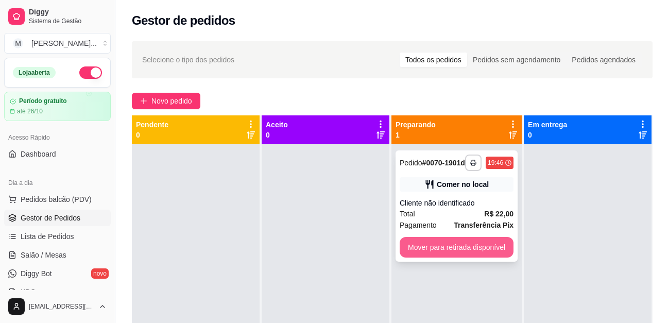
click at [476, 250] on button "Mover para retirada disponível" at bounding box center [456, 247] width 114 height 21
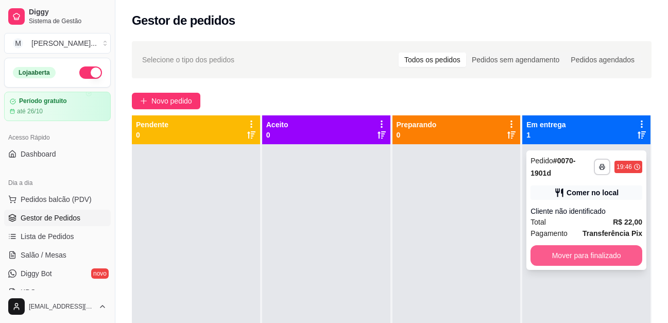
click at [579, 257] on button "Mover para finalizado" at bounding box center [586, 255] width 112 height 21
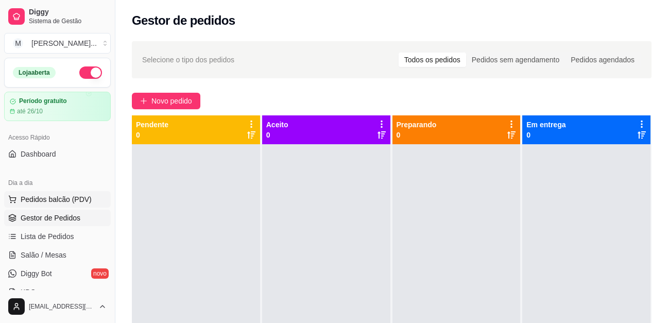
click at [50, 199] on span "Pedidos balcão (PDV)" at bounding box center [56, 199] width 71 height 10
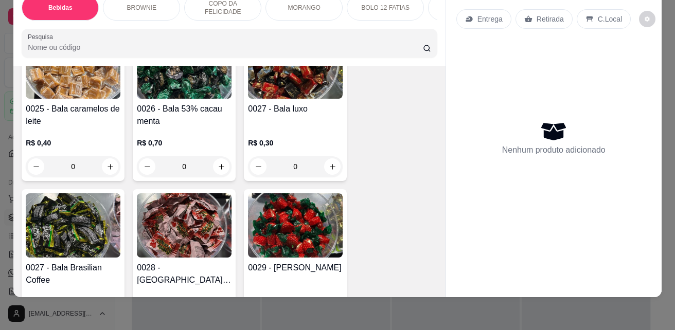
scroll to position [2775, 0]
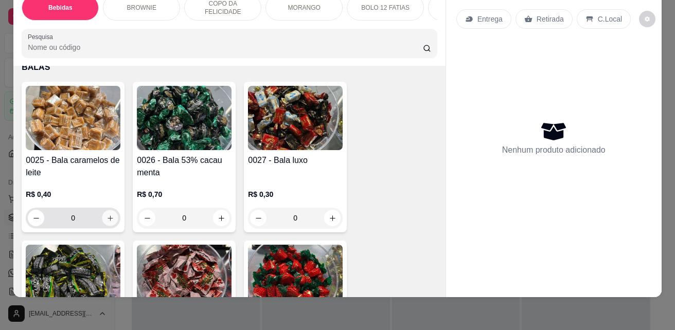
click at [107, 219] on icon "increase-product-quantity" at bounding box center [111, 219] width 8 height 8
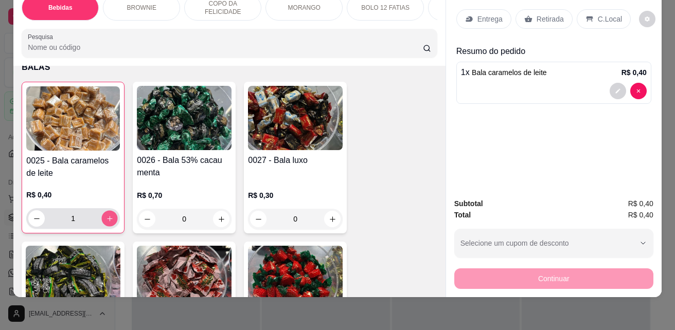
click at [106, 220] on icon "increase-product-quantity" at bounding box center [110, 219] width 8 height 8
click at [106, 219] on icon "increase-product-quantity" at bounding box center [110, 219] width 8 height 8
type input "4"
click at [601, 14] on p "C.Local" at bounding box center [610, 19] width 24 height 10
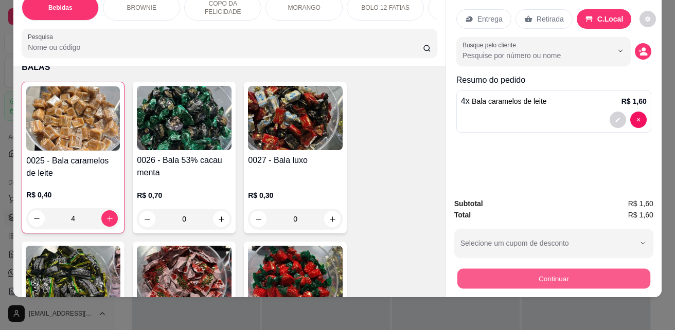
click at [537, 269] on button "Continuar" at bounding box center [554, 279] width 193 height 20
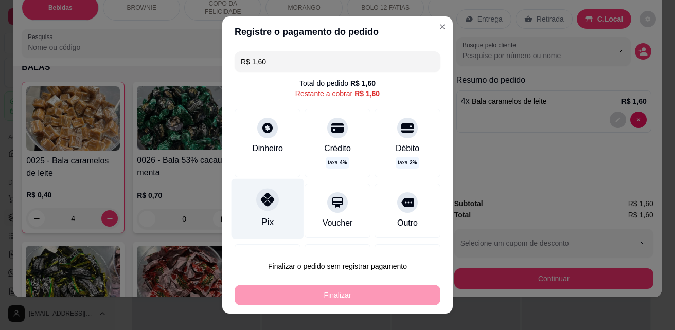
drag, startPoint x: 247, startPoint y: 216, endPoint x: 254, endPoint y: 215, distance: 7.3
click at [254, 215] on div "Pix" at bounding box center [268, 209] width 73 height 60
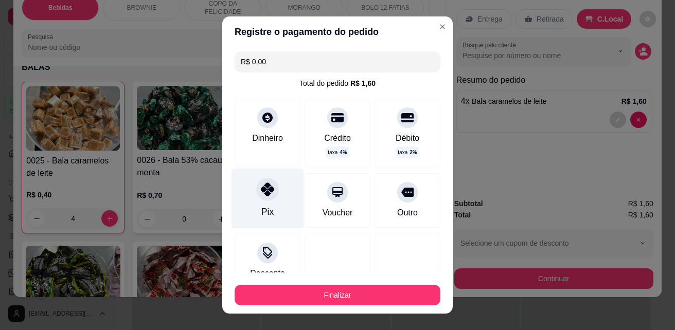
type input "R$ 0,00"
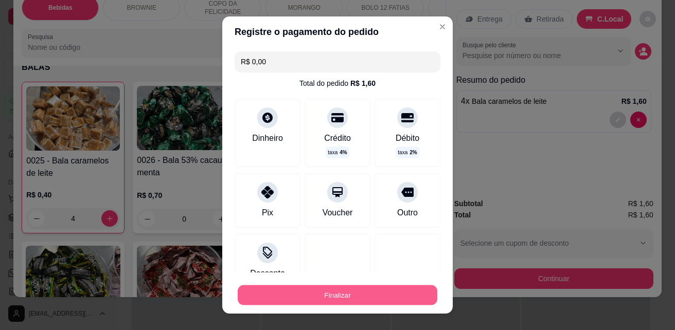
click at [378, 289] on button "Finalizar" at bounding box center [338, 296] width 200 height 20
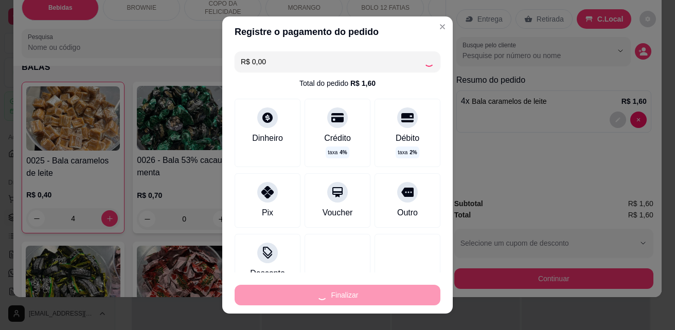
type input "0"
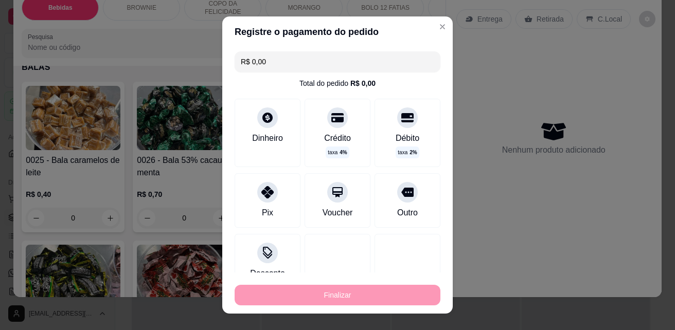
type input "-R$ 1,60"
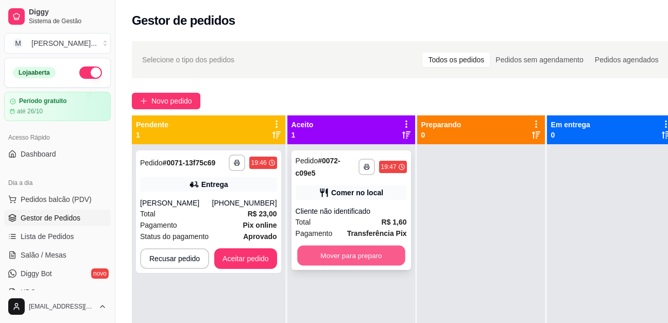
click at [346, 250] on button "Mover para preparo" at bounding box center [351, 256] width 108 height 20
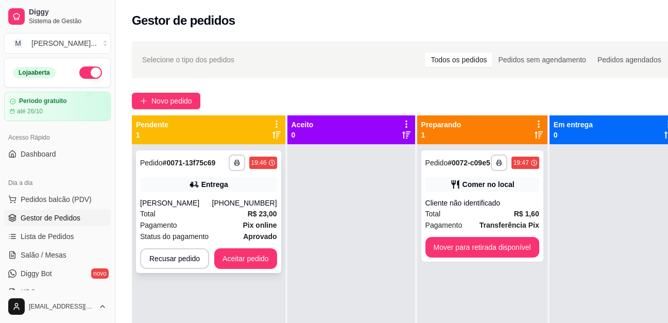
click at [165, 220] on span "Pagamento" at bounding box center [158, 224] width 37 height 11
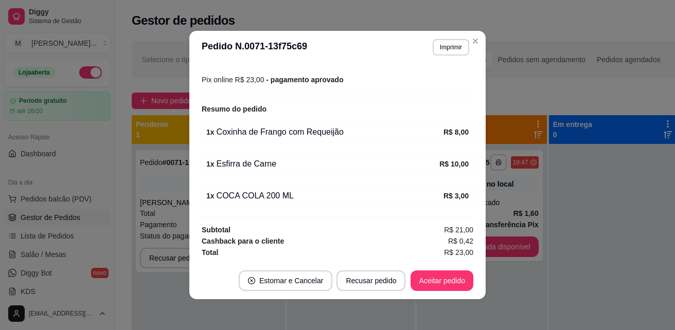
scroll to position [2, 0]
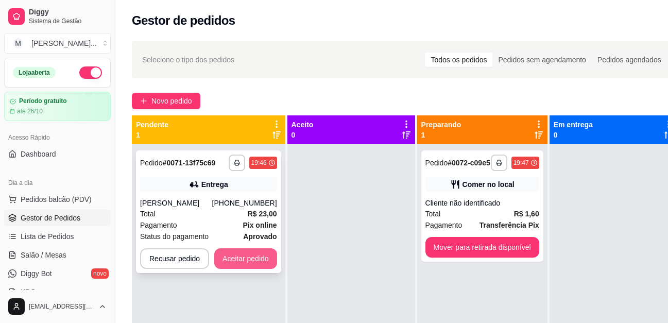
click at [242, 265] on button "Aceitar pedido" at bounding box center [245, 258] width 63 height 21
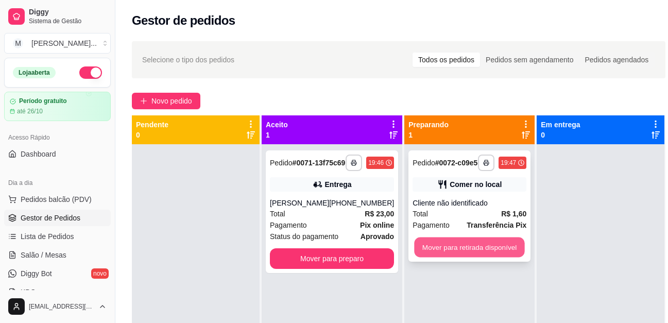
click at [458, 256] on button "Mover para retirada disponível" at bounding box center [469, 247] width 110 height 20
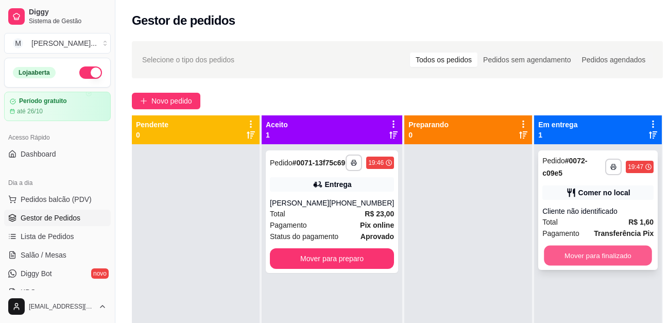
click at [544, 252] on button "Mover para finalizado" at bounding box center [598, 256] width 108 height 20
click at [544, 252] on div "Mover para finalizado" at bounding box center [597, 255] width 111 height 21
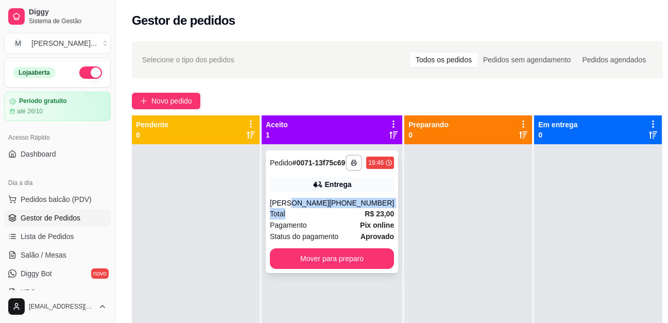
click at [313, 221] on div "**********" at bounding box center [332, 211] width 132 height 123
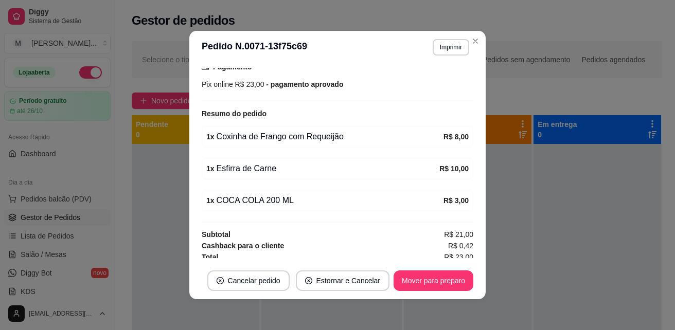
scroll to position [297, 0]
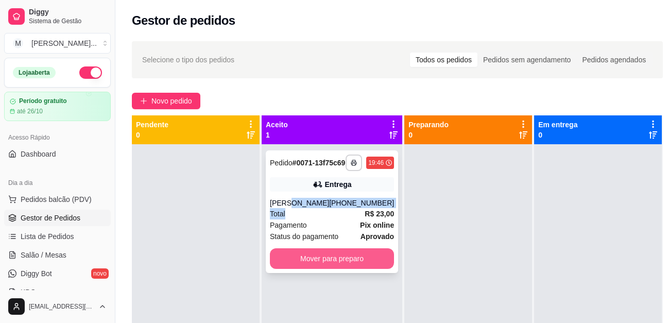
click at [283, 269] on button "Mover para preparo" at bounding box center [332, 258] width 124 height 21
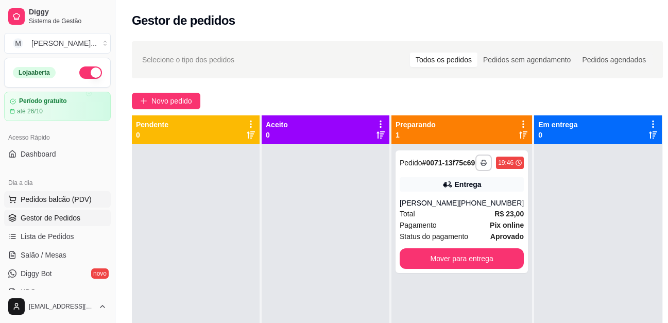
click at [63, 202] on span "Pedidos balcão (PDV)" at bounding box center [56, 199] width 71 height 10
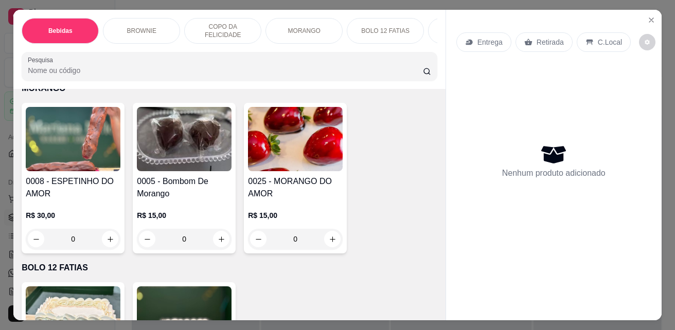
scroll to position [1544, 0]
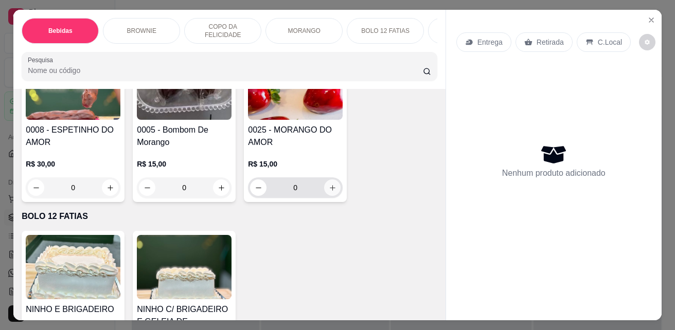
click at [329, 192] on icon "increase-product-quantity" at bounding box center [333, 188] width 8 height 8
type input "1"
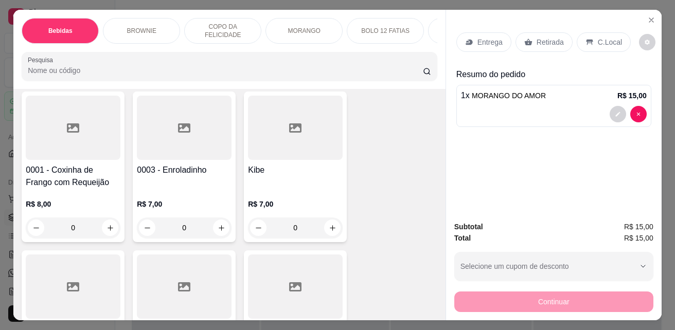
scroll to position [1853, 0]
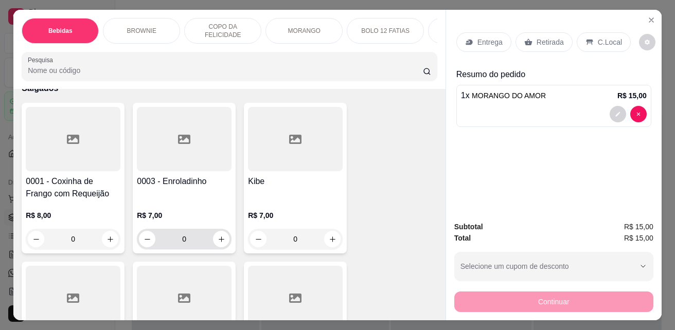
click at [218, 241] on icon "increase-product-quantity" at bounding box center [222, 240] width 8 height 8
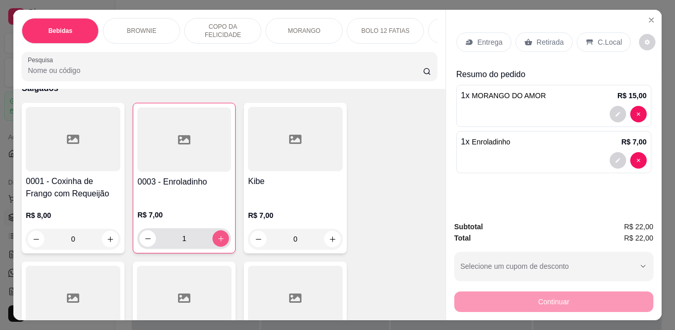
type input "1"
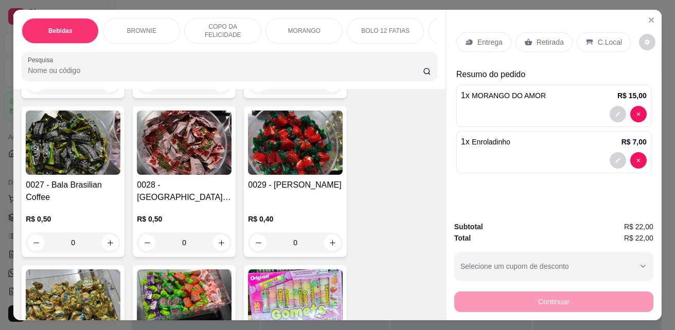
scroll to position [3034, 0]
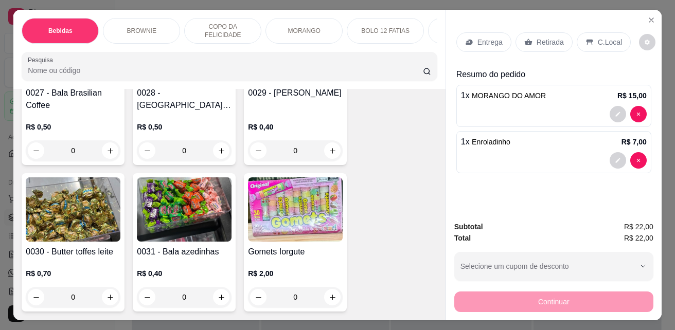
click at [591, 39] on div "C.Local" at bounding box center [604, 42] width 54 height 20
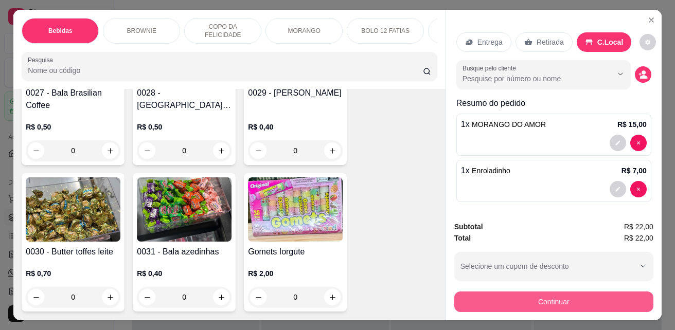
click at [564, 301] on button "Continuar" at bounding box center [553, 302] width 199 height 21
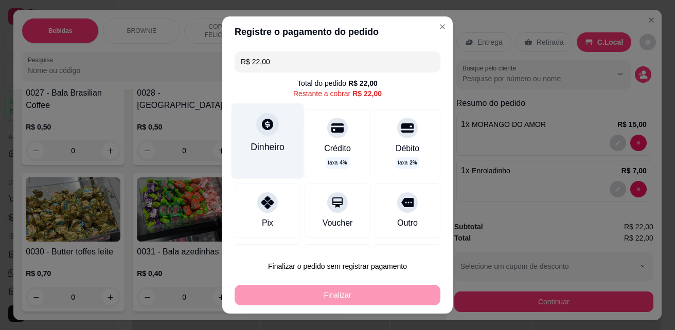
click at [272, 147] on div "Dinheiro" at bounding box center [268, 147] width 34 height 13
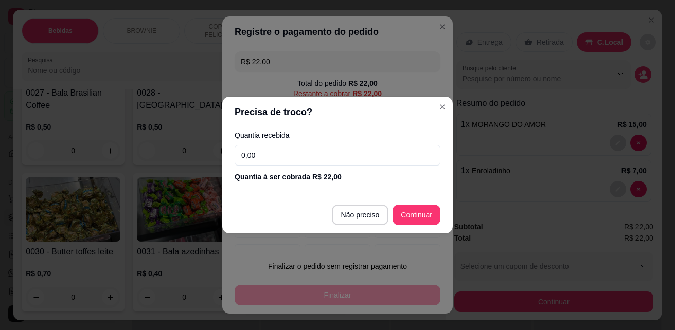
click at [331, 163] on input "0,00" at bounding box center [338, 155] width 206 height 21
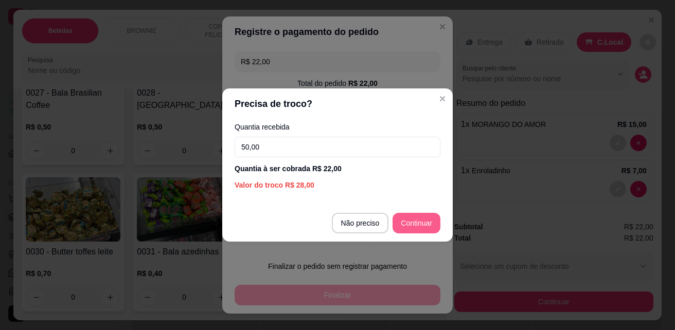
type input "50,00"
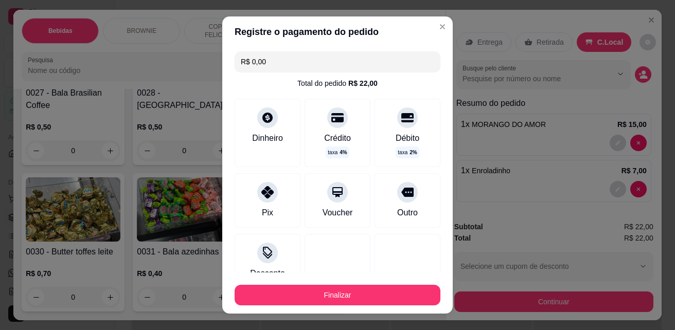
type input "R$ 0,00"
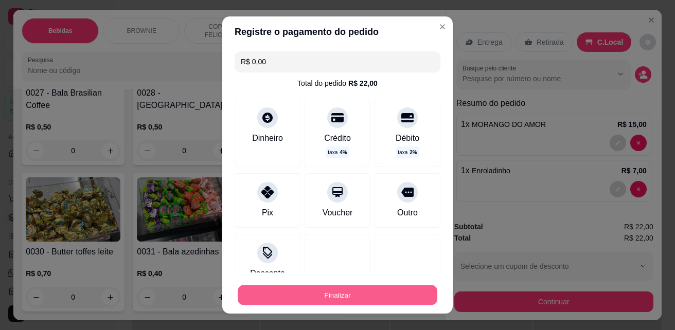
click at [343, 291] on button "Finalizar" at bounding box center [338, 296] width 200 height 20
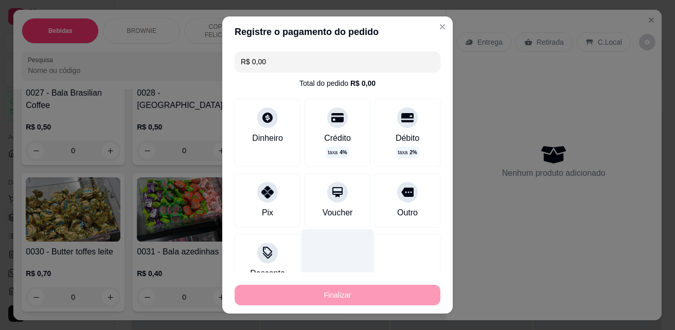
type input "0"
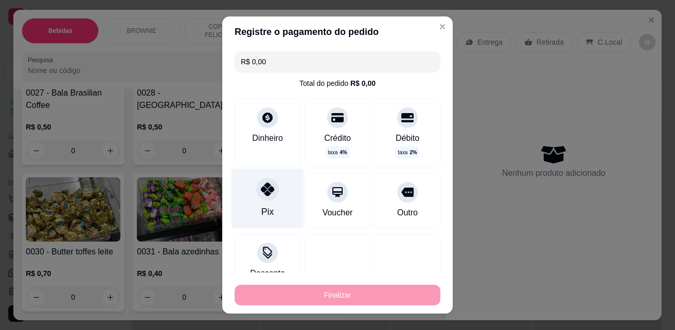
type input "-R$ 22,00"
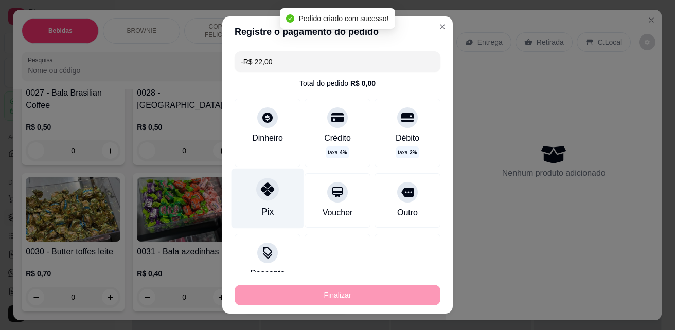
scroll to position [3033, 0]
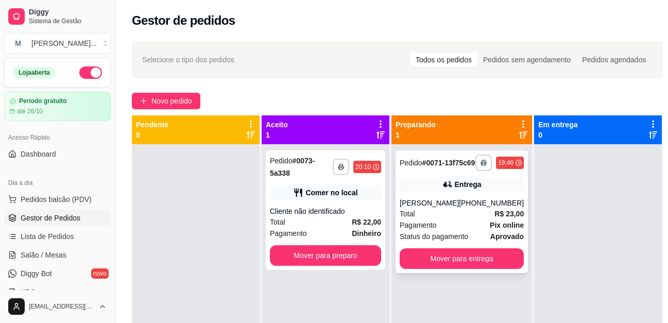
click at [456, 208] on div "Rita" at bounding box center [428, 203] width 59 height 10
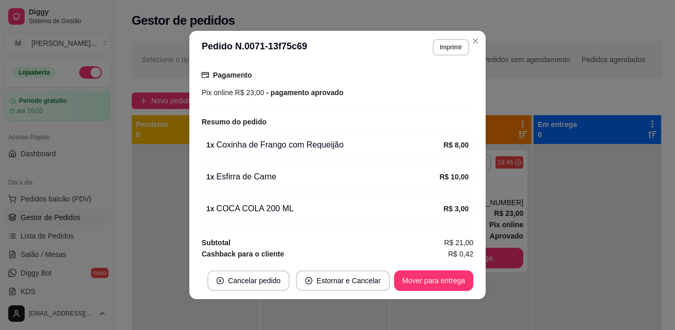
scroll to position [297, 0]
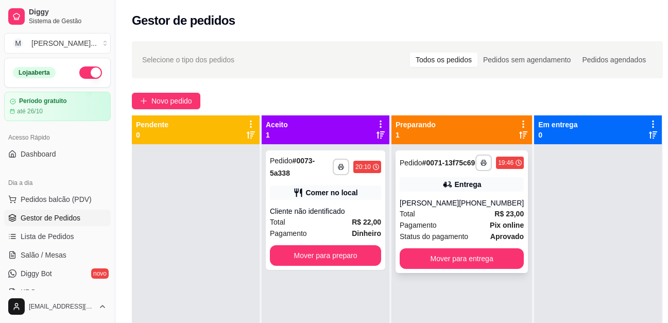
click at [443, 207] on div "Rita" at bounding box center [428, 203] width 59 height 10
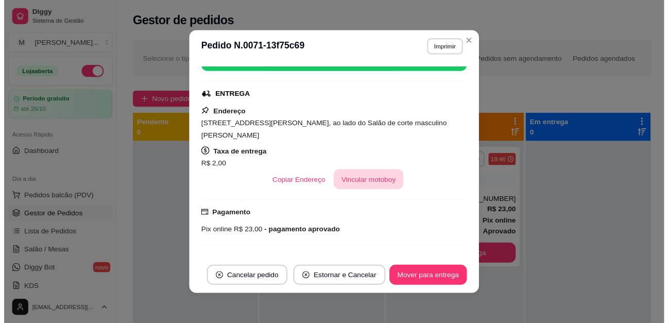
scroll to position [246, 0]
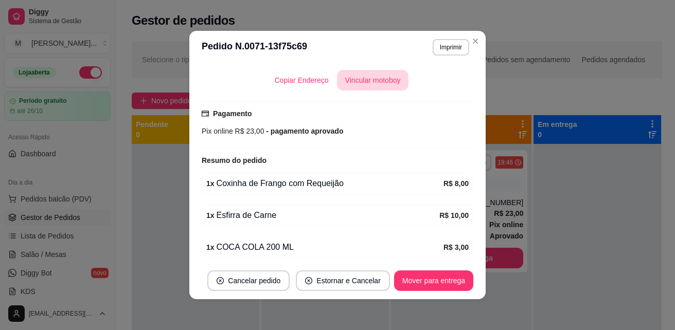
click at [372, 84] on button "Vincular motoboy" at bounding box center [373, 80] width 72 height 21
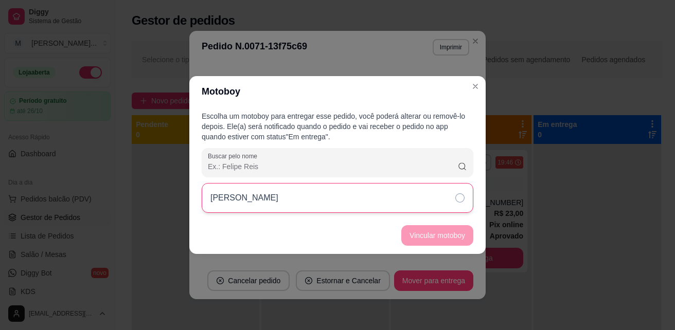
click at [435, 197] on div "OSMAR HENRIQUE DO NASCIMENTO" at bounding box center [338, 198] width 272 height 30
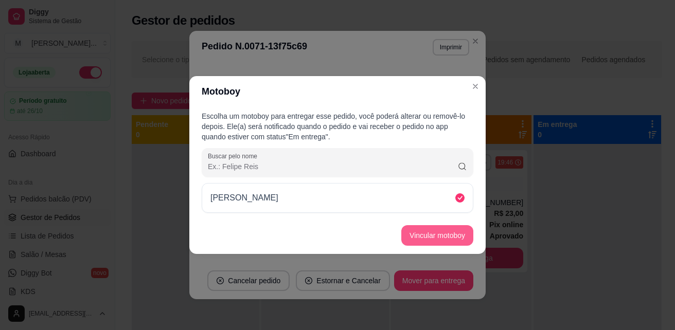
click at [426, 238] on button "Vincular motoboy" at bounding box center [437, 235] width 72 height 21
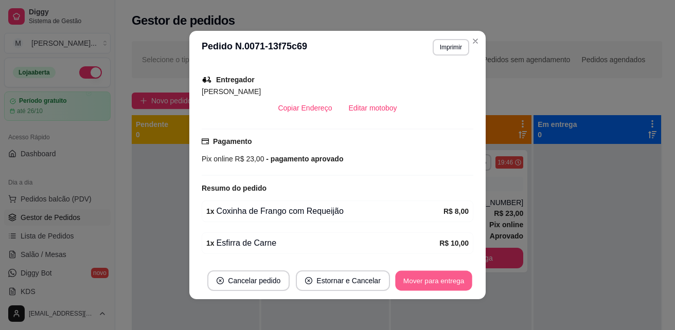
click at [428, 278] on button "Mover para entrega" at bounding box center [433, 281] width 77 height 20
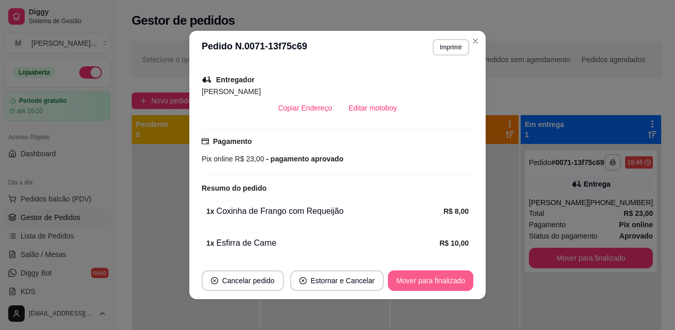
click at [513, 243] on div "**********" at bounding box center [337, 165] width 675 height 330
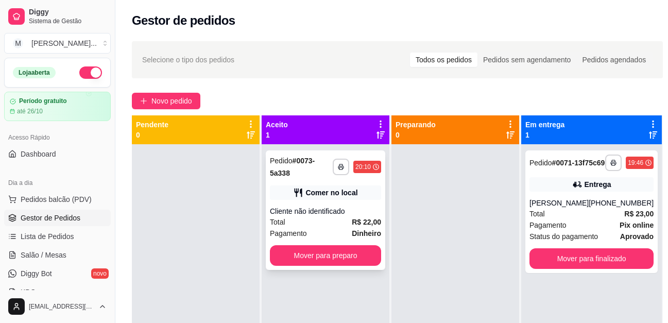
click at [321, 244] on div "**********" at bounding box center [325, 209] width 119 height 119
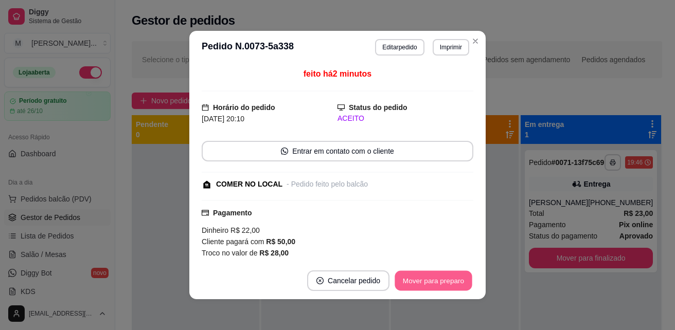
click at [455, 281] on button "Mover para preparo" at bounding box center [433, 281] width 77 height 20
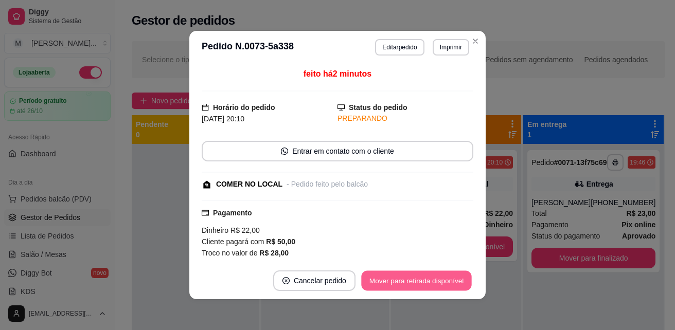
click at [399, 281] on button "Mover para retirada disponível" at bounding box center [416, 281] width 110 height 20
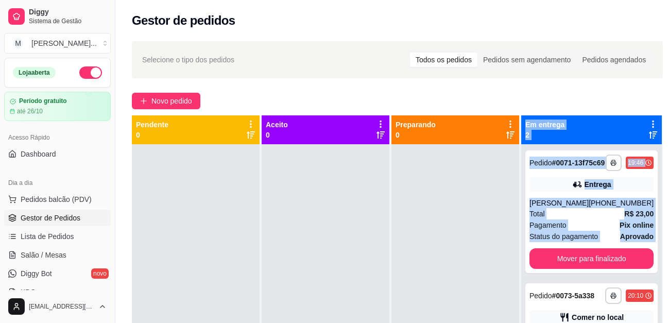
drag, startPoint x: 515, startPoint y: 259, endPoint x: 523, endPoint y: 275, distance: 17.3
click at [523, 275] on div "**********" at bounding box center [397, 276] width 531 height 323
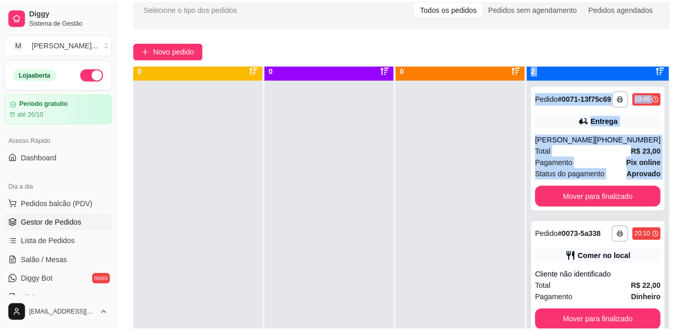
scroll to position [29, 0]
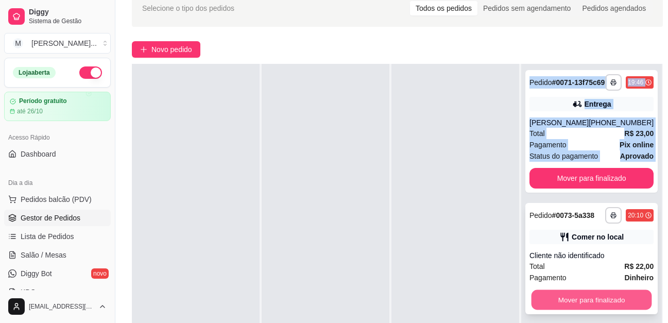
click at [599, 310] on button "Mover para finalizado" at bounding box center [591, 300] width 120 height 20
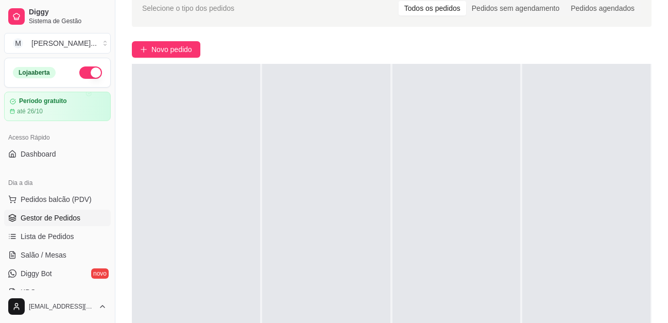
click at [346, 249] on div at bounding box center [326, 225] width 128 height 323
click at [176, 52] on span "Novo pedido" at bounding box center [171, 49] width 41 height 11
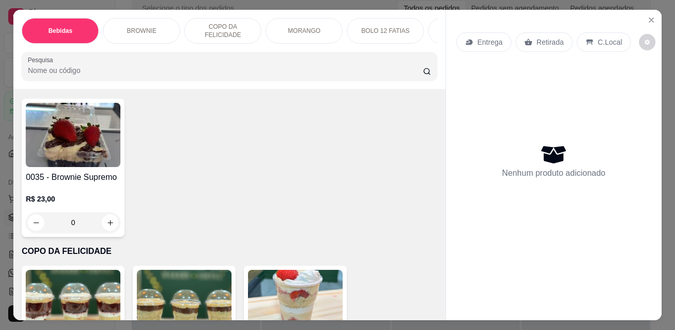
scroll to position [721, 0]
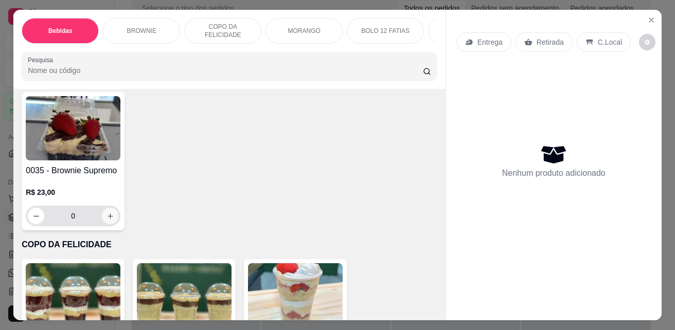
click at [106, 215] on button "increase-product-quantity" at bounding box center [110, 216] width 16 height 16
type input "1"
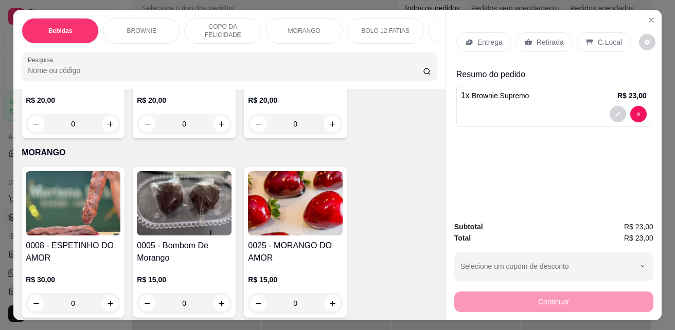
scroll to position [1394, 0]
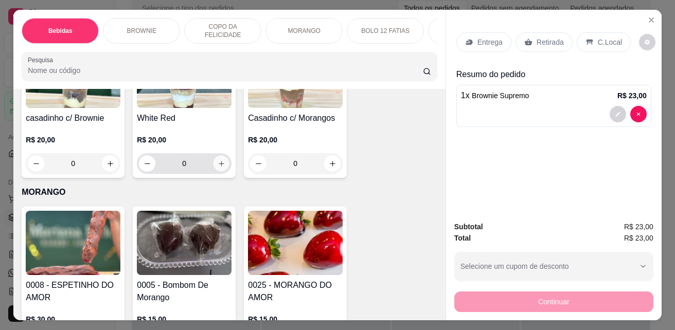
click at [221, 165] on icon "increase-product-quantity" at bounding box center [222, 164] width 8 height 8
type input "1"
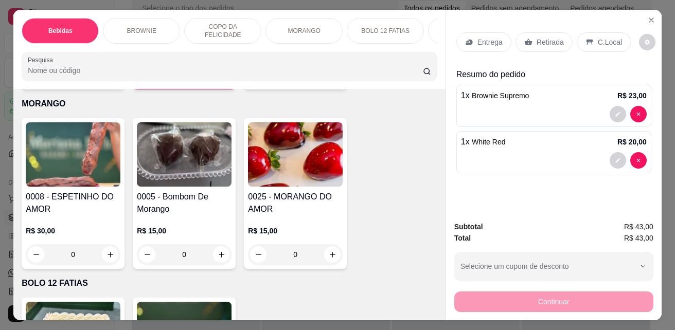
scroll to position [1497, 0]
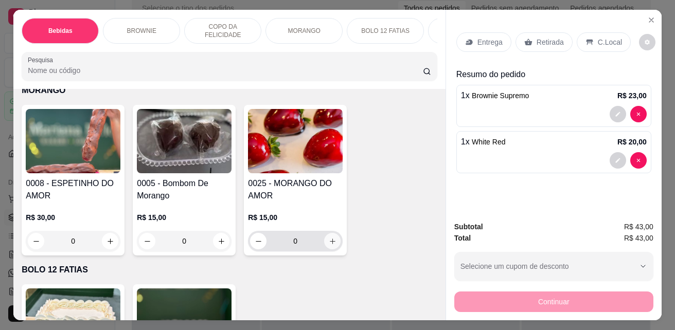
click at [330, 244] on icon "increase-product-quantity" at bounding box center [333, 242] width 6 height 6
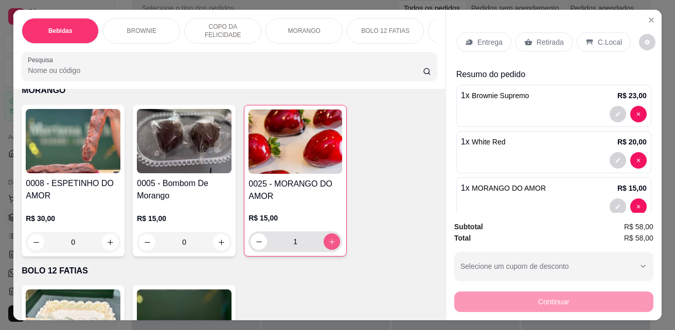
click at [329, 246] on icon "increase-product-quantity" at bounding box center [332, 242] width 8 height 8
type input "2"
click at [611, 38] on p "C.Local" at bounding box center [610, 42] width 24 height 10
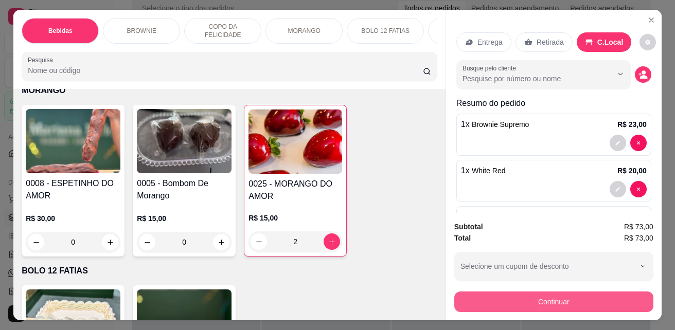
click at [597, 296] on button "Continuar" at bounding box center [553, 302] width 199 height 21
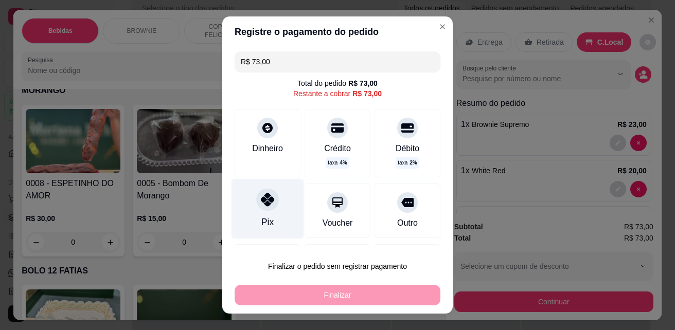
click at [269, 215] on div "Pix" at bounding box center [268, 209] width 73 height 60
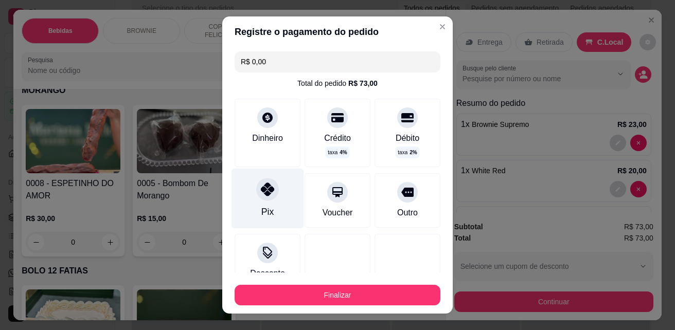
type input "R$ 0,00"
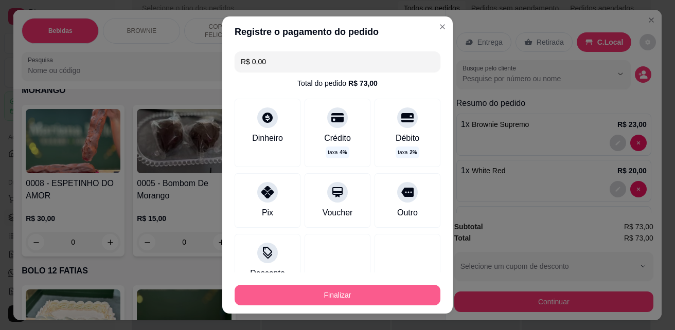
click at [345, 293] on button "Finalizar" at bounding box center [338, 295] width 206 height 21
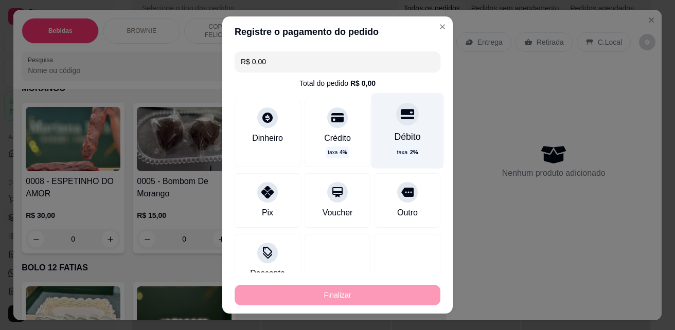
type input "0"
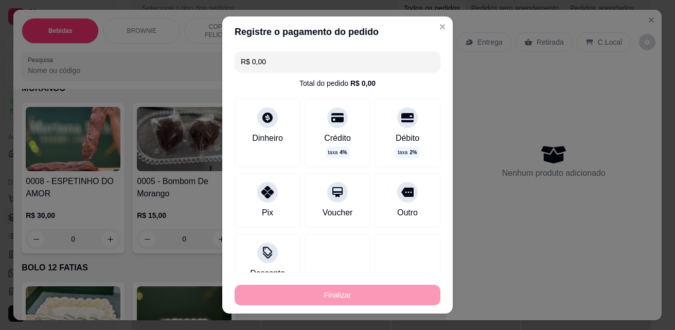
type input "-R$ 73,00"
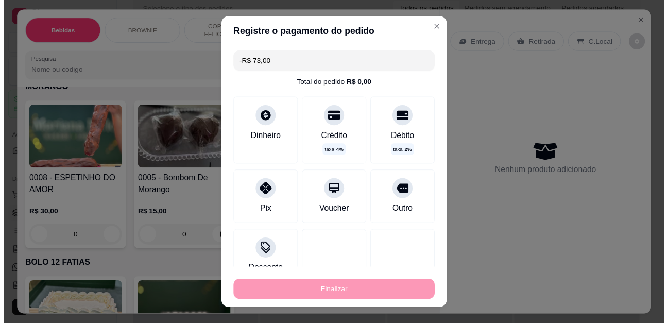
scroll to position [1495, 0]
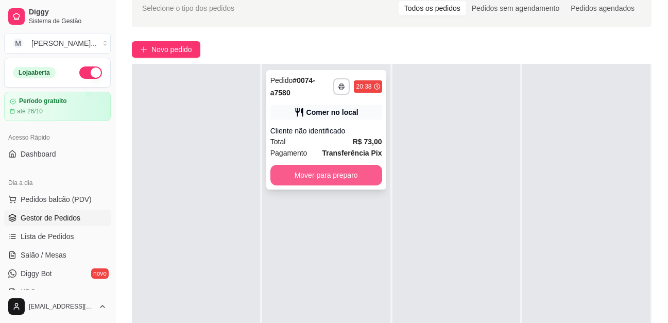
click at [361, 175] on button "Mover para preparo" at bounding box center [326, 175] width 112 height 21
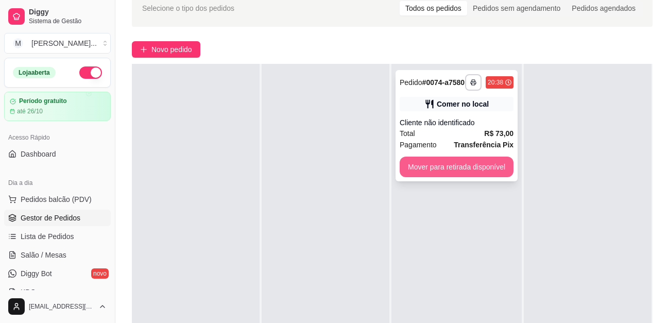
click at [481, 176] on button "Mover para retirada disponível" at bounding box center [456, 166] width 114 height 21
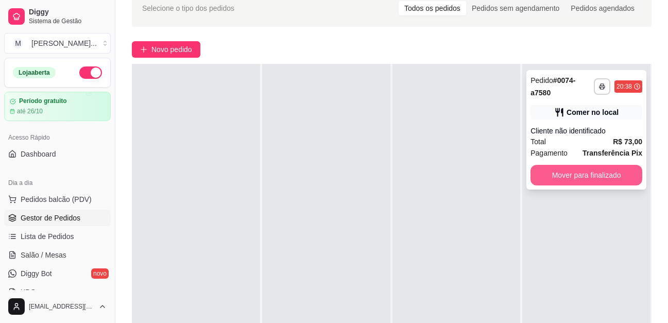
click at [564, 179] on button "Mover para finalizado" at bounding box center [586, 175] width 112 height 21
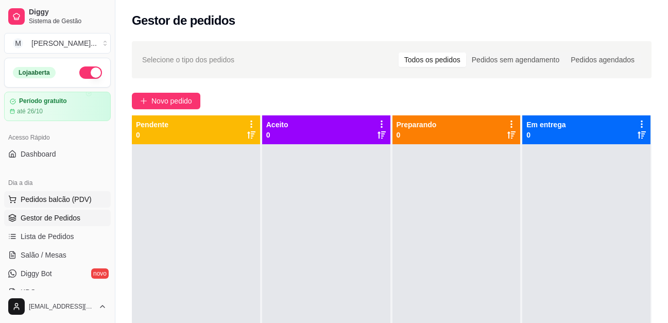
click at [83, 204] on span "Pedidos balcão (PDV)" at bounding box center [56, 199] width 71 height 10
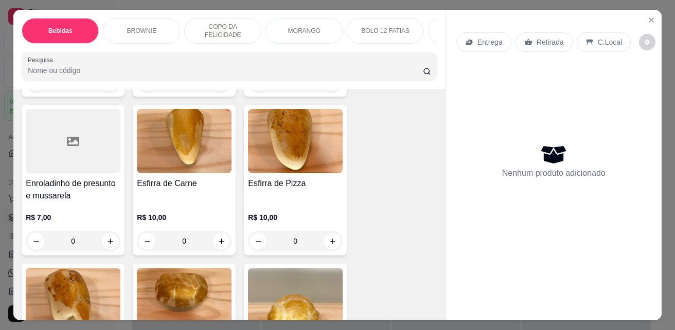
scroll to position [2162, 0]
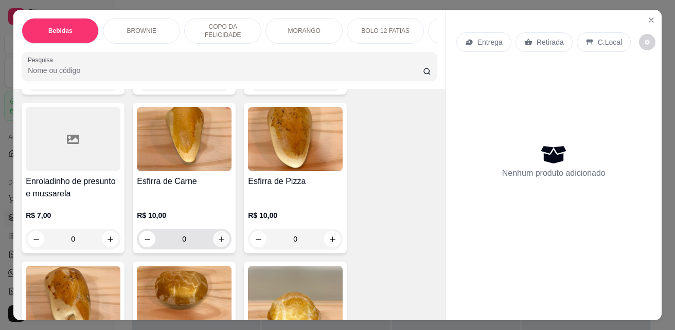
click at [222, 242] on button "increase-product-quantity" at bounding box center [221, 239] width 16 height 16
type input "1"
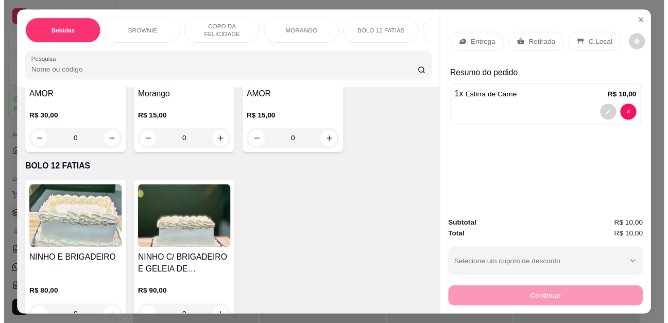
scroll to position [1441, 0]
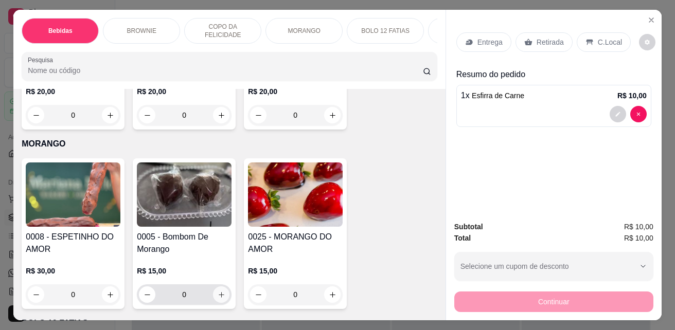
click at [218, 299] on icon "increase-product-quantity" at bounding box center [222, 295] width 8 height 8
type input "1"
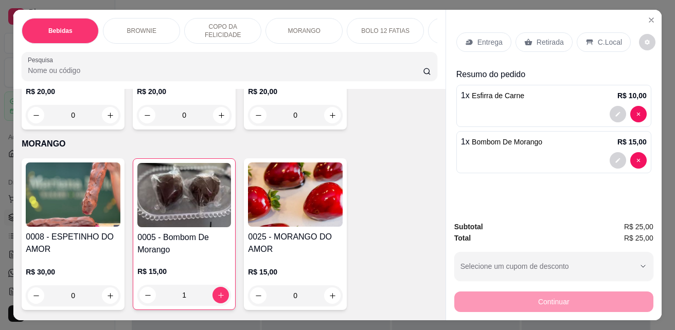
click at [608, 39] on p "C.Local" at bounding box center [610, 42] width 24 height 10
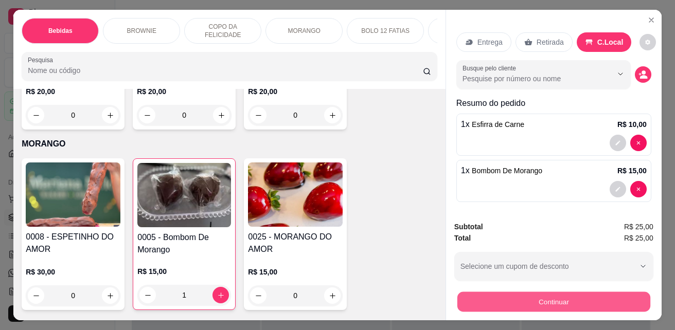
click at [555, 299] on button "Continuar" at bounding box center [554, 302] width 193 height 20
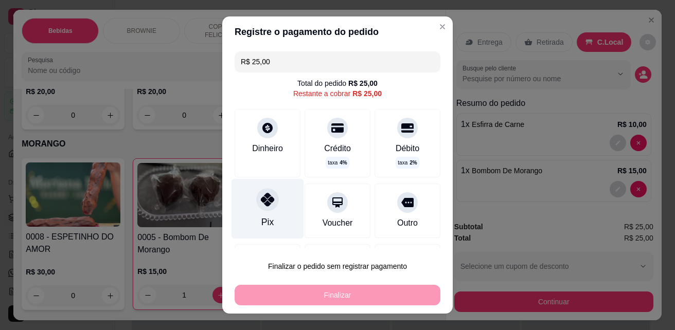
click at [277, 213] on div "Pix" at bounding box center [268, 209] width 73 height 60
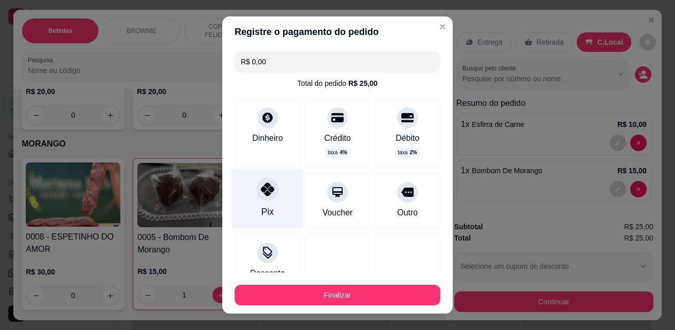
type input "R$ 0,00"
click at [282, 217] on div "Pix" at bounding box center [268, 199] width 73 height 60
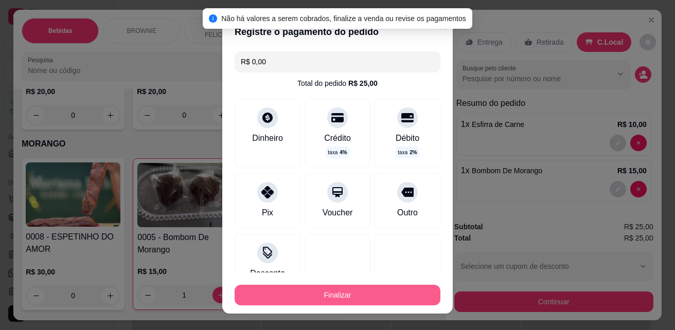
click at [311, 288] on button "Finalizar" at bounding box center [338, 295] width 206 height 21
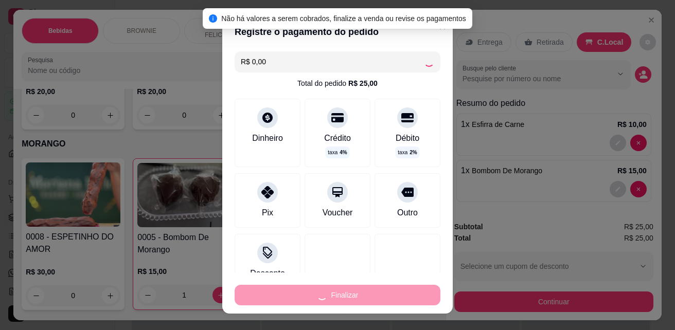
type input "0"
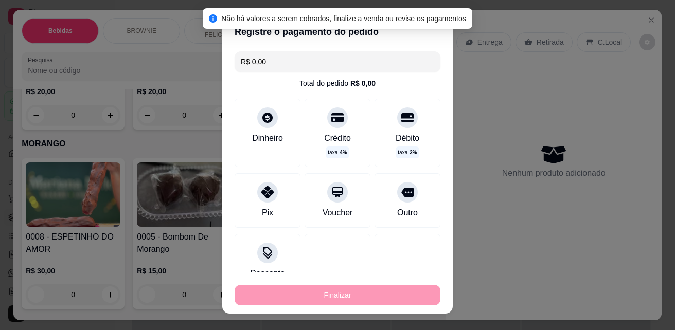
type input "-R$ 25,00"
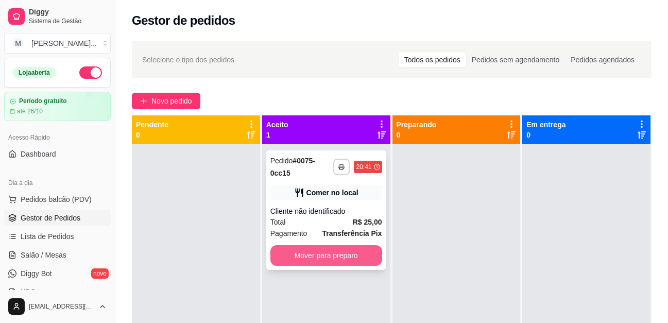
click at [342, 252] on button "Mover para preparo" at bounding box center [326, 255] width 112 height 21
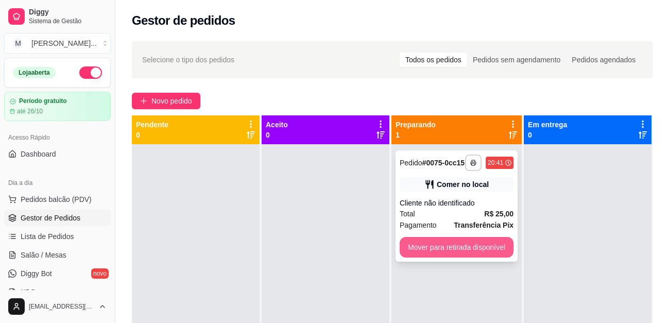
click at [451, 248] on button "Mover para retirada disponível" at bounding box center [456, 247] width 114 height 21
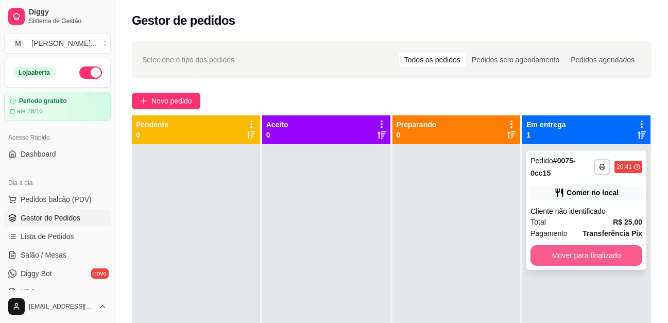
click at [576, 250] on button "Mover para finalizado" at bounding box center [586, 255] width 112 height 21
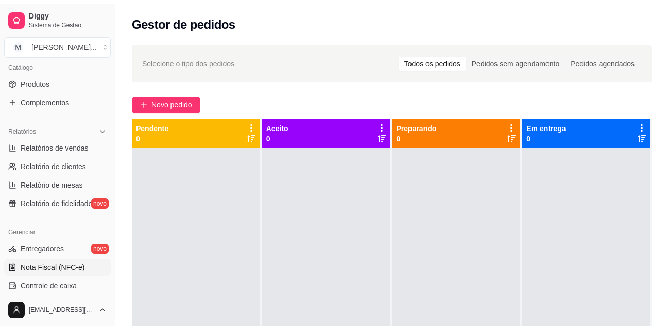
scroll to position [257, 0]
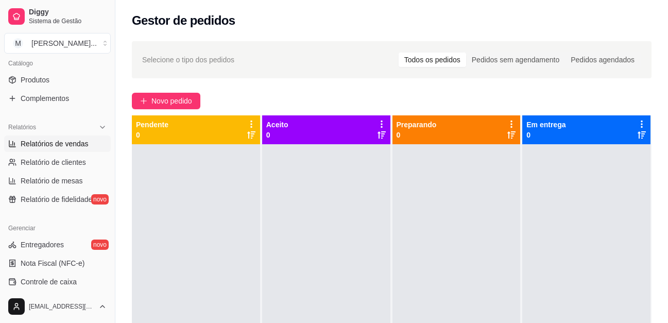
click at [72, 144] on span "Relatórios de vendas" at bounding box center [55, 143] width 68 height 10
select select "ALL"
select select "0"
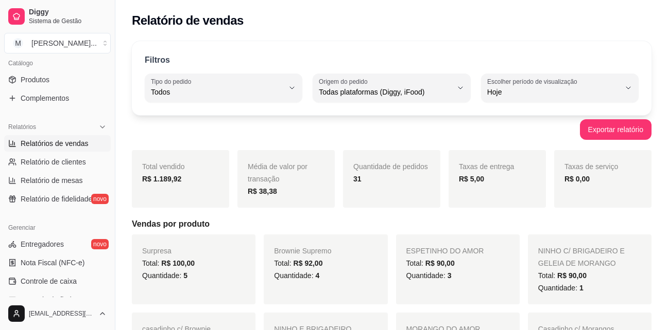
drag, startPoint x: 73, startPoint y: 133, endPoint x: 272, endPoint y: 138, distance: 199.3
click at [272, 138] on div "Exportar relatório" at bounding box center [391, 129] width 519 height 21
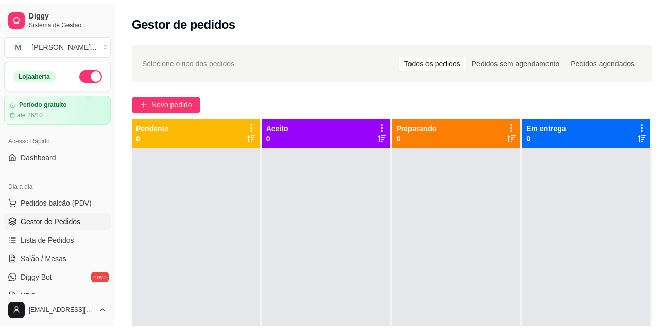
scroll to position [103, 0]
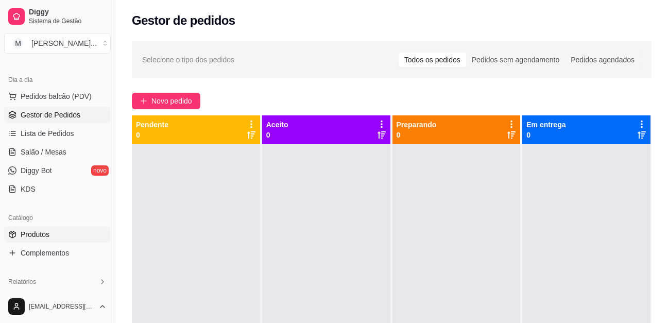
click at [64, 240] on link "Produtos" at bounding box center [57, 234] width 107 height 16
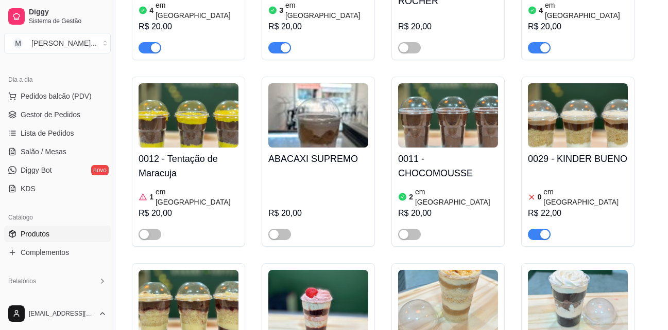
scroll to position [1544, 0]
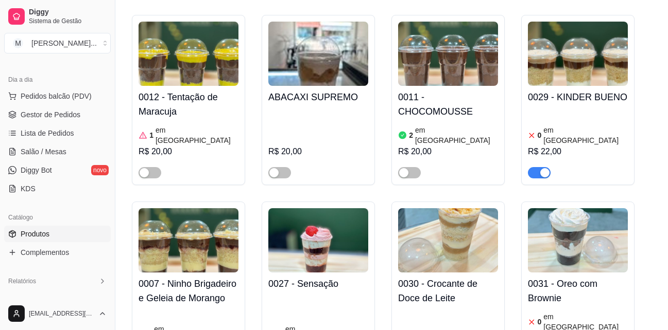
click at [168, 277] on h4 "0007 - Ninho Brigadeiro e Geleia de Morango" at bounding box center [188, 291] width 100 height 29
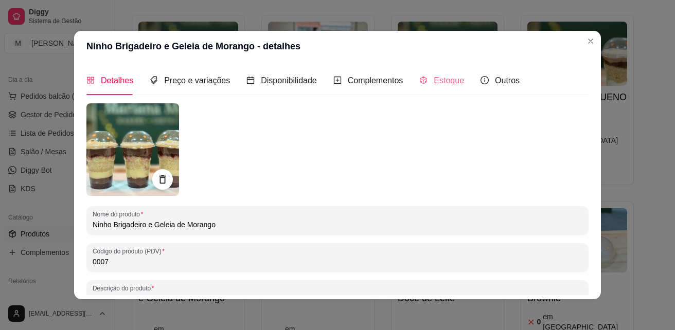
click at [448, 88] on div "Estoque" at bounding box center [441, 80] width 45 height 29
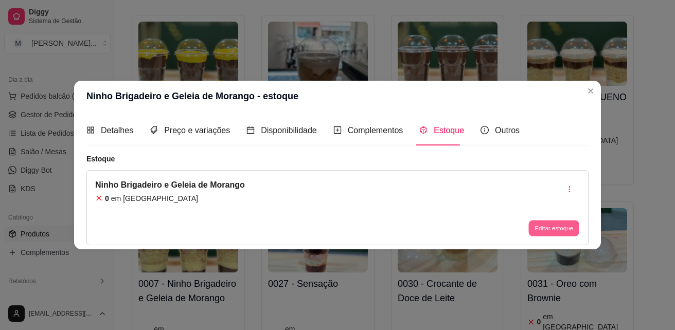
click at [548, 227] on button "Editar estoque" at bounding box center [554, 228] width 50 height 16
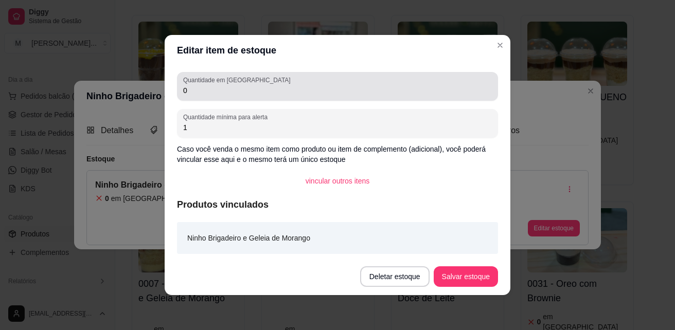
click at [211, 93] on input "0" at bounding box center [337, 90] width 309 height 10
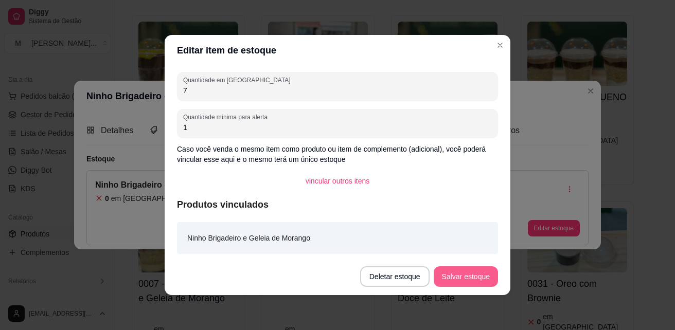
type input "7"
click at [468, 272] on button "Salvar estoque" at bounding box center [466, 277] width 64 height 21
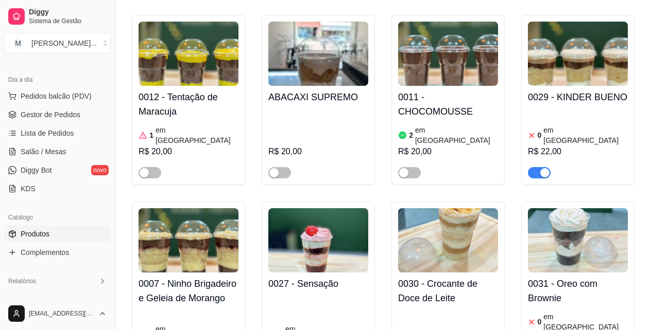
click at [428, 277] on h4 "0030 - Crocante de Doce de Leite" at bounding box center [448, 291] width 100 height 29
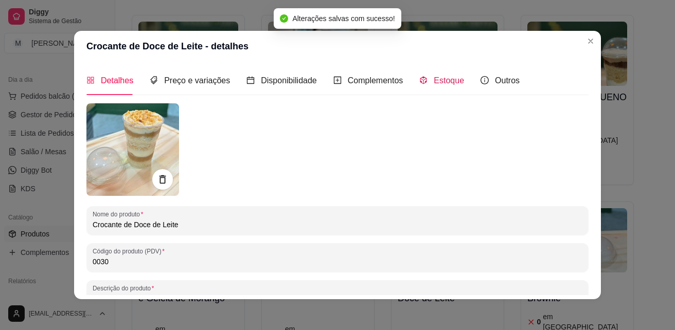
click at [446, 78] on span "Estoque" at bounding box center [449, 80] width 30 height 9
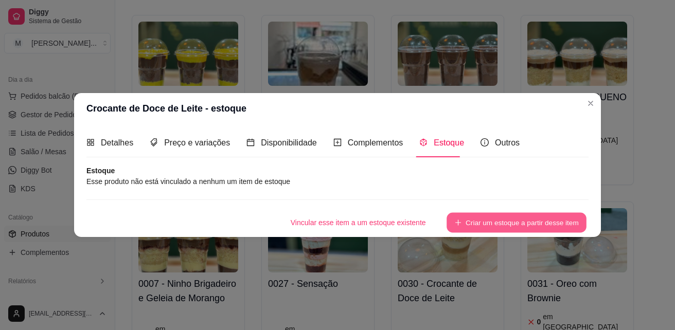
click at [481, 214] on button "Criar um estoque a partir desse item" at bounding box center [517, 223] width 140 height 20
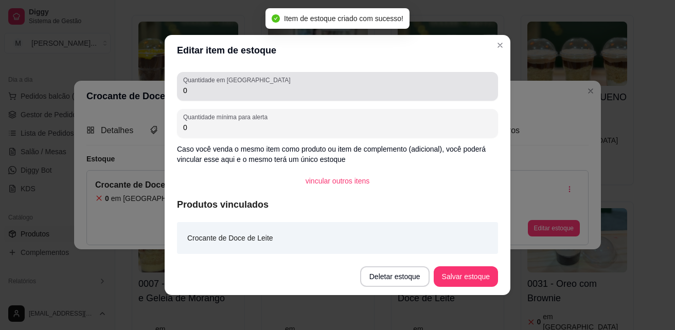
click at [217, 91] on input "0" at bounding box center [337, 90] width 309 height 10
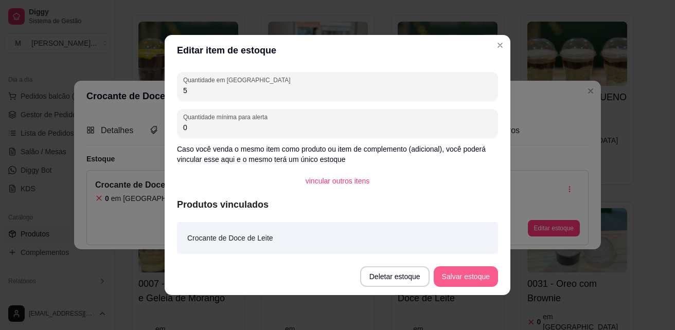
type input "5"
click at [475, 279] on button "Salvar estoque" at bounding box center [466, 277] width 64 height 21
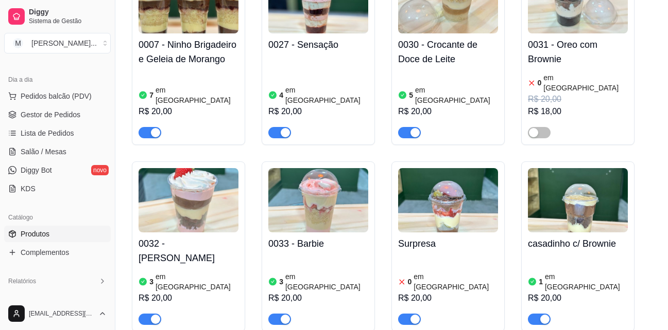
scroll to position [1802, 0]
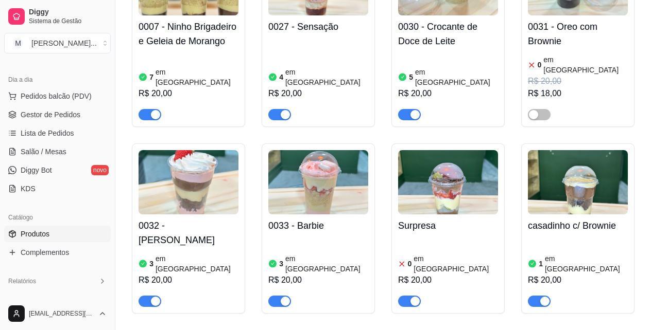
click at [429, 219] on h4 "Surpresa" at bounding box center [448, 226] width 100 height 14
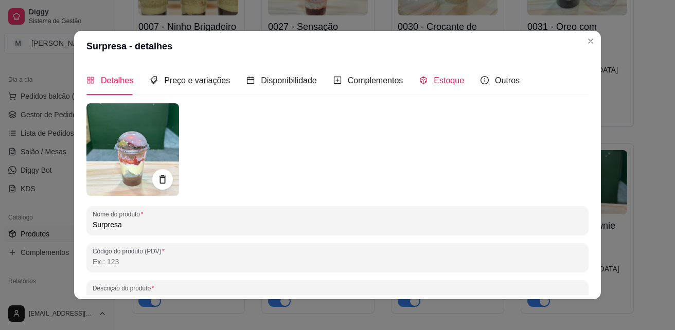
click at [435, 83] on span "Estoque" at bounding box center [449, 80] width 30 height 9
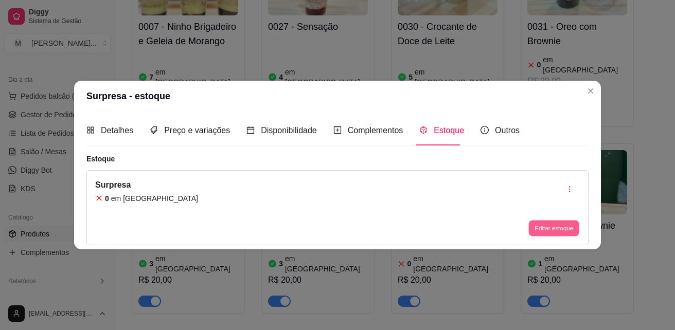
click at [545, 231] on button "Editar estoque" at bounding box center [554, 228] width 50 height 16
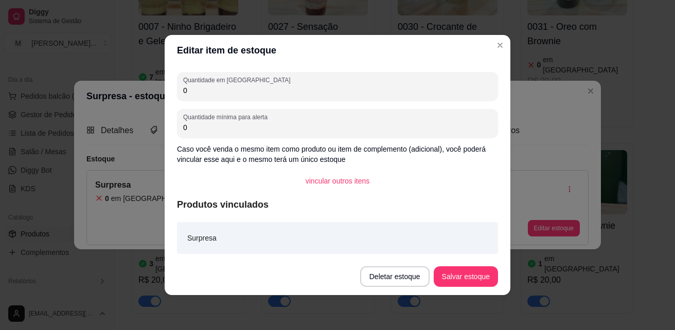
drag, startPoint x: 216, startPoint y: 88, endPoint x: 175, endPoint y: 89, distance: 40.7
click at [175, 89] on div "Quantidade em estoque 0 Quantidade mínima para alerta 0 Caso você venda o mesmo…" at bounding box center [338, 162] width 346 height 193
type input "5"
click at [464, 282] on button "Salvar estoque" at bounding box center [466, 277] width 64 height 21
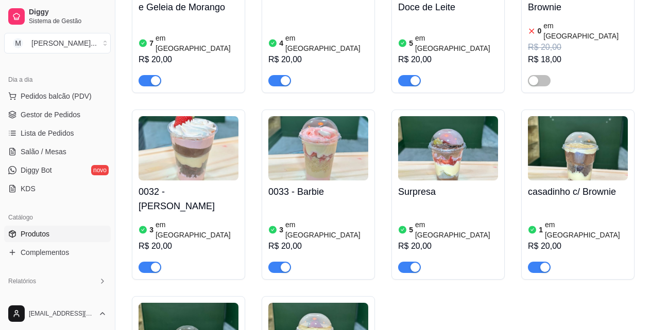
scroll to position [1853, 0]
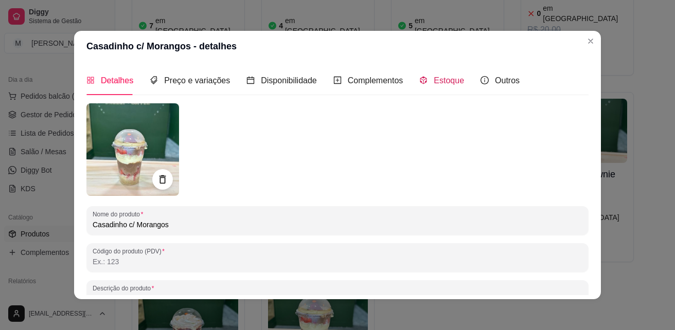
click at [439, 84] on span "Estoque" at bounding box center [449, 80] width 30 height 9
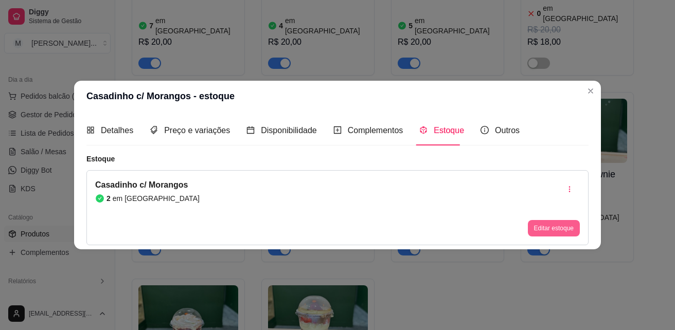
click at [571, 226] on button "Editar estoque" at bounding box center [554, 228] width 52 height 16
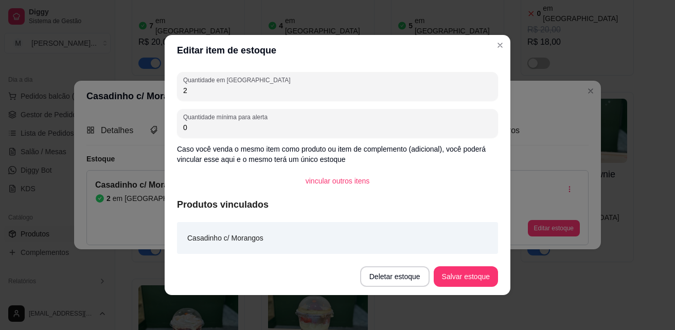
drag, startPoint x: 201, startPoint y: 93, endPoint x: 169, endPoint y: 93, distance: 32.4
click at [169, 93] on div "Quantidade em estoque 2 Quantidade mínima para alerta 0 Caso você venda o mesmo…" at bounding box center [338, 162] width 346 height 193
type input "5"
click at [460, 283] on button "Salvar estoque" at bounding box center [466, 277] width 64 height 21
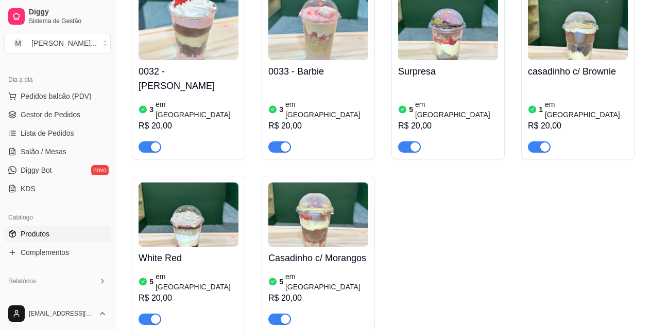
scroll to position [1904, 0]
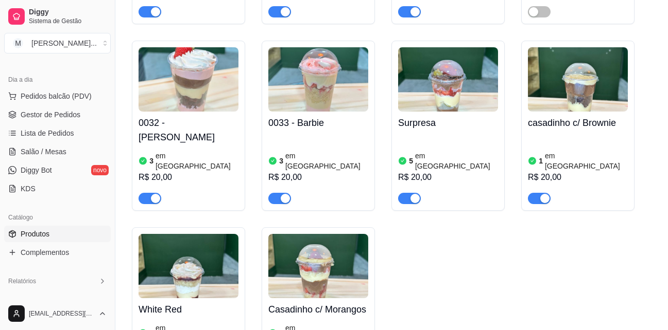
click at [571, 116] on h4 "casadinho c/ Brownie" at bounding box center [578, 123] width 100 height 14
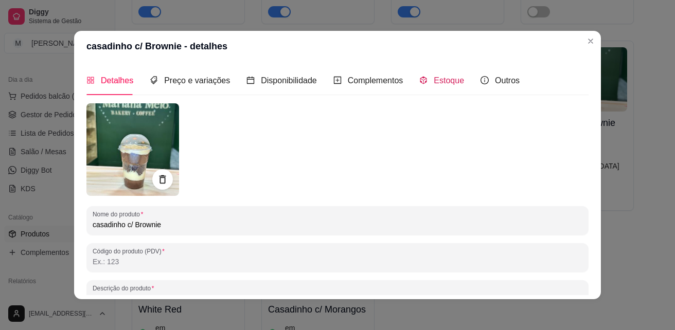
click at [440, 83] on span "Estoque" at bounding box center [449, 80] width 30 height 9
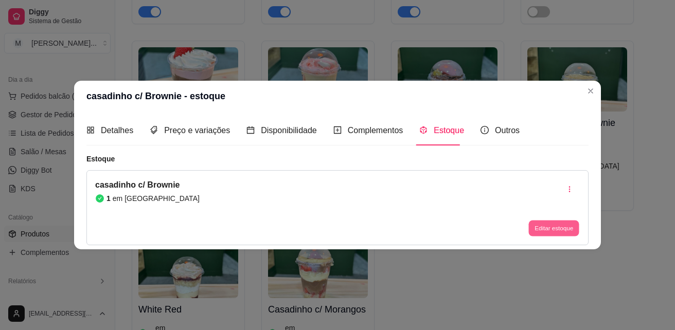
click at [539, 228] on button "Editar estoque" at bounding box center [554, 228] width 50 height 16
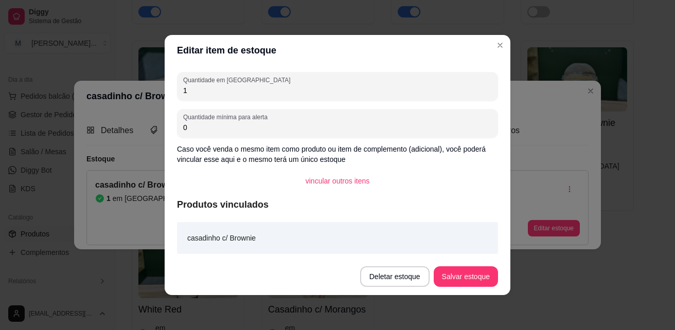
drag, startPoint x: 186, startPoint y: 92, endPoint x: 170, endPoint y: 92, distance: 16.0
click at [170, 92] on div "Quantidade em estoque 1 Quantidade mínima para alerta 0 Caso você venda o mesmo…" at bounding box center [338, 162] width 346 height 193
type input "2"
click at [469, 276] on button "Salvar estoque" at bounding box center [466, 277] width 64 height 21
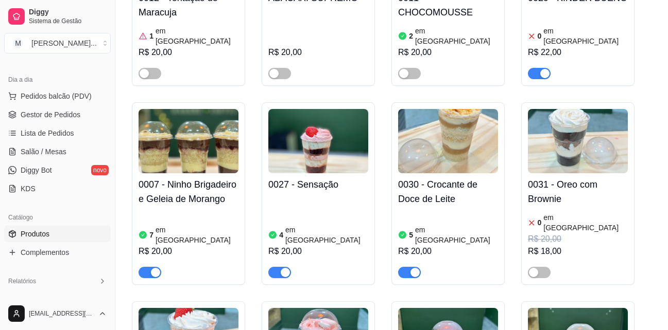
scroll to position [1647, 0]
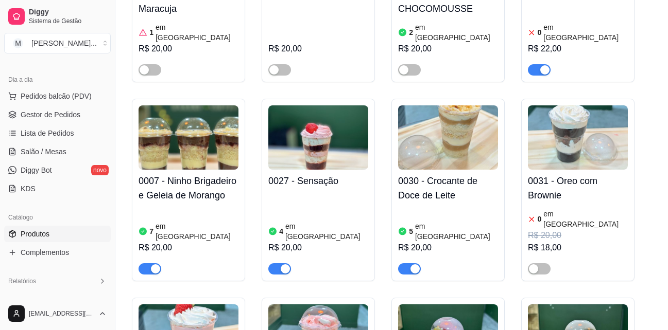
click at [153, 265] on div "button" at bounding box center [155, 269] width 9 height 9
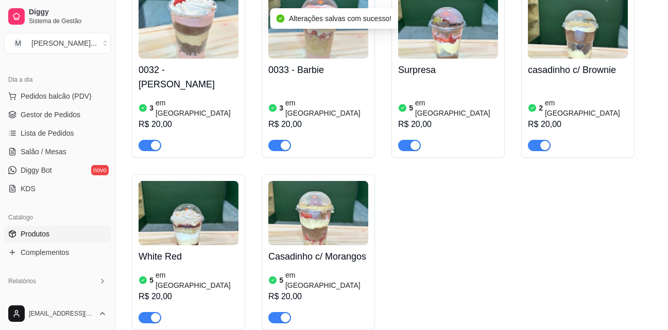
scroll to position [1956, 0]
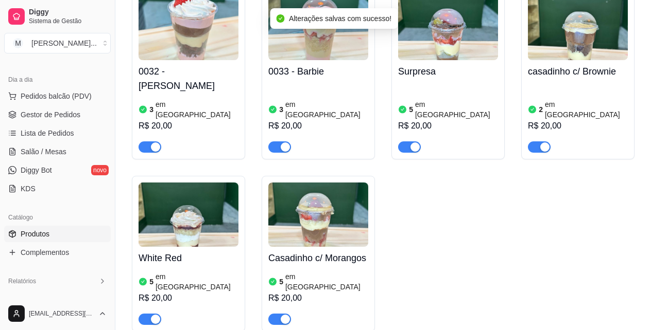
click at [165, 251] on h4 "White Red" at bounding box center [188, 258] width 100 height 14
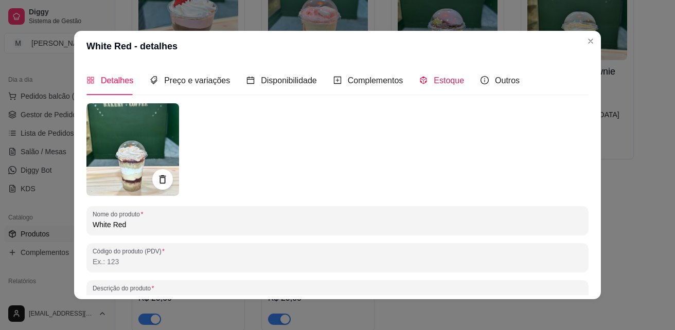
click at [434, 78] on span "Estoque" at bounding box center [449, 80] width 30 height 9
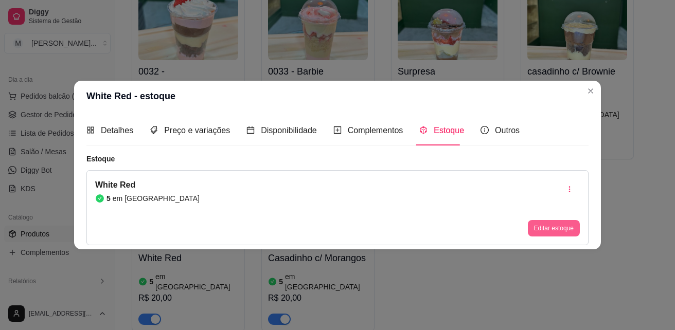
click at [551, 227] on button "Editar estoque" at bounding box center [554, 228] width 52 height 16
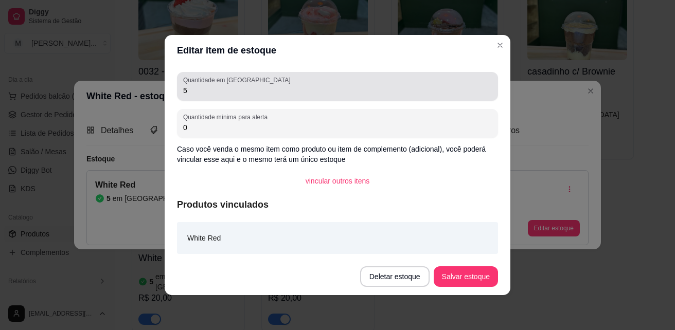
drag, startPoint x: 191, startPoint y: 90, endPoint x: 162, endPoint y: 94, distance: 30.1
click at [162, 94] on div "Editar item de estoque Quantidade em estoque 5 Quantidade mínima para alerta 0 …" at bounding box center [337, 165] width 675 height 330
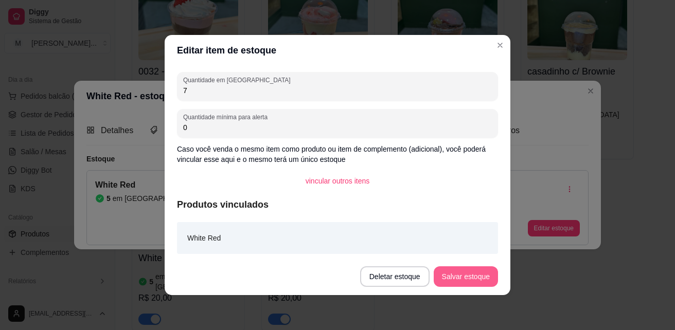
type input "7"
click at [483, 277] on button "Salvar estoque" at bounding box center [466, 277] width 64 height 21
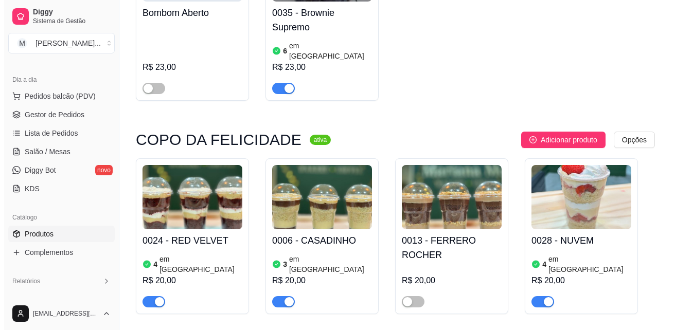
scroll to position [1132, 0]
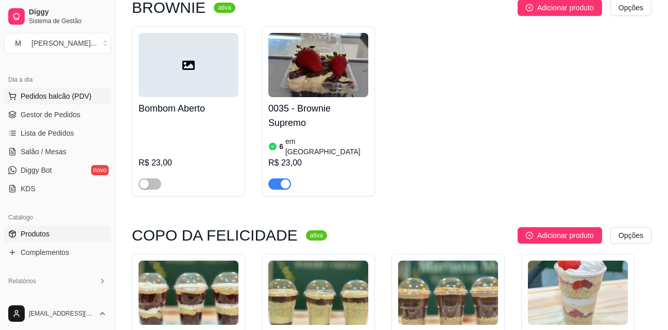
click at [82, 98] on span "Pedidos balcão (PDV)" at bounding box center [56, 96] width 71 height 10
